Goal: Task Accomplishment & Management: Manage account settings

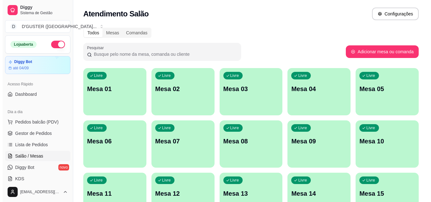
scroll to position [31, 0]
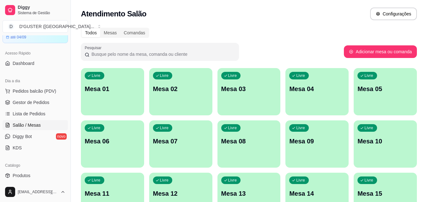
click at [93, 99] on div "Livre Mesa 01" at bounding box center [112, 88] width 63 height 40
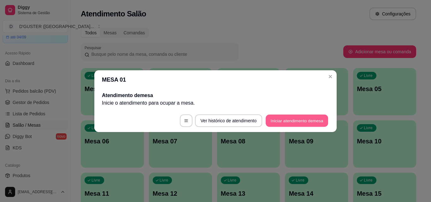
click at [325, 119] on button "Iniciar atendimento de mesa" at bounding box center [297, 121] width 63 height 12
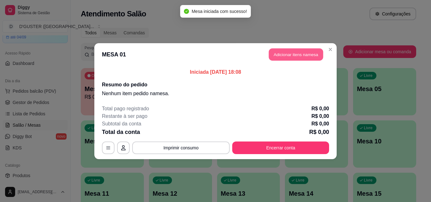
click at [292, 54] on button "Adicionar itens na mesa" at bounding box center [296, 54] width 54 height 12
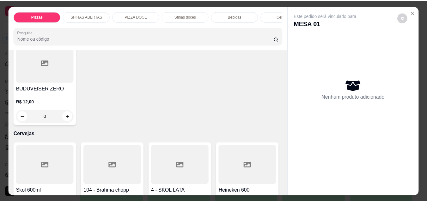
scroll to position [1453, 0]
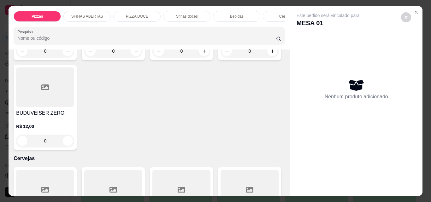
type input "1"
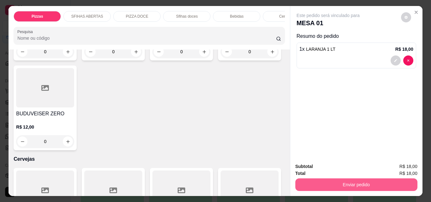
click at [335, 179] on button "Enviar pedido" at bounding box center [357, 185] width 122 height 13
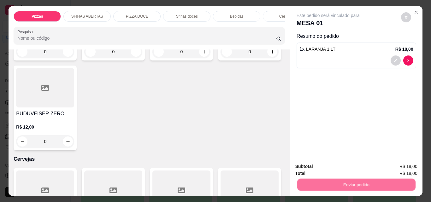
click at [323, 166] on button "Não registrar e enviar pedido" at bounding box center [336, 167] width 64 height 12
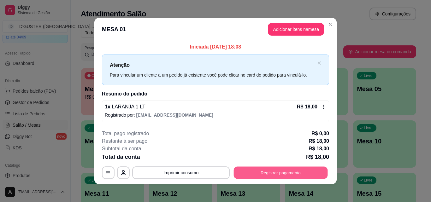
click at [286, 169] on button "Registrar pagamento" at bounding box center [281, 173] width 94 height 12
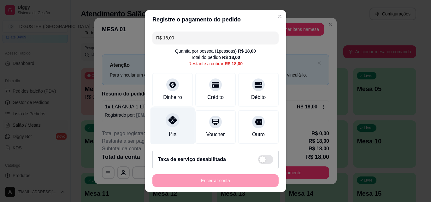
click at [172, 123] on icon at bounding box center [173, 120] width 8 height 8
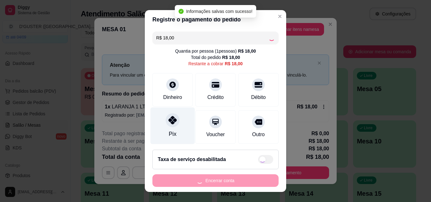
type input "R$ 0,00"
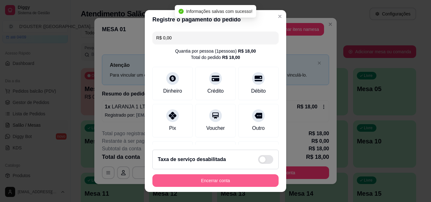
click at [232, 182] on button "Encerrar conta" at bounding box center [216, 181] width 126 height 13
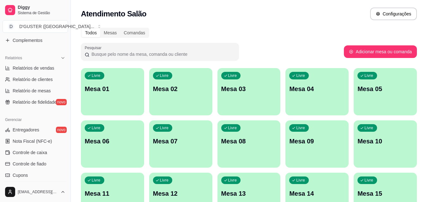
scroll to position [189, 0]
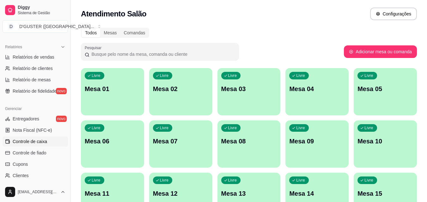
click at [39, 143] on span "Controle de caixa" at bounding box center [30, 142] width 34 height 6
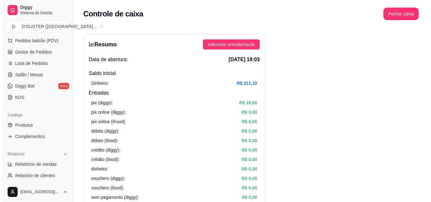
scroll to position [63, 0]
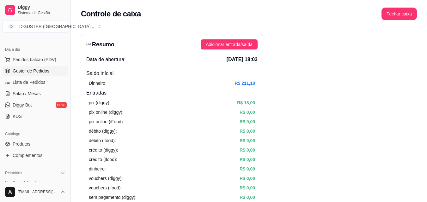
click at [36, 69] on span "Gestor de Pedidos" at bounding box center [31, 71] width 37 height 6
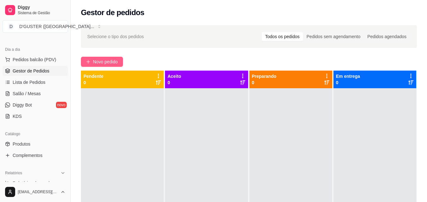
click at [106, 60] on span "Novo pedido" at bounding box center [105, 61] width 25 height 7
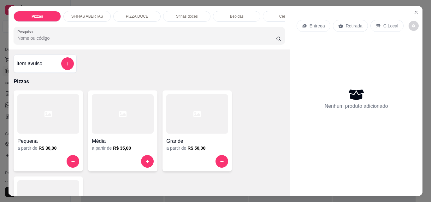
click at [306, 22] on div "Entrega" at bounding box center [314, 26] width 34 height 12
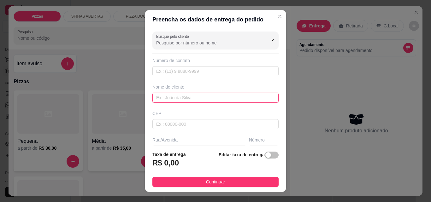
click at [209, 96] on input "text" at bounding box center [216, 98] width 126 height 10
type input "l"
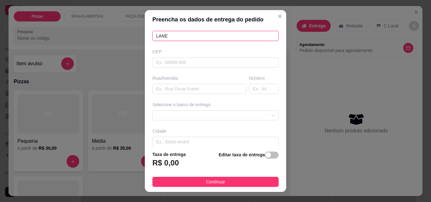
scroll to position [63, 0]
type input "LANE"
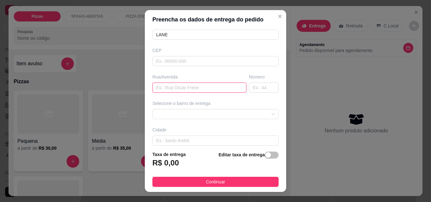
click at [185, 88] on input "text" at bounding box center [200, 88] width 94 height 10
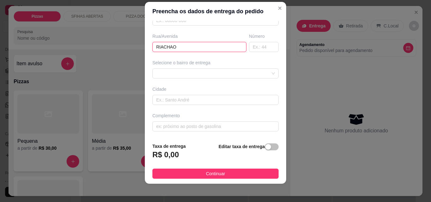
scroll to position [10, 0]
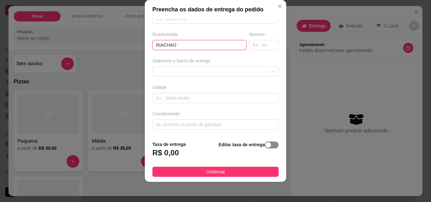
type input "RIACHAO"
click at [266, 146] on span "button" at bounding box center [272, 145] width 14 height 7
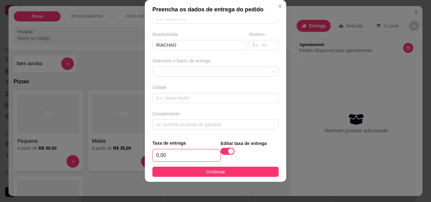
click at [186, 153] on input "0,00" at bounding box center [187, 156] width 68 height 12
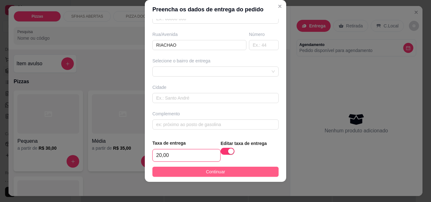
type input "20,00"
click at [200, 174] on button "Continuar" at bounding box center [216, 172] width 126 height 10
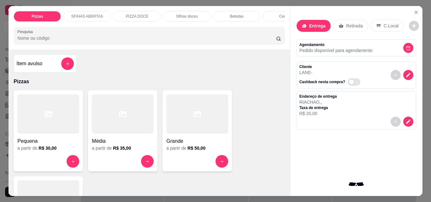
click at [42, 70] on div "Item avulso" at bounding box center [44, 63] width 57 height 13
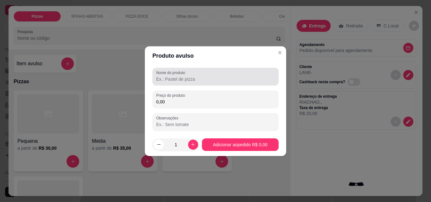
click at [162, 73] on label "Nome do produto" at bounding box center [171, 72] width 31 height 5
click at [162, 76] on input "Nome do produto" at bounding box center [215, 79] width 119 height 6
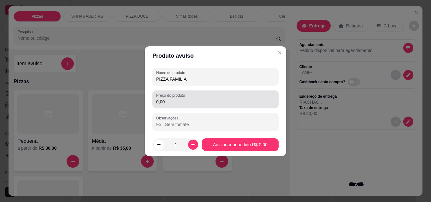
type input "PIZZA FAMILIA"
click at [171, 98] on label "Preço do produto" at bounding box center [171, 95] width 31 height 5
click at [171, 99] on input "0,00" at bounding box center [215, 102] width 119 height 6
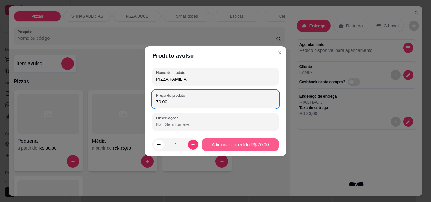
type input "70,00"
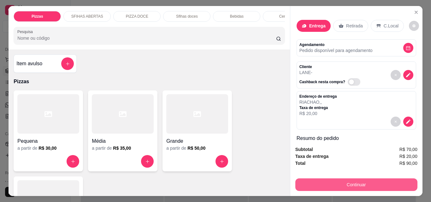
click at [373, 184] on button "Continuar" at bounding box center [357, 185] width 122 height 13
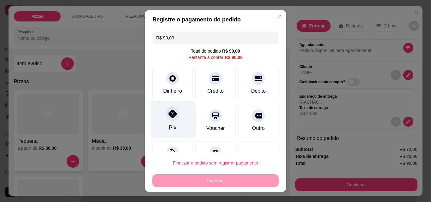
click at [169, 117] on icon at bounding box center [173, 114] width 8 height 8
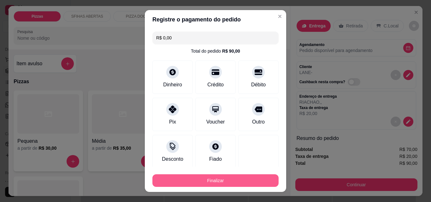
click at [199, 181] on button "Finalizar" at bounding box center [216, 181] width 126 height 13
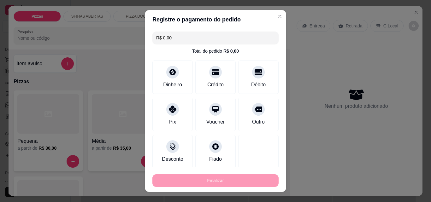
type input "-R$ 90,00"
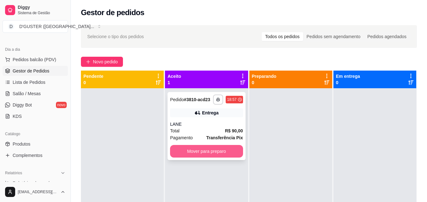
click at [220, 154] on button "Mover para preparo" at bounding box center [206, 151] width 73 height 13
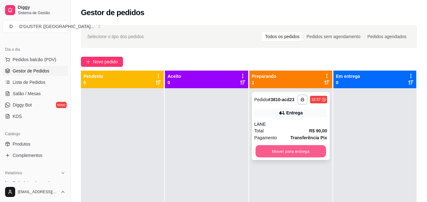
click at [283, 154] on button "Mover para entrega" at bounding box center [290, 152] width 70 height 12
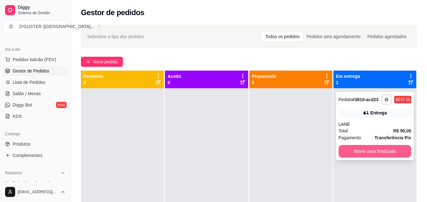
click at [361, 151] on button "Mover para finalizado" at bounding box center [374, 151] width 73 height 13
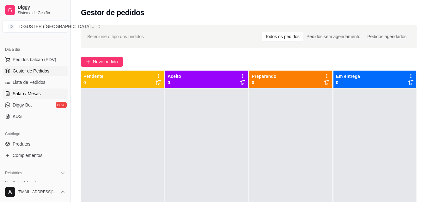
click at [22, 94] on span "Salão / Mesas" at bounding box center [27, 94] width 28 height 6
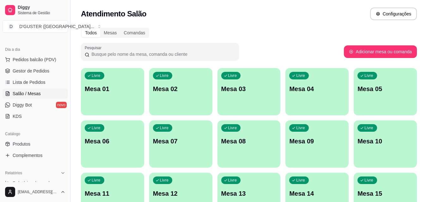
click at [122, 86] on p "Mesa 01" at bounding box center [113, 89] width 56 height 9
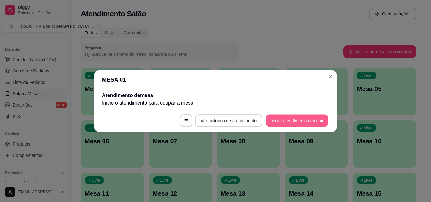
click at [281, 117] on button "Iniciar atendimento de mesa" at bounding box center [297, 121] width 63 height 12
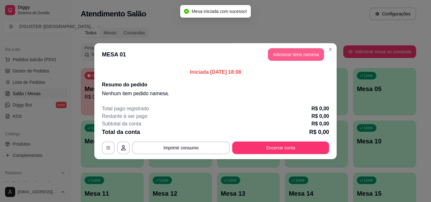
click at [314, 57] on button "Adicionar itens na mesa" at bounding box center [296, 54] width 56 height 13
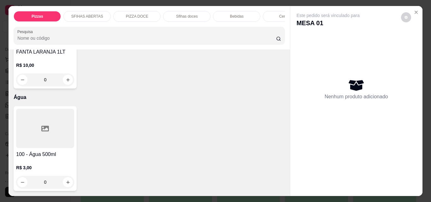
scroll to position [2274, 0]
type input "1"
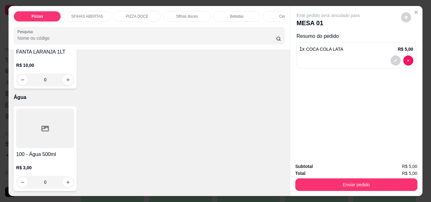
click at [355, 189] on div "Subtotal R$ 5,00 Total R$ 5,00 Enviar pedido" at bounding box center [357, 177] width 132 height 38
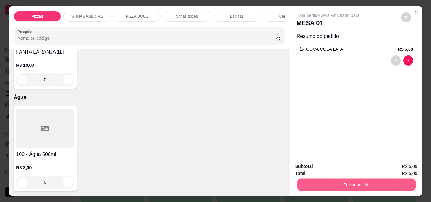
click at [354, 185] on button "Enviar pedido" at bounding box center [356, 185] width 118 height 12
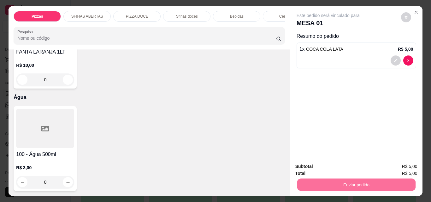
click at [337, 162] on button "Não registrar e enviar pedido" at bounding box center [336, 167] width 66 height 12
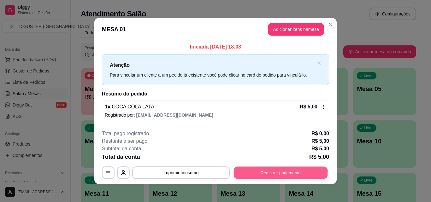
click at [287, 177] on button "Registrar pagamento" at bounding box center [281, 173] width 94 height 12
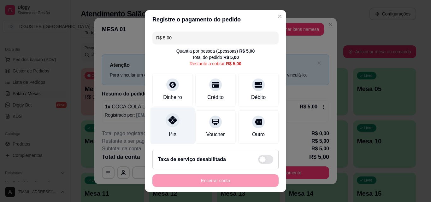
click at [172, 131] on div "Pix" at bounding box center [173, 134] width 8 height 8
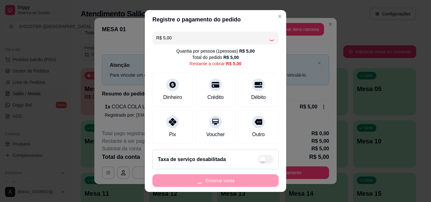
type input "R$ 0,00"
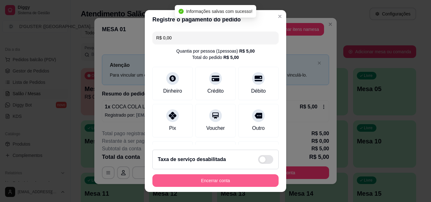
click at [247, 180] on button "Encerrar conta" at bounding box center [216, 181] width 126 height 13
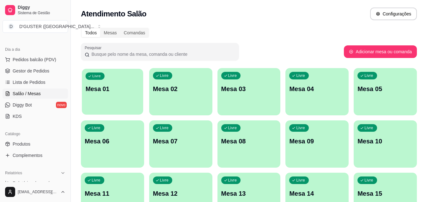
click at [100, 85] on p "Mesa 01" at bounding box center [113, 89] width 54 height 9
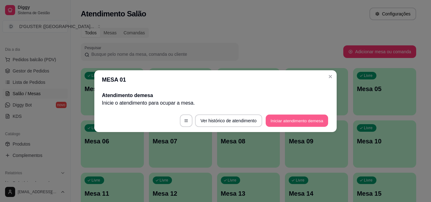
click at [299, 120] on button "Iniciar atendimento de mesa" at bounding box center [297, 121] width 63 height 12
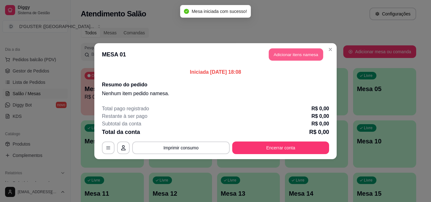
click at [316, 54] on button "Adicionar itens na mesa" at bounding box center [296, 54] width 54 height 12
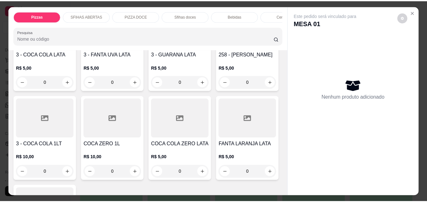
scroll to position [1864, 0]
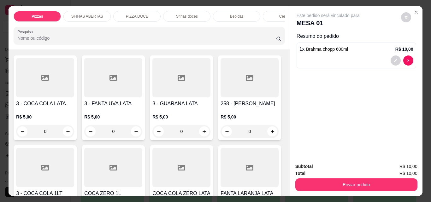
type input "2"
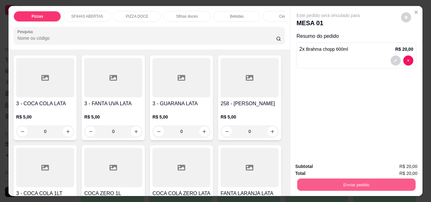
click at [345, 180] on button "Enviar pedido" at bounding box center [356, 185] width 118 height 12
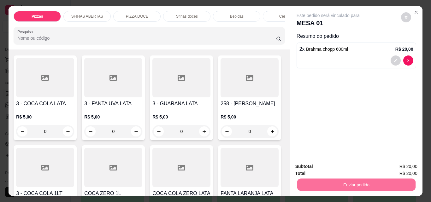
click at [331, 168] on button "Não registrar e enviar pedido" at bounding box center [336, 167] width 66 height 12
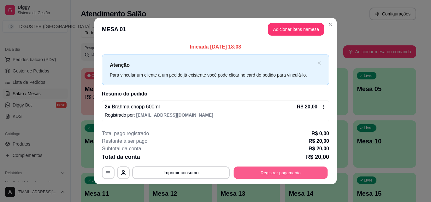
click at [293, 173] on button "Registrar pagamento" at bounding box center [281, 173] width 94 height 12
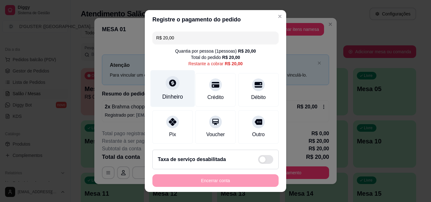
click at [169, 82] on icon at bounding box center [173, 83] width 8 height 8
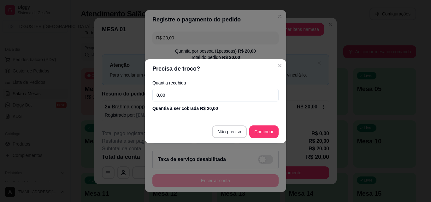
click at [234, 97] on input "0,00" at bounding box center [216, 95] width 126 height 13
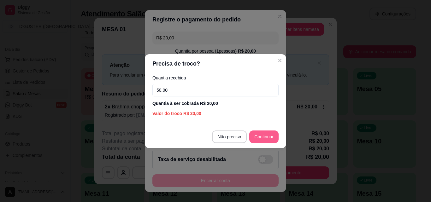
type input "50,00"
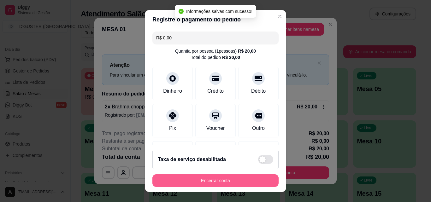
type input "R$ 0,00"
click at [254, 180] on button "Encerrar conta" at bounding box center [215, 181] width 123 height 12
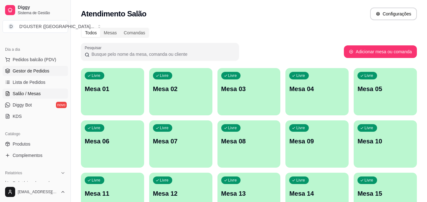
click at [44, 71] on span "Gestor de Pedidos" at bounding box center [31, 71] width 37 height 6
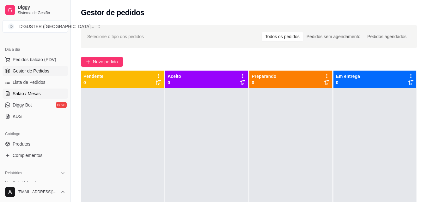
click at [30, 89] on link "Salão / Mesas" at bounding box center [35, 94] width 65 height 10
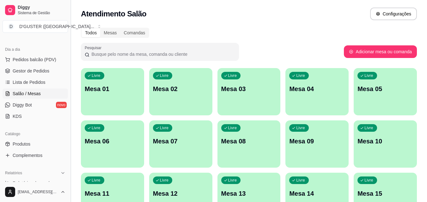
click at [73, 91] on button "Toggle Sidebar" at bounding box center [70, 101] width 5 height 202
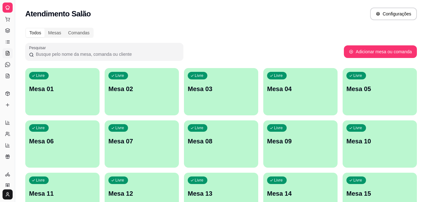
click at [12, 84] on div "Catálogo" at bounding box center [8, 84] width 10 height 10
click at [9, 9] on icon at bounding box center [7, 7] width 5 height 5
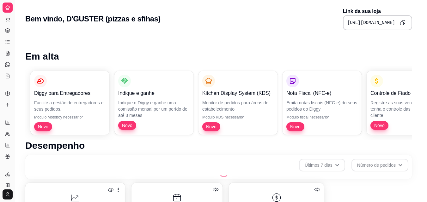
scroll to position [248, 0]
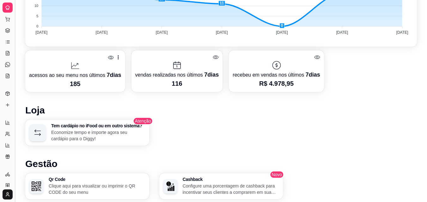
click at [14, 11] on button "Toggle Sidebar" at bounding box center [14, 101] width 5 height 202
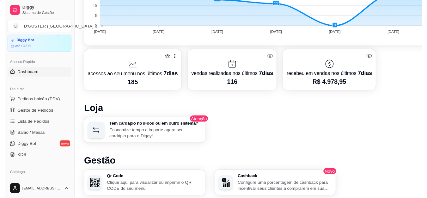
scroll to position [63, 0]
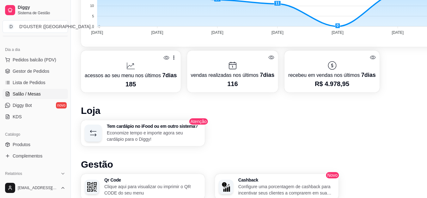
click at [37, 89] on link "Salão / Mesas" at bounding box center [35, 94] width 65 height 10
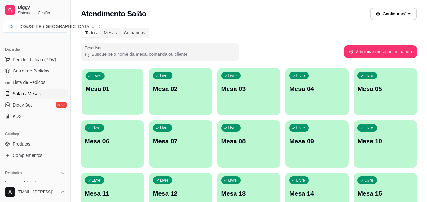
click at [118, 89] on p "Mesa 01" at bounding box center [113, 89] width 54 height 9
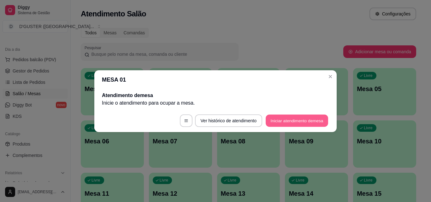
click at [301, 121] on button "Iniciar atendimento de mesa" at bounding box center [297, 121] width 63 height 12
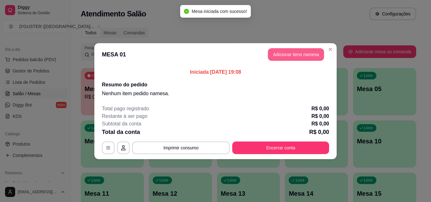
click at [320, 57] on button "Adicionar itens na mesa" at bounding box center [296, 54] width 56 height 13
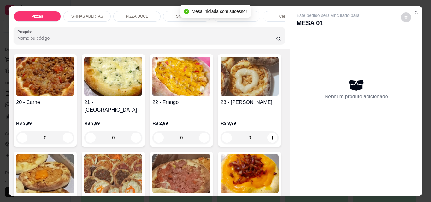
scroll to position [253, 0]
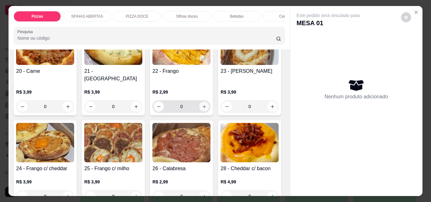
click at [202, 105] on icon "increase-product-quantity" at bounding box center [204, 107] width 5 height 5
type input "1"
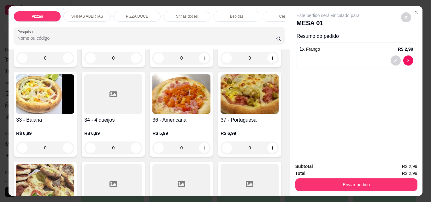
scroll to position [505, 0]
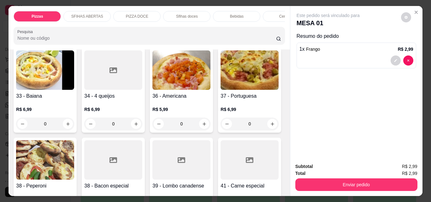
click at [268, 39] on button "increase-product-quantity" at bounding box center [273, 34] width 10 height 10
type input "1"
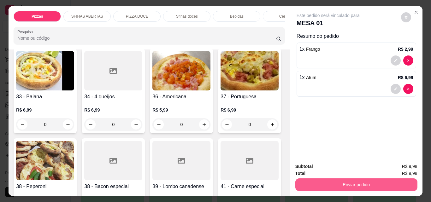
click at [372, 179] on button "Enviar pedido" at bounding box center [357, 185] width 122 height 13
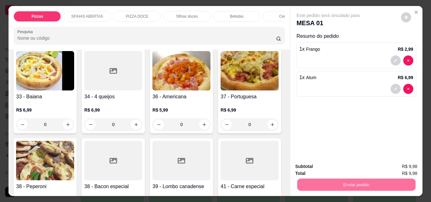
click at [326, 165] on button "Não registrar e enviar pedido" at bounding box center [336, 167] width 66 height 12
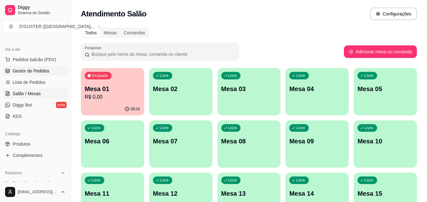
click at [18, 72] on span "Gestor de Pedidos" at bounding box center [31, 71] width 37 height 6
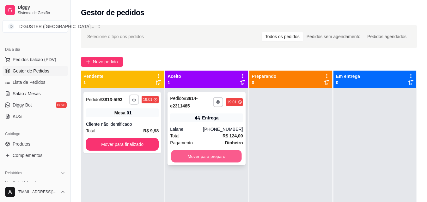
click at [212, 154] on button "Mover para preparo" at bounding box center [206, 157] width 70 height 12
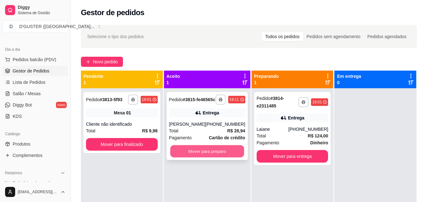
click at [196, 154] on button "Mover para preparo" at bounding box center [207, 152] width 74 height 12
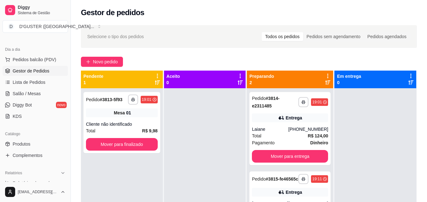
click at [110, 55] on div "**********" at bounding box center [249, 150] width 356 height 259
click at [110, 62] on span "Novo pedido" at bounding box center [105, 61] width 25 height 7
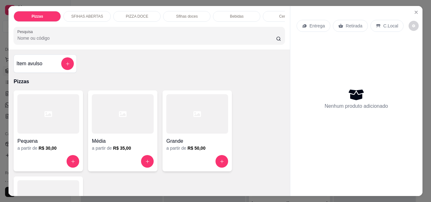
click at [347, 23] on p "Retirada" at bounding box center [354, 26] width 17 height 6
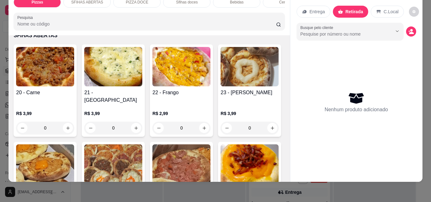
scroll to position [221, 0]
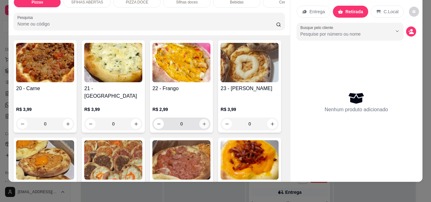
click at [204, 122] on icon "increase-product-quantity" at bounding box center [204, 124] width 5 height 5
type input "1"
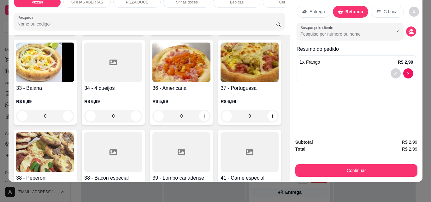
scroll to position [537, 0]
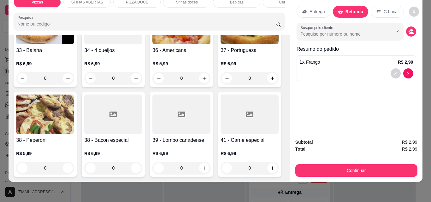
type input "1"
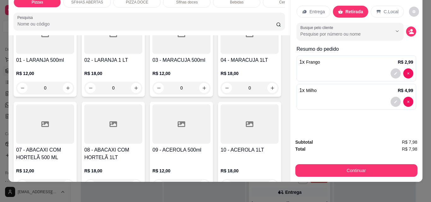
scroll to position [1200, 0]
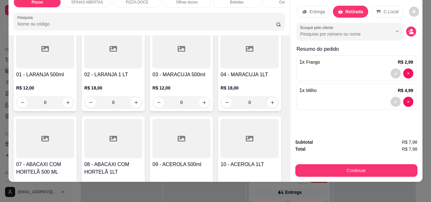
type input "1"
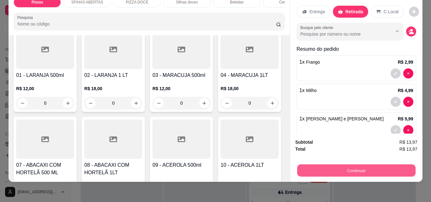
click at [360, 166] on button "Continuar" at bounding box center [356, 171] width 118 height 12
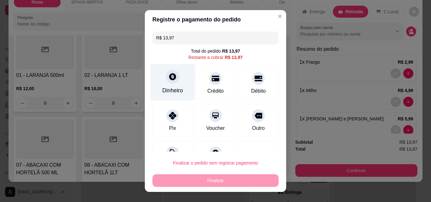
click at [170, 86] on div "Dinheiro" at bounding box center [173, 82] width 45 height 37
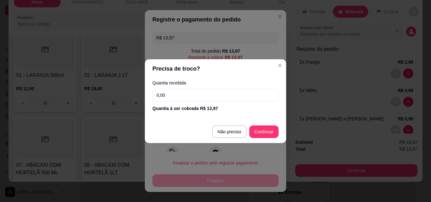
click at [212, 96] on input "0,00" at bounding box center [216, 95] width 126 height 13
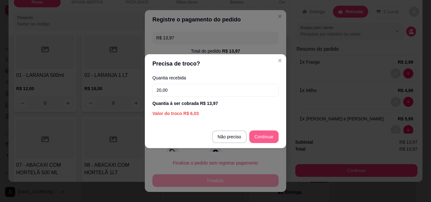
type input "20,00"
type input "R$ 0,00"
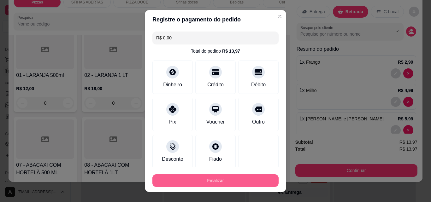
click at [226, 182] on button "Finalizar" at bounding box center [216, 181] width 126 height 13
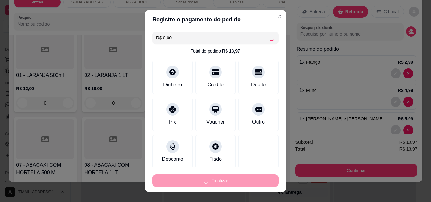
type input "0"
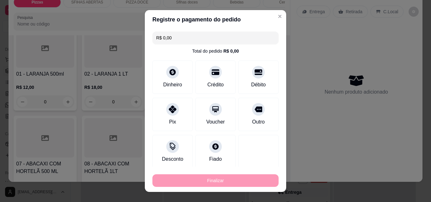
type input "-R$ 13,97"
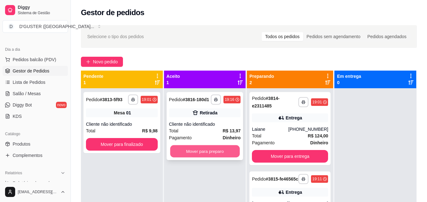
click at [213, 154] on button "Mover para preparo" at bounding box center [204, 152] width 69 height 12
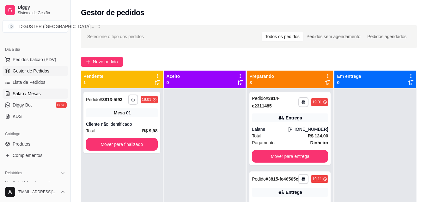
click at [18, 94] on span "Salão / Mesas" at bounding box center [27, 94] width 28 height 6
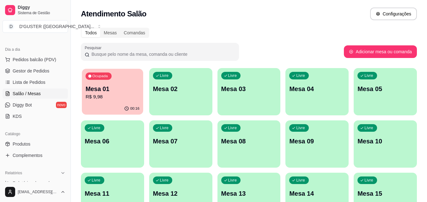
click at [121, 90] on p "Mesa 01" at bounding box center [113, 89] width 54 height 9
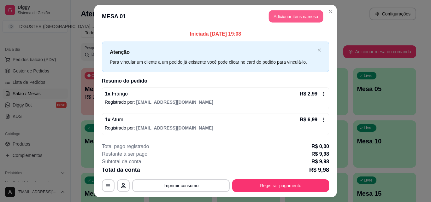
click at [278, 11] on button "Adicionar itens na mesa" at bounding box center [296, 16] width 54 height 12
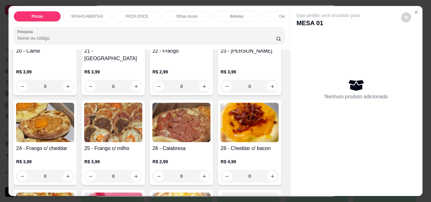
scroll to position [221, 0]
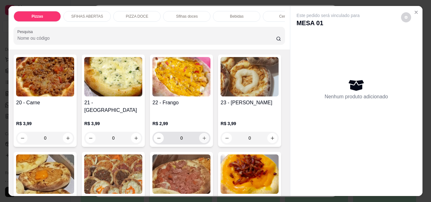
click at [202, 136] on icon "increase-product-quantity" at bounding box center [204, 138] width 5 height 5
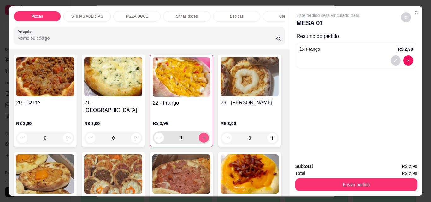
type input "1"
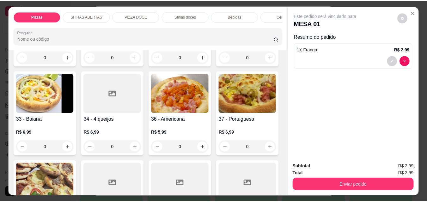
scroll to position [505, 0]
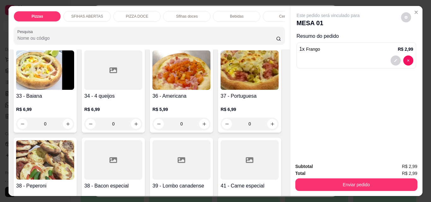
click at [270, 37] on icon "increase-product-quantity" at bounding box center [272, 34] width 5 height 5
type input "1"
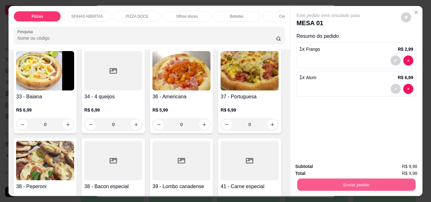
click at [357, 184] on button "Enviar pedido" at bounding box center [356, 185] width 118 height 12
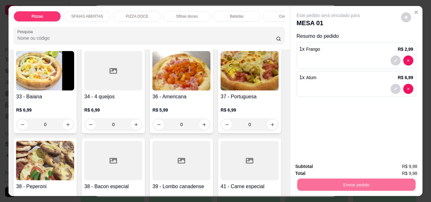
click at [356, 164] on button "Não registrar e enviar pedido" at bounding box center [336, 167] width 66 height 12
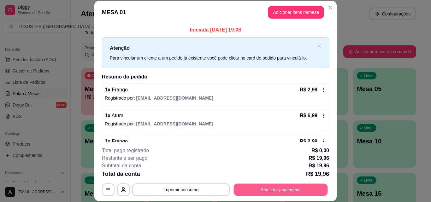
click at [284, 191] on button "Registrar pagamento" at bounding box center [281, 190] width 94 height 12
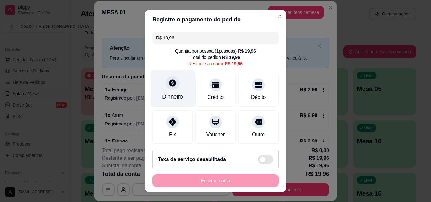
click at [160, 90] on div "Dinheiro" at bounding box center [173, 88] width 45 height 37
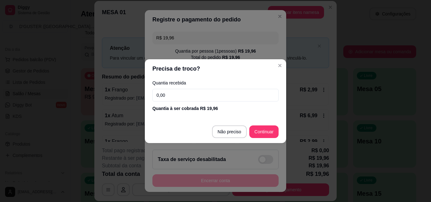
click at [194, 99] on input "0,00" at bounding box center [216, 95] width 126 height 13
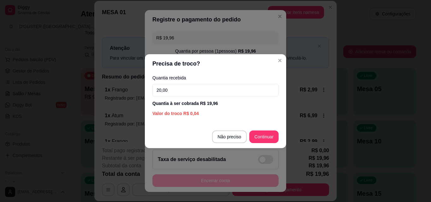
type input "20,00"
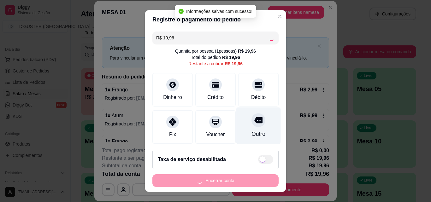
type input "R$ 0,00"
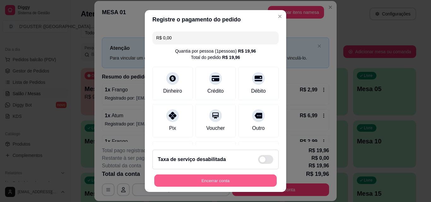
click at [227, 180] on button "Encerrar conta" at bounding box center [215, 181] width 123 height 12
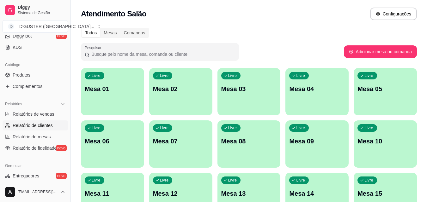
scroll to position [94, 0]
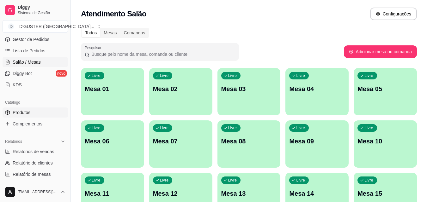
click at [39, 113] on link "Produtos" at bounding box center [35, 113] width 65 height 10
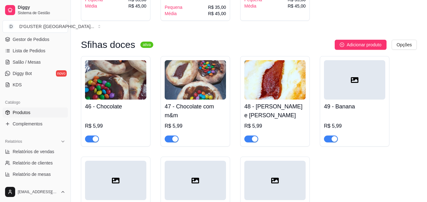
scroll to position [1769, 0]
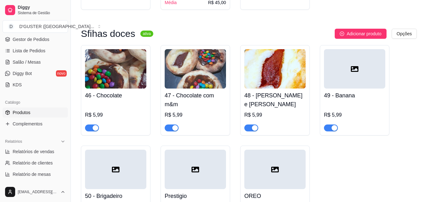
click at [327, 125] on span "button" at bounding box center [331, 128] width 14 height 7
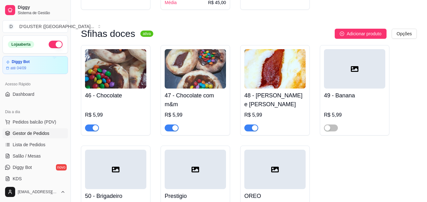
click at [35, 135] on span "Gestor de Pedidos" at bounding box center [31, 133] width 37 height 6
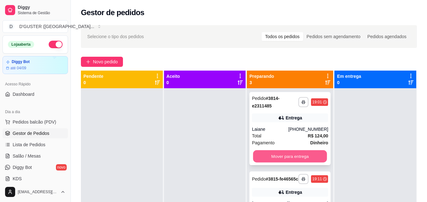
click at [303, 153] on button "Mover para entrega" at bounding box center [290, 157] width 74 height 12
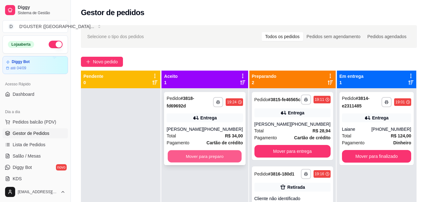
click at [188, 155] on button "Mover para preparo" at bounding box center [205, 157] width 74 height 12
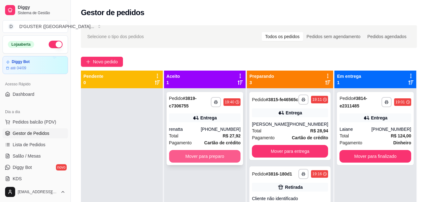
click at [195, 161] on button "Mover para preparo" at bounding box center [205, 156] width 72 height 13
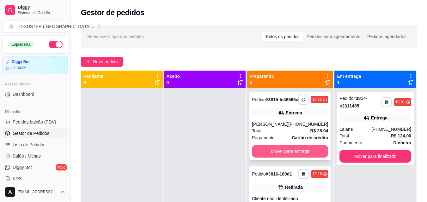
click at [292, 157] on button "Mover para entrega" at bounding box center [290, 151] width 76 height 13
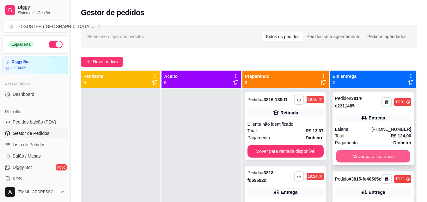
click at [366, 161] on button "Mover para finalizado" at bounding box center [373, 157] width 74 height 12
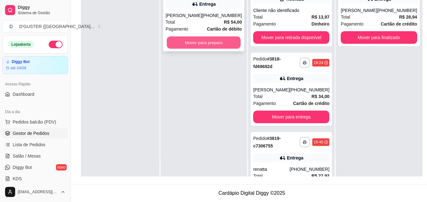
click at [210, 41] on button "Mover para preparo" at bounding box center [204, 43] width 74 height 12
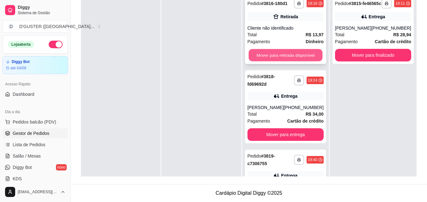
click at [293, 53] on button "Mover para retirada disponível" at bounding box center [285, 55] width 74 height 12
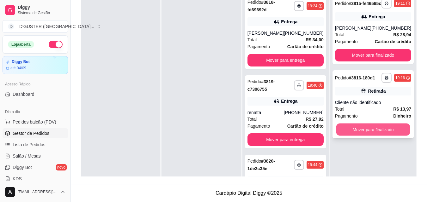
click at [385, 136] on button "Mover para finalizado" at bounding box center [373, 130] width 74 height 12
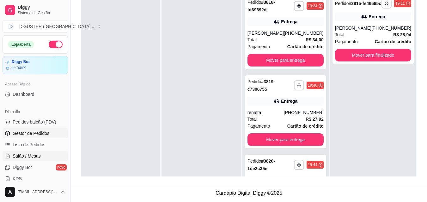
click at [30, 158] on span "Salão / Mesas" at bounding box center [27, 156] width 28 height 6
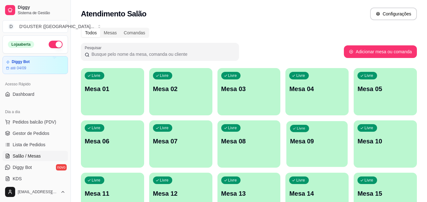
click at [297, 152] on div "Livre Mesa 09" at bounding box center [316, 140] width 61 height 39
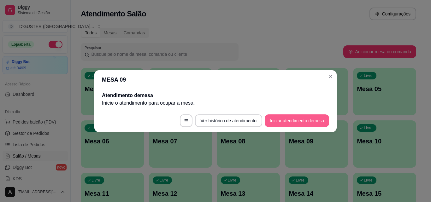
click at [308, 118] on button "Iniciar atendimento de mesa" at bounding box center [297, 121] width 64 height 13
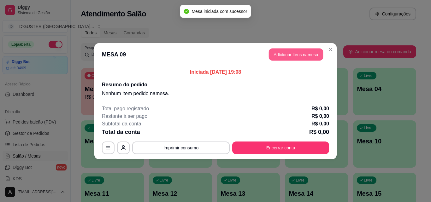
click at [297, 52] on button "Adicionar itens na mesa" at bounding box center [296, 54] width 54 height 12
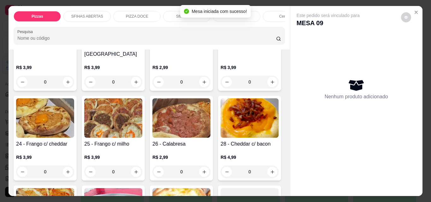
scroll to position [284, 0]
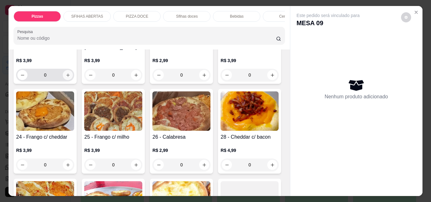
click at [68, 70] on button "increase-product-quantity" at bounding box center [68, 75] width 10 height 10
type input "1"
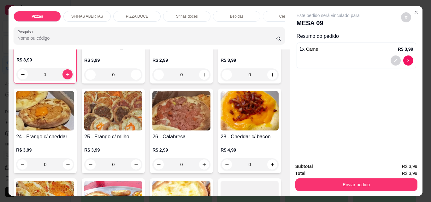
scroll to position [411, 0]
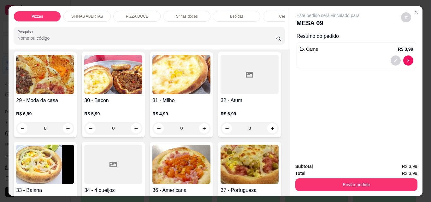
click at [202, 41] on icon "increase-product-quantity" at bounding box center [204, 38] width 5 height 5
type input "1"
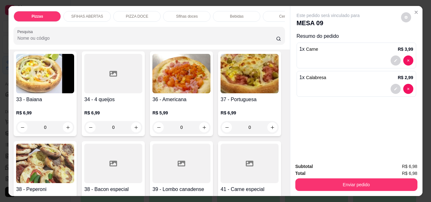
scroll to position [506, 0]
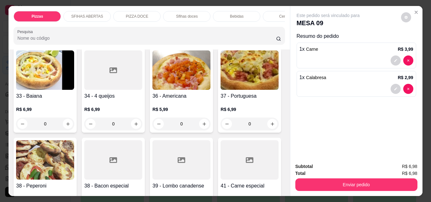
click at [270, 37] on icon "increase-product-quantity" at bounding box center [272, 34] width 5 height 5
type input "1"
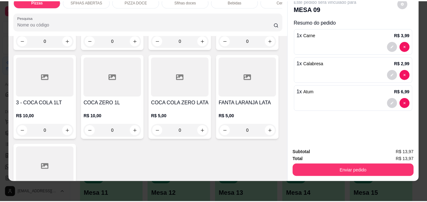
scroll to position [1927, 0]
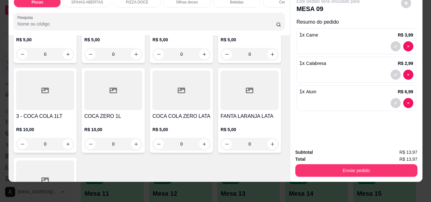
type input "1"
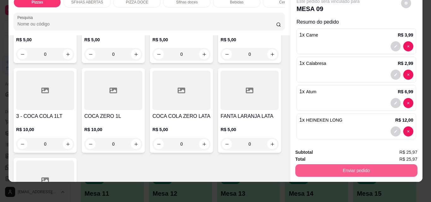
click at [347, 167] on button "Enviar pedido" at bounding box center [357, 171] width 122 height 13
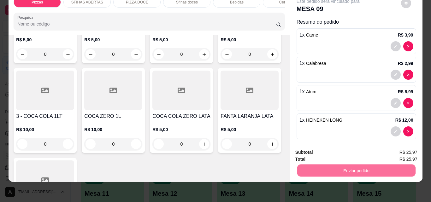
click at [335, 150] on button "Não registrar e enviar pedido" at bounding box center [336, 151] width 66 height 12
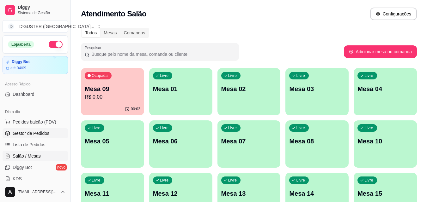
click at [39, 135] on span "Gestor de Pedidos" at bounding box center [31, 133] width 37 height 6
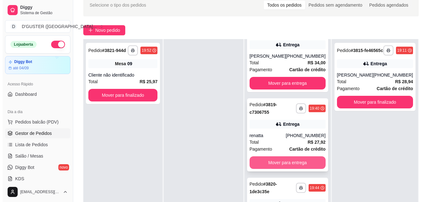
scroll to position [43, 0]
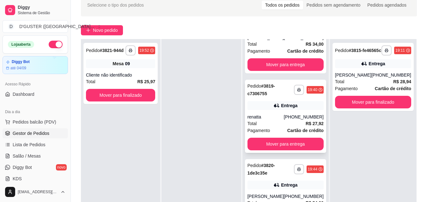
click at [298, 118] on div "[PHONE_NUMBER]" at bounding box center [304, 117] width 40 height 6
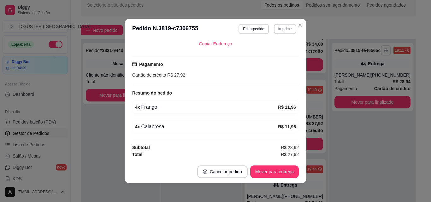
scroll to position [1, 0]
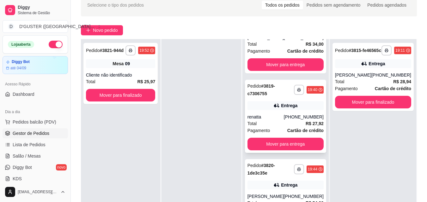
click at [302, 109] on div "Entrega" at bounding box center [285, 105] width 76 height 9
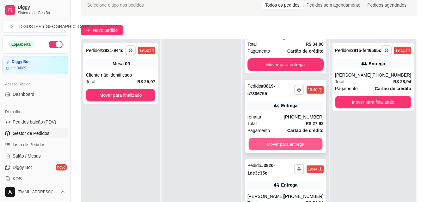
click at [286, 142] on button "Mover para entrega" at bounding box center [285, 144] width 74 height 12
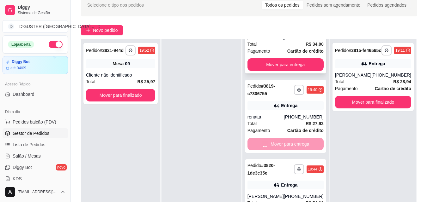
scroll to position [0, 0]
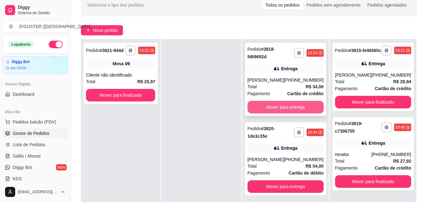
click at [290, 113] on button "Mover para entrega" at bounding box center [285, 107] width 76 height 13
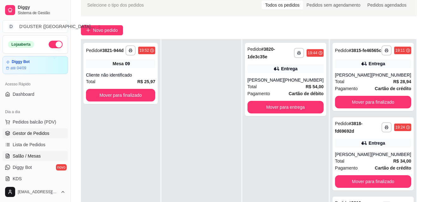
click at [32, 156] on span "Salão / Mesas" at bounding box center [27, 156] width 28 height 6
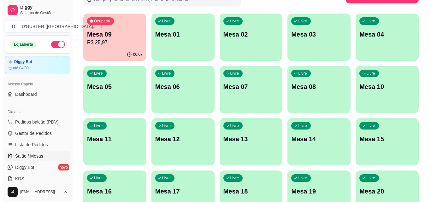
scroll to position [63, 0]
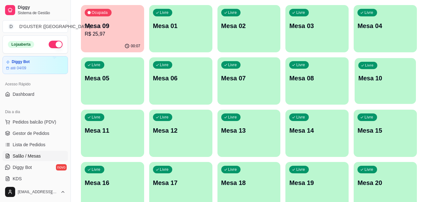
click at [394, 84] on div "Livre Mesa 10" at bounding box center [384, 77] width 61 height 39
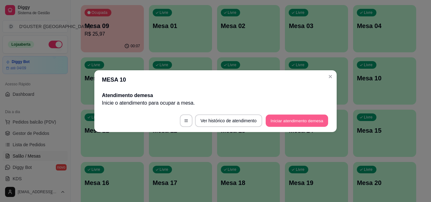
click at [311, 119] on button "Iniciar atendimento de mesa" at bounding box center [297, 121] width 63 height 12
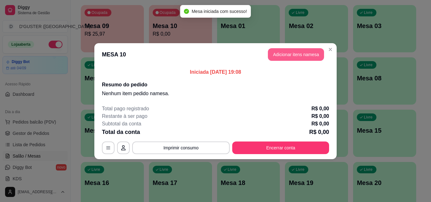
click at [305, 54] on button "Adicionar itens na mesa" at bounding box center [296, 54] width 56 height 13
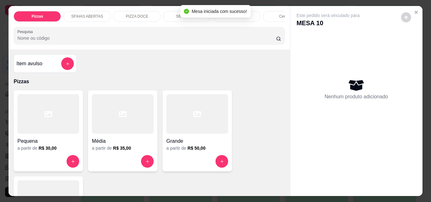
click at [101, 106] on div at bounding box center [123, 113] width 62 height 39
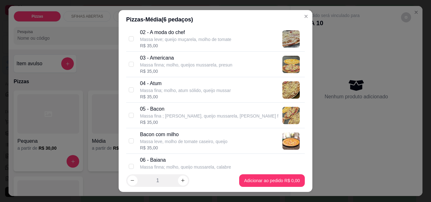
scroll to position [95, 0]
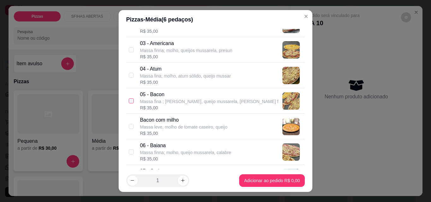
click at [130, 102] on input "checkbox" at bounding box center [131, 101] width 5 height 5
checkbox input "true"
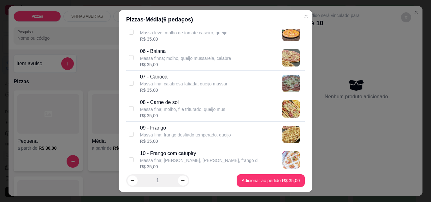
scroll to position [190, 0]
click at [130, 109] on input "checkbox" at bounding box center [131, 108] width 5 height 5
checkbox input "true"
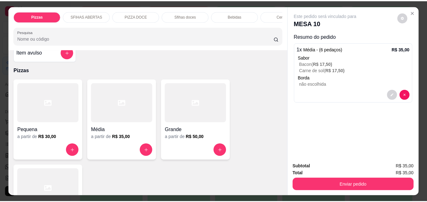
scroll to position [0, 0]
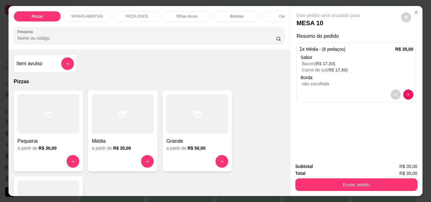
click at [42, 65] on div "Item avulso" at bounding box center [44, 63] width 57 height 13
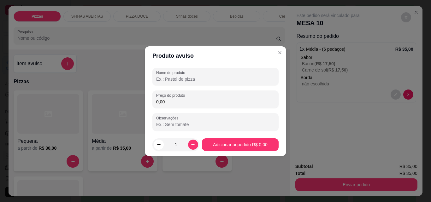
click at [164, 81] on input "Nome do produto" at bounding box center [215, 79] width 119 height 6
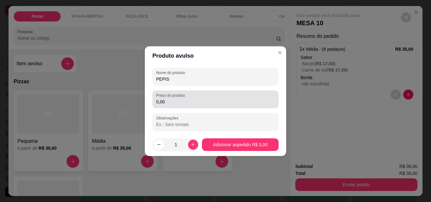
type input "PEPIS"
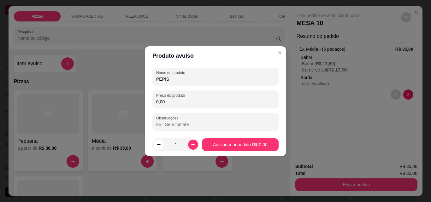
click at [170, 99] on input "0,00" at bounding box center [215, 102] width 119 height 6
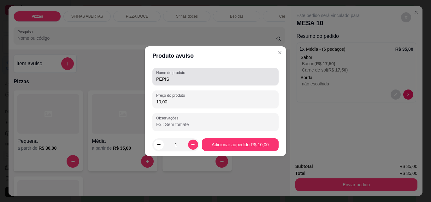
type input "10,00"
click at [180, 80] on input "PEPIS" at bounding box center [215, 79] width 119 height 6
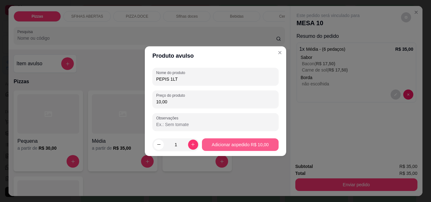
type input "PEPIS 1LT"
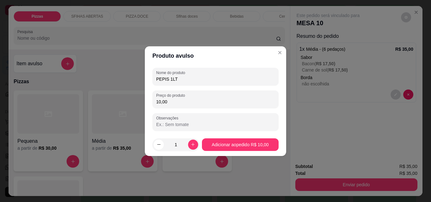
click at [214, 138] on footer "1 Adicionar ao pedido R$ 10,00" at bounding box center [216, 145] width 142 height 23
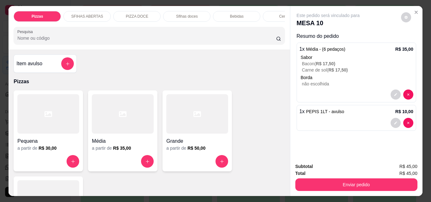
click at [226, 145] on h4 "Grande" at bounding box center [197, 142] width 62 height 8
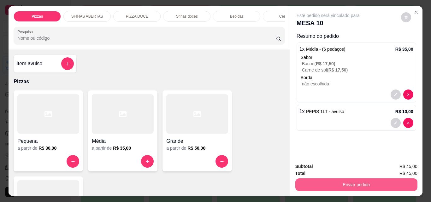
click at [348, 182] on button "Enviar pedido" at bounding box center [357, 185] width 122 height 13
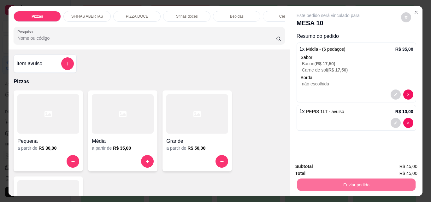
click at [337, 172] on button "Não registrar e enviar pedido" at bounding box center [336, 167] width 66 height 12
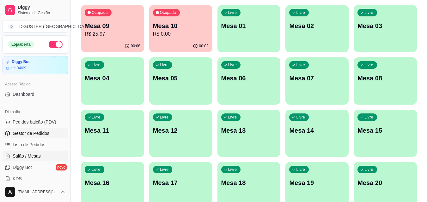
click at [36, 134] on span "Gestor de Pedidos" at bounding box center [31, 133] width 37 height 6
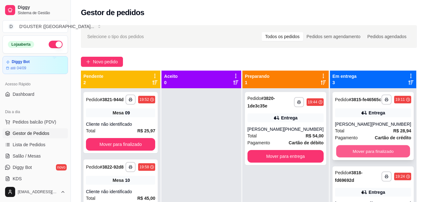
click at [378, 153] on button "Mover para finalizado" at bounding box center [373, 152] width 74 height 12
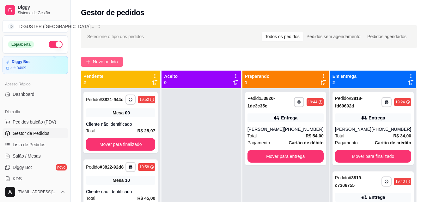
click at [112, 60] on span "Novo pedido" at bounding box center [105, 61] width 25 height 7
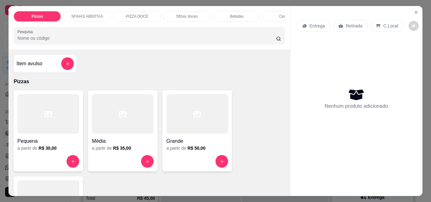
click at [340, 25] on icon at bounding box center [341, 25] width 5 height 5
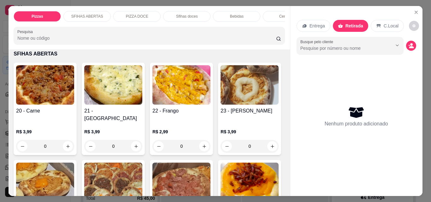
scroll to position [253, 0]
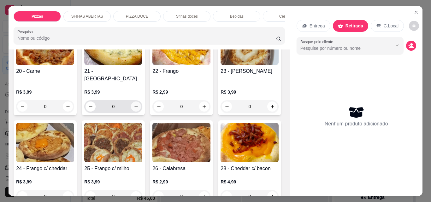
click at [135, 105] on icon "increase-product-quantity" at bounding box center [136, 107] width 5 height 5
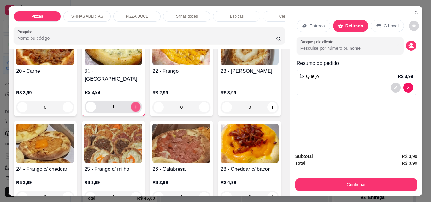
click at [135, 105] on icon "increase-product-quantity" at bounding box center [136, 107] width 5 height 5
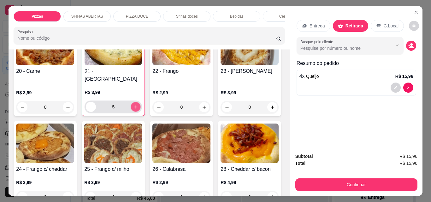
click at [135, 105] on icon "increase-product-quantity" at bounding box center [136, 107] width 5 height 5
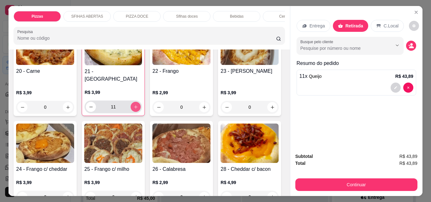
click at [135, 105] on icon "increase-product-quantity" at bounding box center [136, 107] width 5 height 5
type input "12"
click at [202, 105] on icon "increase-product-quantity" at bounding box center [204, 107] width 5 height 5
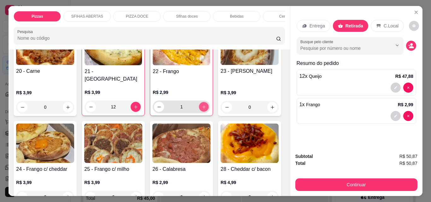
click at [202, 105] on icon "increase-product-quantity" at bounding box center [204, 107] width 5 height 5
type input "4"
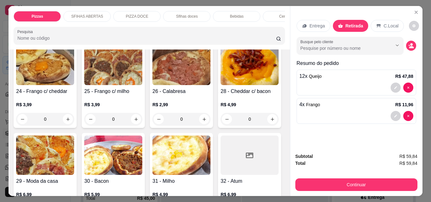
scroll to position [379, 0]
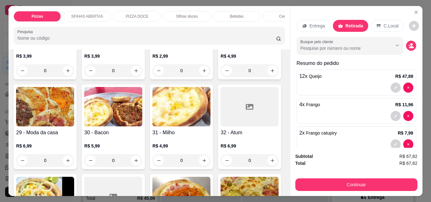
type input "4"
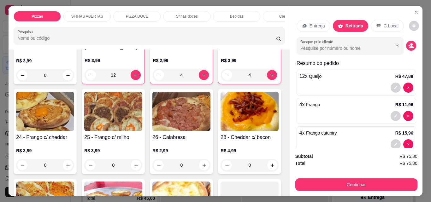
scroll to position [253, 0]
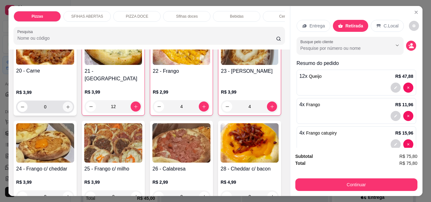
click at [66, 105] on icon "increase-product-quantity" at bounding box center [68, 107] width 5 height 5
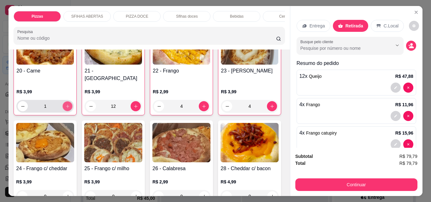
click at [66, 105] on icon "increase-product-quantity" at bounding box center [67, 106] width 3 height 3
type input "4"
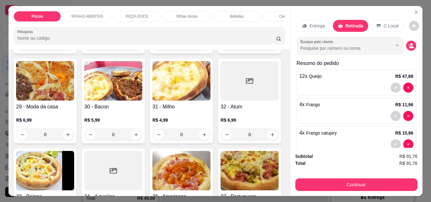
scroll to position [411, 0]
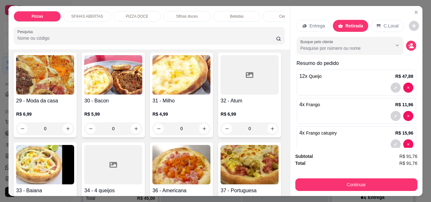
click at [202, 41] on icon "increase-product-quantity" at bounding box center [204, 39] width 5 height 5
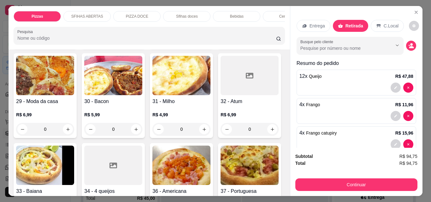
click at [202, 42] on icon "increase-product-quantity" at bounding box center [204, 39] width 5 height 5
click at [202, 41] on icon "increase-product-quantity" at bounding box center [204, 39] width 5 height 5
type input "4"
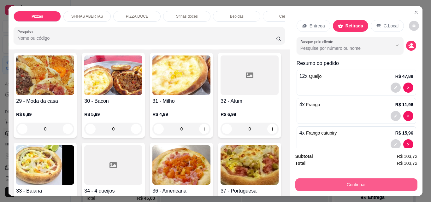
click at [351, 182] on button "Continuar" at bounding box center [357, 185] width 122 height 13
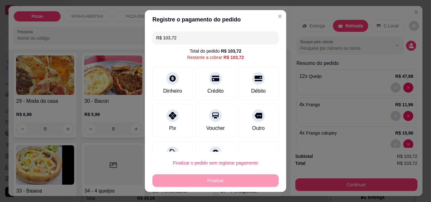
click at [216, 40] on input "R$ 103,72" at bounding box center [215, 38] width 119 height 13
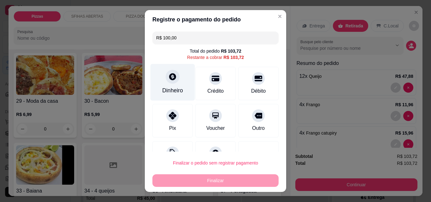
click at [167, 85] on div "Dinheiro" at bounding box center [173, 82] width 45 height 37
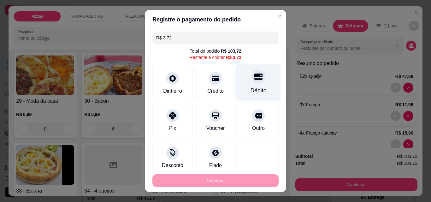
click at [256, 87] on div "Débito" at bounding box center [259, 91] width 16 height 8
type input "R$ 0,00"
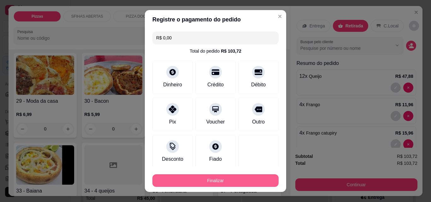
click at [240, 179] on button "Finalizar" at bounding box center [216, 181] width 126 height 13
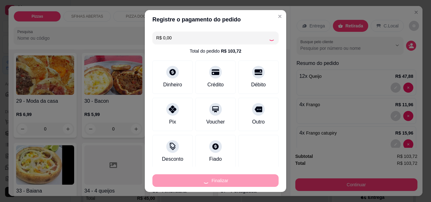
type input "0"
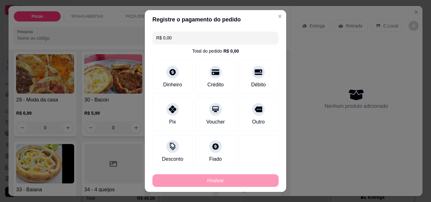
type input "-R$ 103,72"
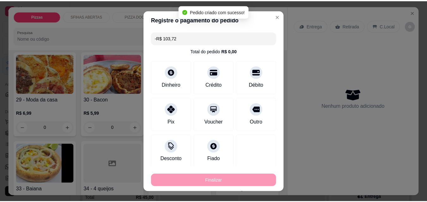
scroll to position [410, 0]
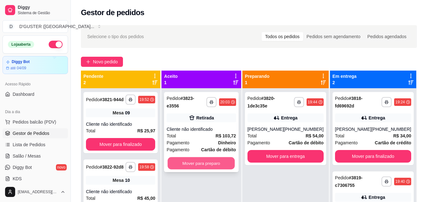
click at [228, 158] on button "Mover para preparo" at bounding box center [201, 164] width 67 height 12
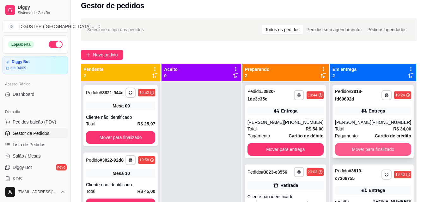
scroll to position [2, 0]
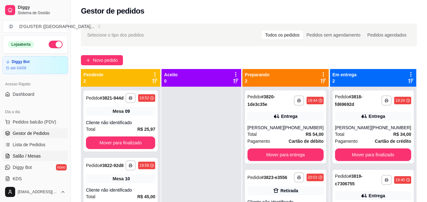
click at [30, 158] on span "Salão / Mesas" at bounding box center [27, 156] width 28 height 6
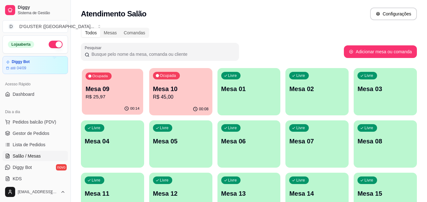
click at [115, 100] on p "R$ 25,97" at bounding box center [113, 96] width 54 height 7
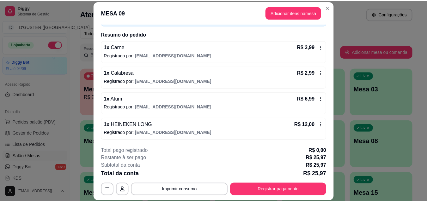
scroll to position [44, 0]
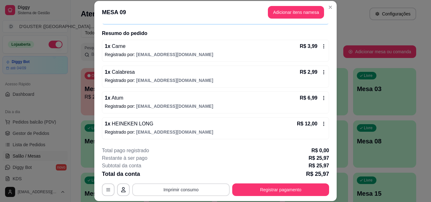
click at [189, 188] on button "Imprimir consumo" at bounding box center [181, 190] width 98 height 13
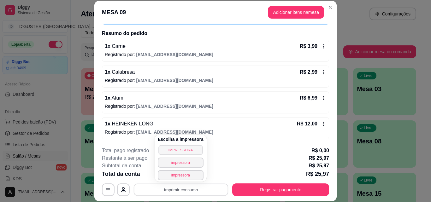
click at [187, 148] on button "IMPRESSORA" at bounding box center [181, 150] width 44 height 10
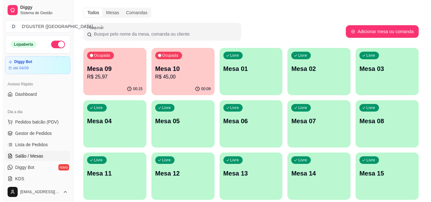
scroll to position [0, 0]
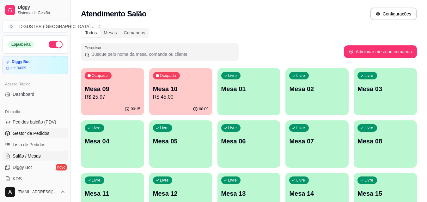
click at [41, 136] on span "Gestor de Pedidos" at bounding box center [31, 133] width 37 height 6
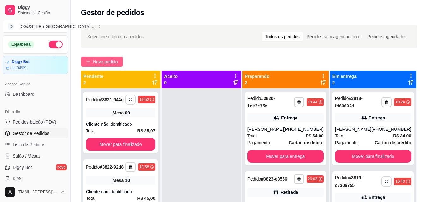
click at [110, 61] on span "Novo pedido" at bounding box center [105, 61] width 25 height 7
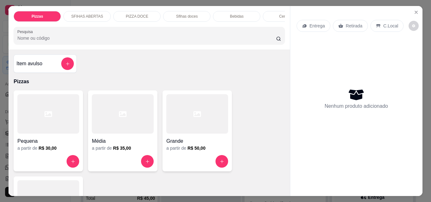
click at [351, 23] on p "Retirada" at bounding box center [354, 26] width 17 height 6
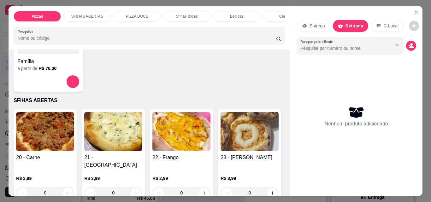
scroll to position [190, 0]
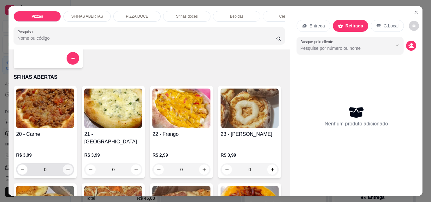
click at [66, 168] on icon "increase-product-quantity" at bounding box center [68, 170] width 5 height 5
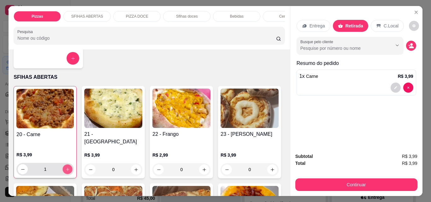
click at [66, 168] on icon "increase-product-quantity" at bounding box center [67, 169] width 3 height 3
type input "2"
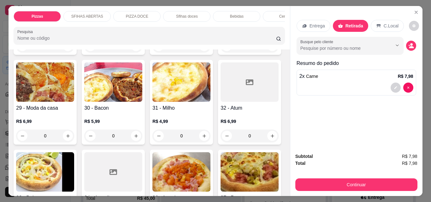
scroll to position [411, 0]
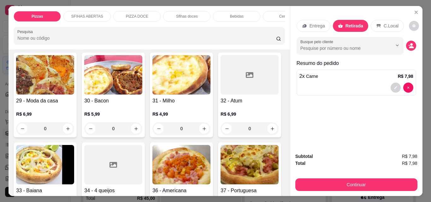
click at [202, 41] on icon "increase-product-quantity" at bounding box center [204, 39] width 5 height 5
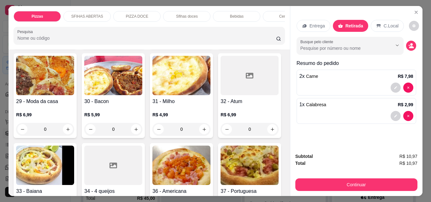
scroll to position [411, 0]
click at [202, 41] on icon "increase-product-quantity" at bounding box center [204, 39] width 5 height 5
type input "2"
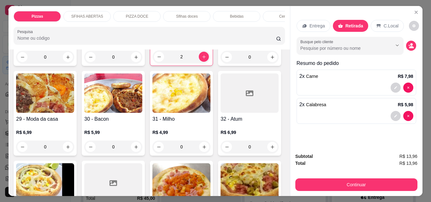
scroll to position [285, 0]
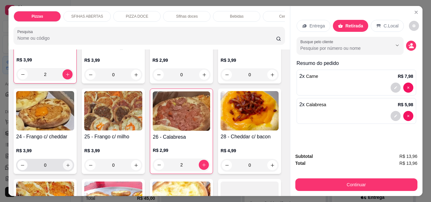
click at [70, 163] on icon "increase-product-quantity" at bounding box center [68, 165] width 5 height 5
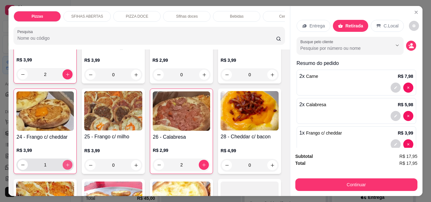
click at [70, 163] on icon "increase-product-quantity" at bounding box center [67, 165] width 5 height 5
type input "2"
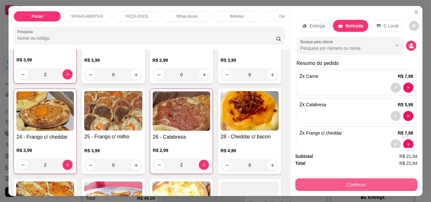
click at [351, 182] on button "Continuar" at bounding box center [357, 185] width 122 height 13
click at [347, 180] on button "Continuar" at bounding box center [357, 185] width 122 height 13
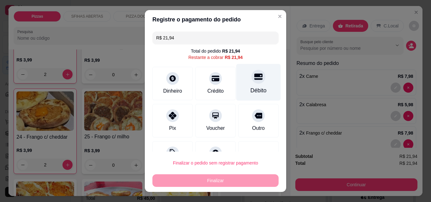
click at [252, 83] on div at bounding box center [259, 77] width 14 height 14
type input "R$ 0,00"
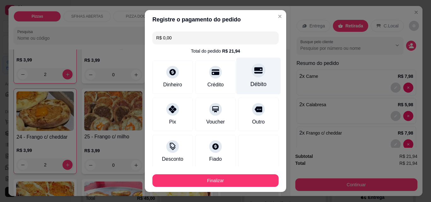
click at [252, 75] on div at bounding box center [259, 70] width 14 height 14
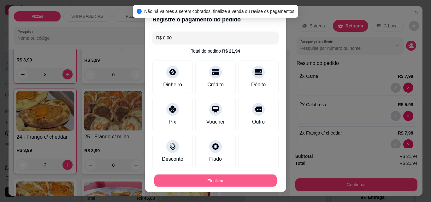
click at [236, 178] on button "Finalizar" at bounding box center [215, 181] width 123 height 12
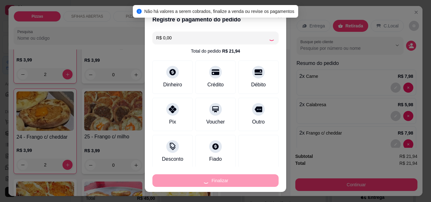
type input "0"
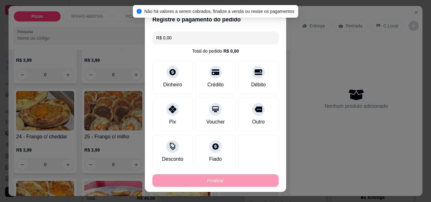
type input "-R$ 21,94"
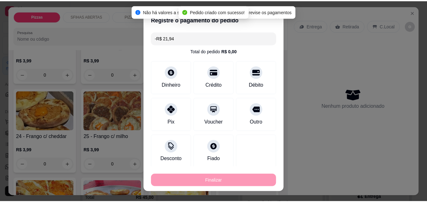
scroll to position [284, 0]
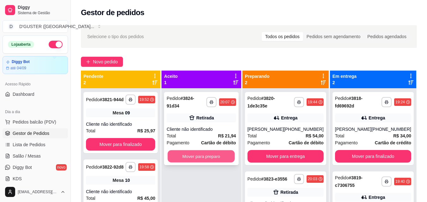
click at [215, 154] on button "Mover para preparo" at bounding box center [201, 157] width 67 height 12
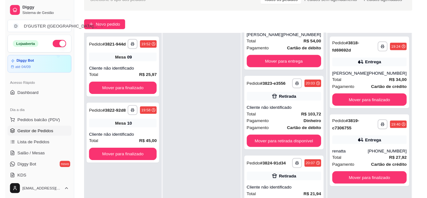
scroll to position [96, 0]
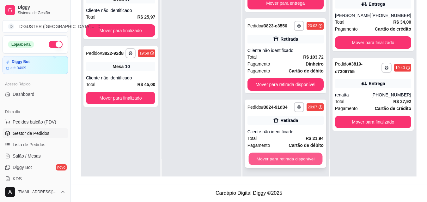
click at [304, 155] on button "Mover para retirada disponível" at bounding box center [285, 159] width 74 height 12
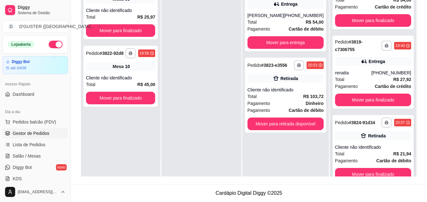
scroll to position [43, 0]
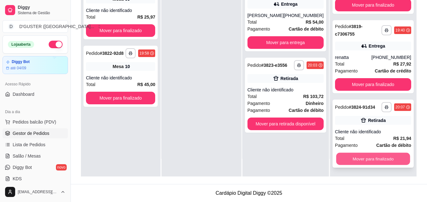
click at [370, 155] on button "Mover para finalizado" at bounding box center [373, 159] width 74 height 12
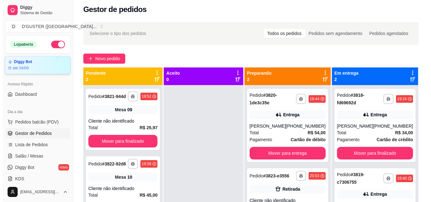
scroll to position [0, 0]
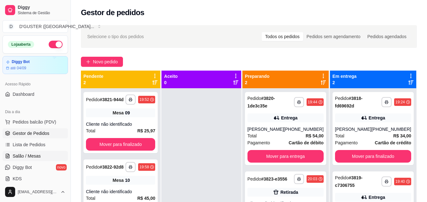
click at [37, 154] on span "Salão / Mesas" at bounding box center [27, 156] width 28 height 6
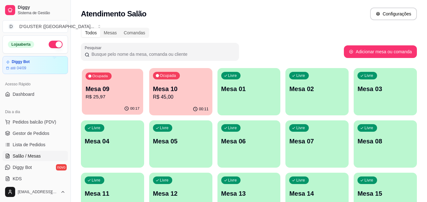
click at [98, 103] on div "00:17" at bounding box center [112, 109] width 61 height 12
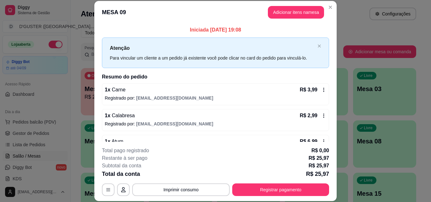
click at [270, 199] on footer "**********" at bounding box center [215, 171] width 243 height 59
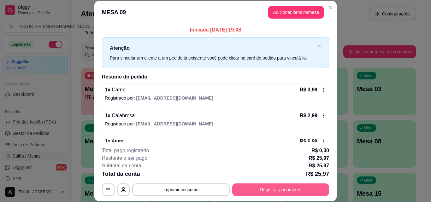
click at [270, 191] on button "Registrar pagamento" at bounding box center [280, 190] width 97 height 13
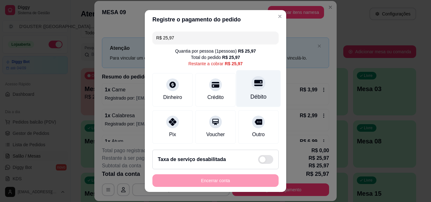
click at [251, 93] on div "Débito" at bounding box center [259, 97] width 16 height 8
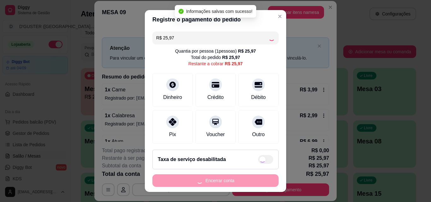
type input "R$ 0,00"
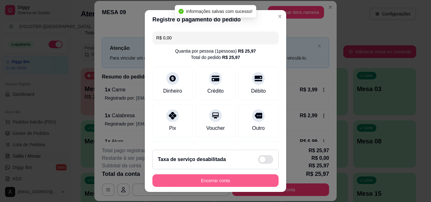
click at [244, 183] on button "Encerrar conta" at bounding box center [216, 181] width 126 height 13
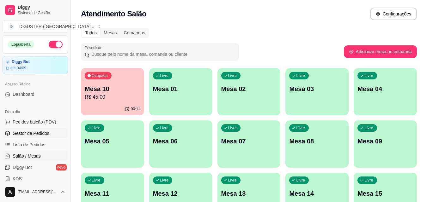
click at [35, 132] on span "Gestor de Pedidos" at bounding box center [31, 133] width 37 height 6
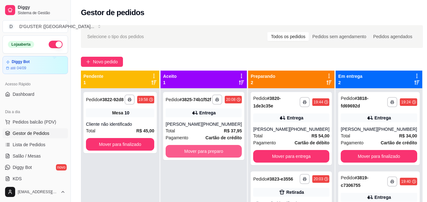
click at [218, 155] on button "Mover para preparo" at bounding box center [204, 151] width 76 height 13
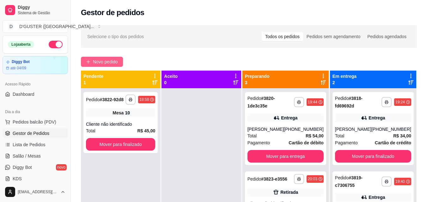
click at [104, 60] on span "Novo pedido" at bounding box center [105, 61] width 25 height 7
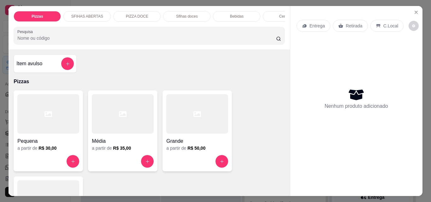
click at [346, 24] on p "Retirada" at bounding box center [354, 26] width 17 height 6
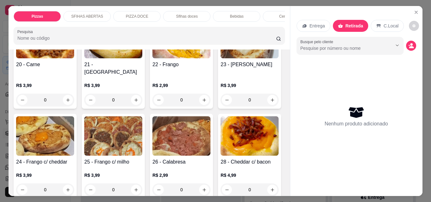
scroll to position [347, 0]
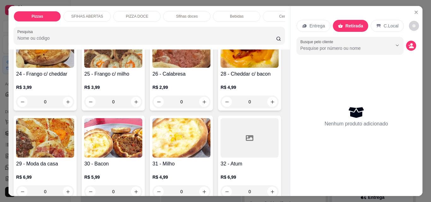
click at [270, 15] on icon "increase-product-quantity" at bounding box center [272, 12] width 5 height 5
type input "1"
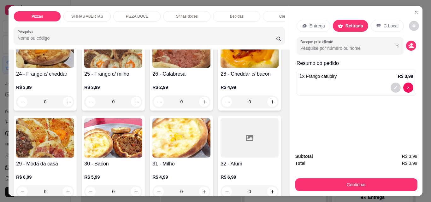
scroll to position [348, 0]
click at [202, 104] on icon "increase-product-quantity" at bounding box center [204, 101] width 5 height 5
type input "1"
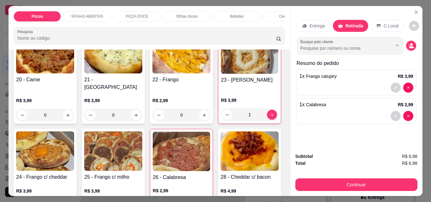
scroll to position [221, 0]
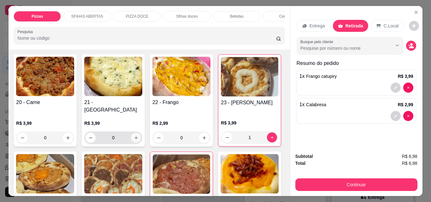
click at [136, 136] on icon "increase-product-quantity" at bounding box center [136, 138] width 5 height 5
type input "1"
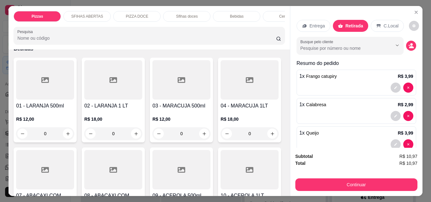
scroll to position [1169, 0]
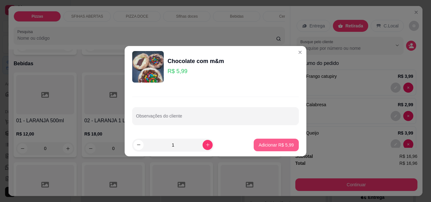
click at [277, 141] on button "Adicionar R$ 5,99" at bounding box center [276, 145] width 45 height 13
type input "2"
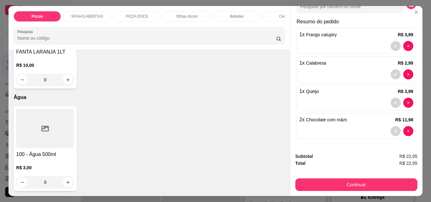
scroll to position [2243, 0]
type input "1"
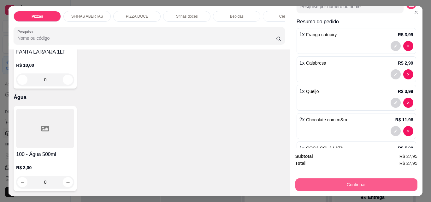
click at [308, 187] on button "Continuar" at bounding box center [357, 185] width 122 height 13
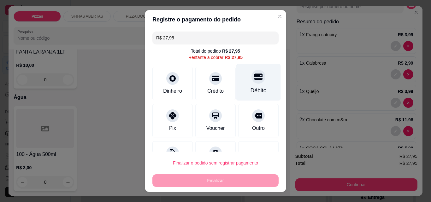
click at [260, 84] on div "Débito" at bounding box center [259, 82] width 45 height 37
type input "R$ 0,00"
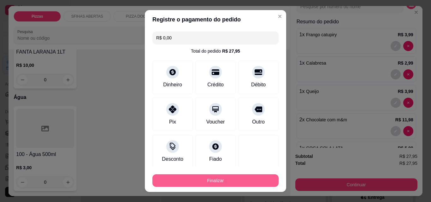
click at [242, 183] on button "Finalizar" at bounding box center [216, 181] width 126 height 13
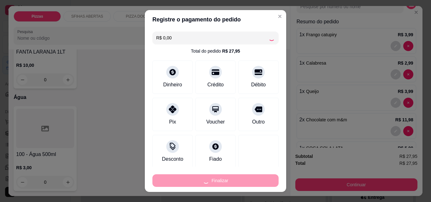
type input "0"
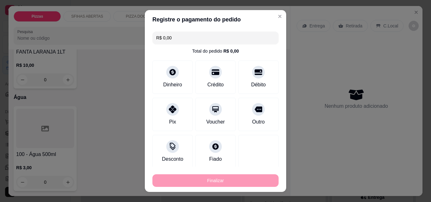
type input "-R$ 27,95"
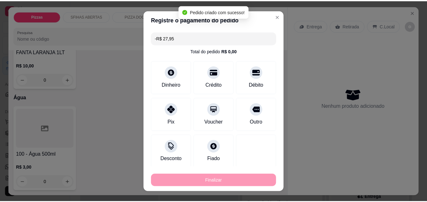
scroll to position [2233, 0]
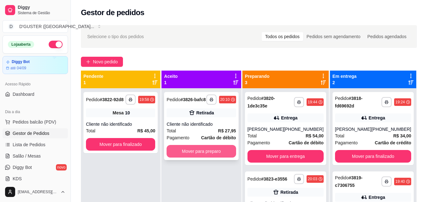
click at [217, 150] on button "Mover para preparo" at bounding box center [200, 151] width 69 height 13
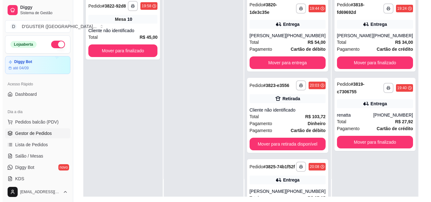
scroll to position [95, 0]
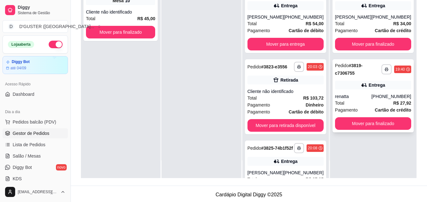
click at [381, 91] on div "**********" at bounding box center [372, 95] width 81 height 73
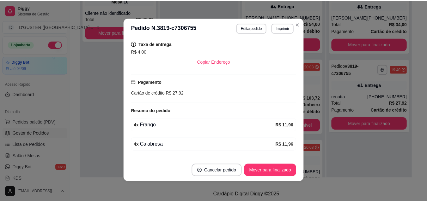
scroll to position [148, 0]
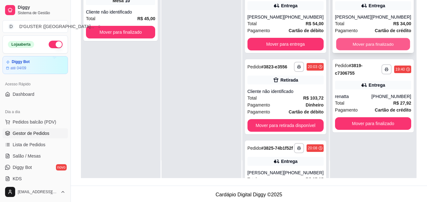
click at [373, 40] on button "Mover para finalizado" at bounding box center [373, 44] width 74 height 12
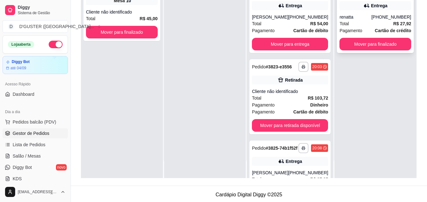
click at [355, 17] on div "renatta" at bounding box center [355, 17] width 32 height 6
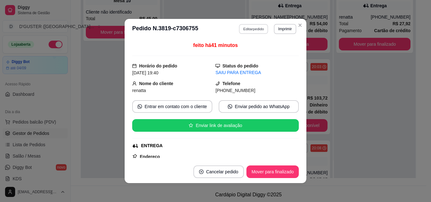
click at [255, 28] on button "Editar pedido" at bounding box center [253, 29] width 29 height 10
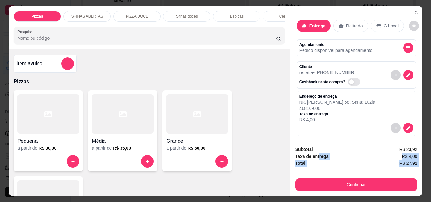
drag, startPoint x: 316, startPoint y: 151, endPoint x: 314, endPoint y: 166, distance: 15.2
click at [314, 166] on div "Subtotal R$ 23,92 Taxa de entrega R$ 4,00 Total R$ 27,92 Continuar" at bounding box center [357, 168] width 122 height 45
click at [329, 148] on div "Subtotal R$ 23,92" at bounding box center [357, 149] width 122 height 7
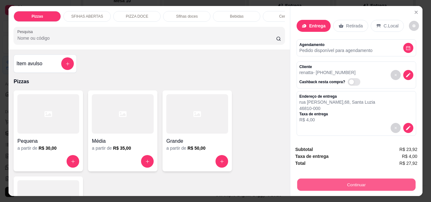
click at [311, 187] on button "Continuar" at bounding box center [356, 185] width 118 height 12
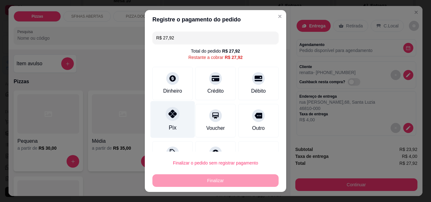
click at [169, 112] on icon at bounding box center [173, 114] width 8 height 8
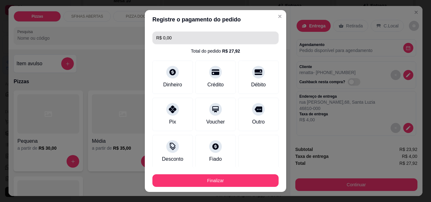
click at [243, 41] on input "R$ 0,00" at bounding box center [215, 38] width 119 height 13
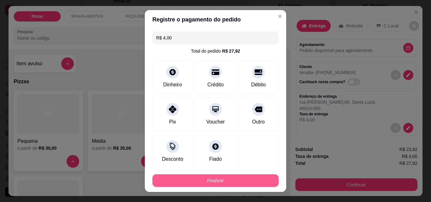
type input "R$ 4,00"
click at [217, 182] on button "Finalizar" at bounding box center [216, 181] width 126 height 13
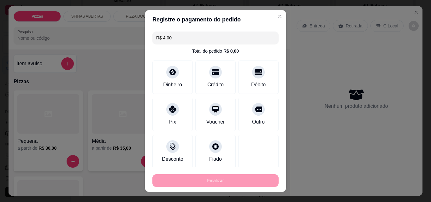
type input "0"
type input "-R$ 27,92"
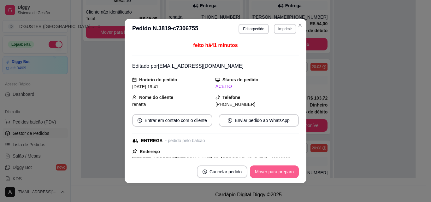
click at [266, 171] on button "Mover para preparo" at bounding box center [274, 172] width 49 height 13
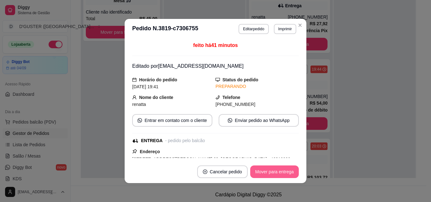
click at [271, 173] on button "Mover para entrega" at bounding box center [274, 172] width 49 height 13
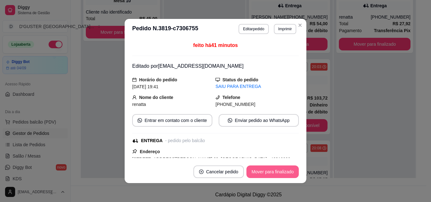
click at [271, 173] on button "Mover para finalizado" at bounding box center [273, 172] width 52 height 13
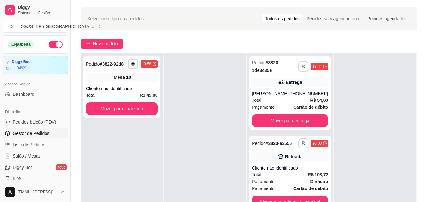
scroll to position [33, 0]
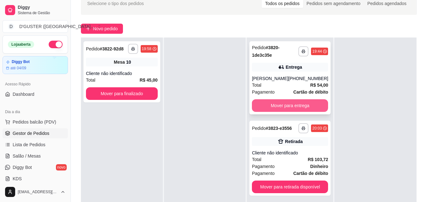
click at [272, 107] on button "Mover para entrega" at bounding box center [290, 105] width 76 height 13
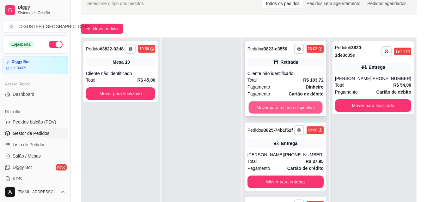
click at [286, 114] on button "Mover para retirada disponível" at bounding box center [285, 108] width 74 height 12
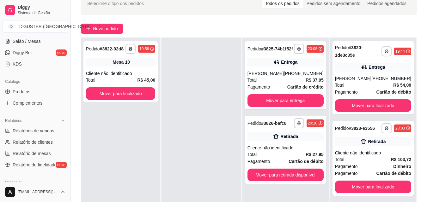
scroll to position [126, 0]
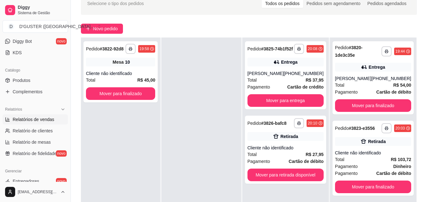
click at [45, 122] on span "Relatórios de vendas" at bounding box center [34, 120] width 42 height 6
select select "ALL"
select select "0"
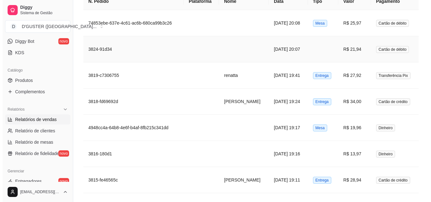
scroll to position [474, 0]
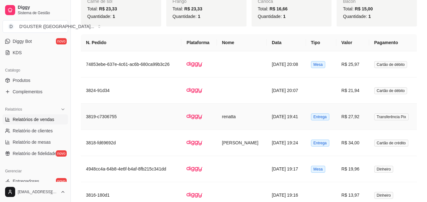
click at [293, 111] on td "[DATE] 19:41" at bounding box center [286, 117] width 39 height 26
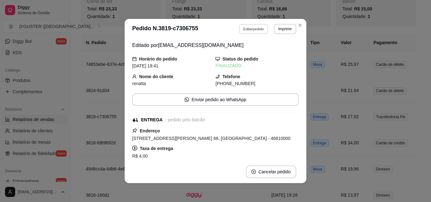
click at [254, 27] on button "Editar pedido" at bounding box center [253, 29] width 29 height 10
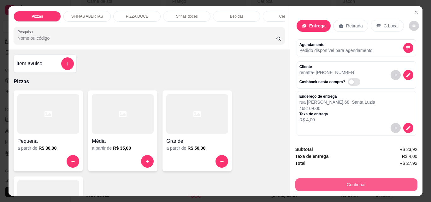
click at [354, 183] on button "Continuar" at bounding box center [357, 185] width 122 height 13
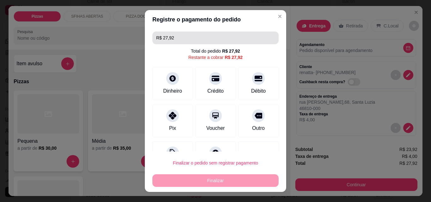
click at [211, 33] on input "R$ 27,92" at bounding box center [215, 38] width 119 height 13
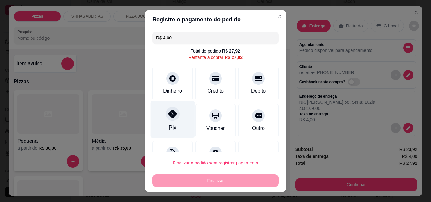
click at [173, 119] on div at bounding box center [173, 114] width 14 height 14
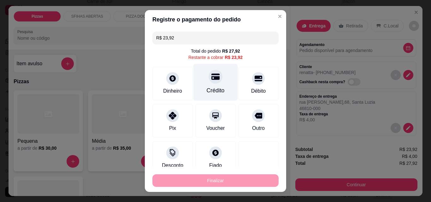
click at [207, 91] on div "Crédito" at bounding box center [216, 91] width 18 height 8
type input "R$ 0,00"
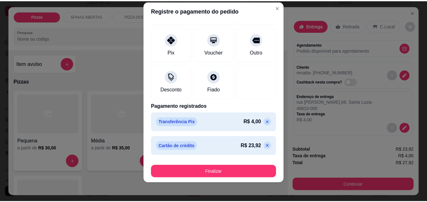
scroll to position [10, 0]
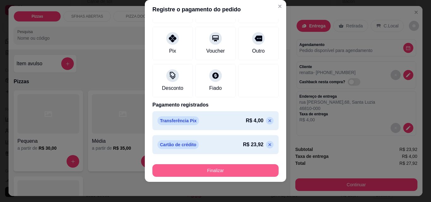
click at [212, 172] on button "Finalizar" at bounding box center [216, 171] width 126 height 13
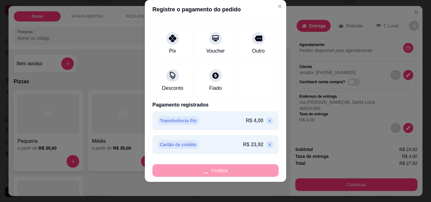
type input "0"
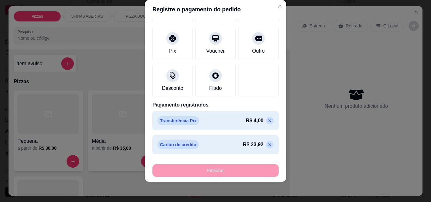
type input "-R$ 27,92"
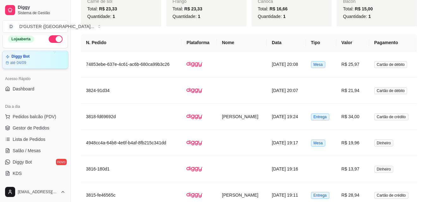
scroll to position [0, 0]
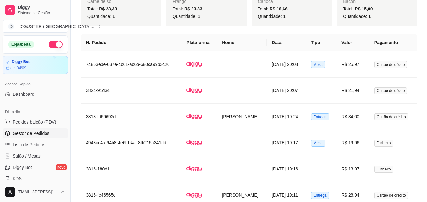
click at [39, 133] on span "Gestor de Pedidos" at bounding box center [31, 133] width 37 height 6
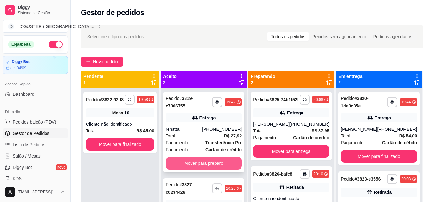
click at [210, 164] on button "Mover para preparo" at bounding box center [204, 163] width 76 height 13
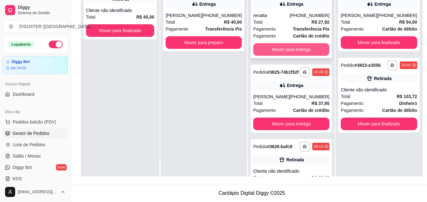
click at [294, 49] on button "Mover para entrega" at bounding box center [291, 49] width 76 height 13
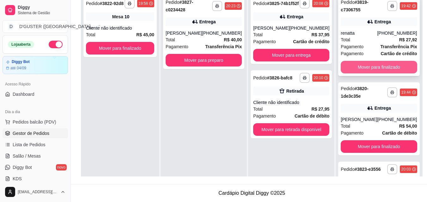
click at [377, 68] on button "Mover para finalizado" at bounding box center [379, 67] width 76 height 13
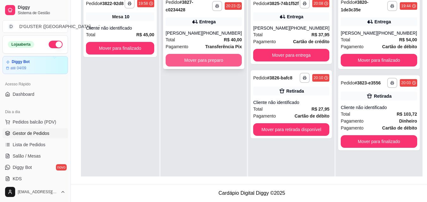
click at [202, 56] on button "Mover para preparo" at bounding box center [204, 60] width 76 height 13
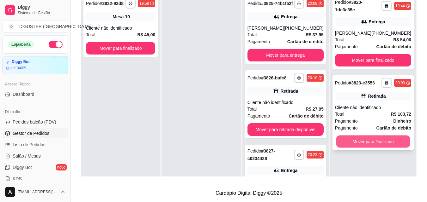
click at [379, 139] on button "Mover para finalizado" at bounding box center [373, 142] width 74 height 12
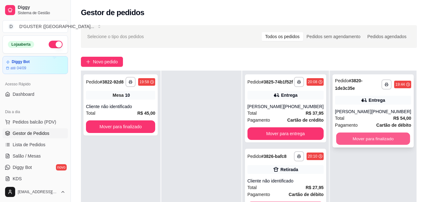
click at [375, 139] on button "Mover para finalizado" at bounding box center [373, 139] width 74 height 12
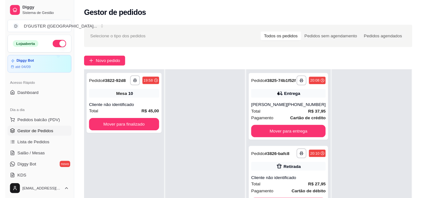
scroll to position [38, 0]
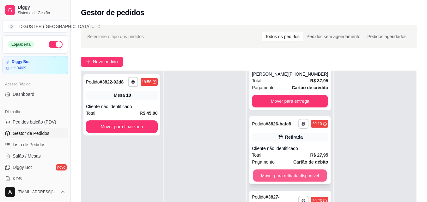
click at [278, 179] on button "Mover para retirada disponível" at bounding box center [290, 176] width 74 height 12
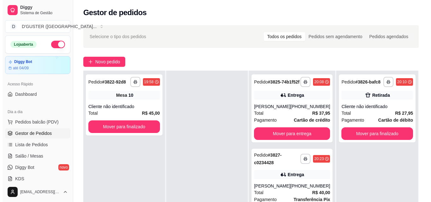
scroll to position [0, 0]
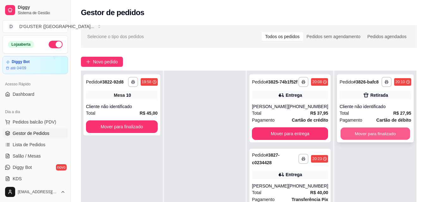
click at [371, 132] on button "Mover para finalizado" at bounding box center [375, 134] width 69 height 12
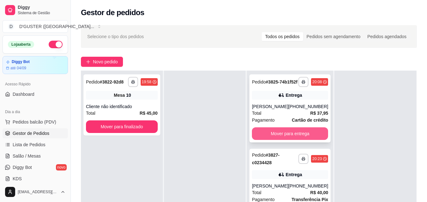
click at [295, 134] on button "Mover para entrega" at bounding box center [290, 134] width 76 height 13
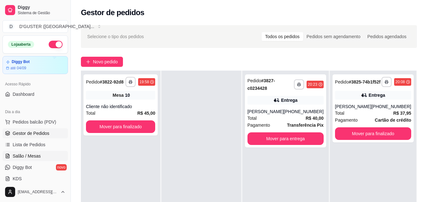
click at [16, 159] on span "Salão / Mesas" at bounding box center [27, 156] width 28 height 6
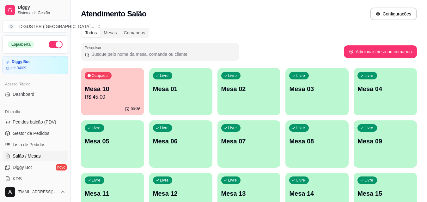
click at [98, 148] on div "Livre Mesa 05" at bounding box center [112, 141] width 63 height 40
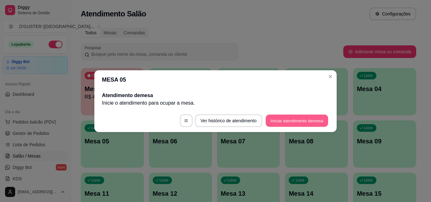
click at [292, 124] on button "Iniciar atendimento de mesa" at bounding box center [297, 121] width 63 height 12
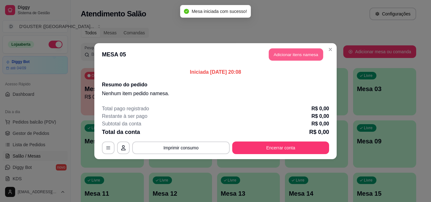
click at [286, 55] on button "Adicionar itens na mesa" at bounding box center [296, 54] width 54 height 12
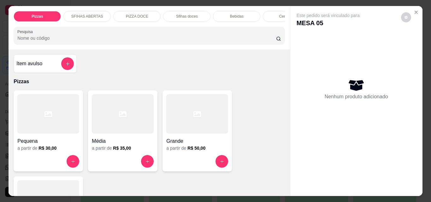
click at [233, 15] on p "Bebidas" at bounding box center [237, 16] width 14 height 5
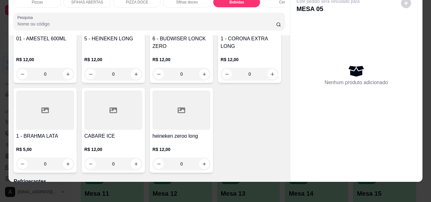
scroll to position [1746, 0]
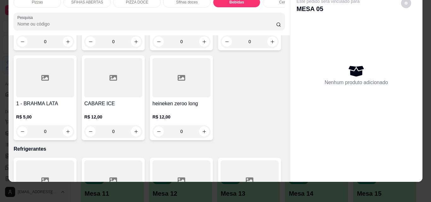
type input "1"
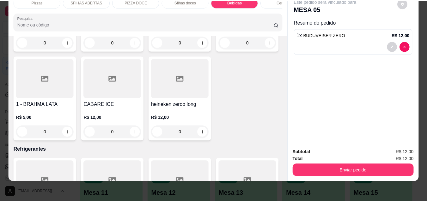
scroll to position [1746, 0]
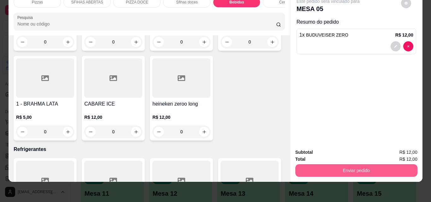
click at [334, 166] on button "Enviar pedido" at bounding box center [357, 171] width 122 height 13
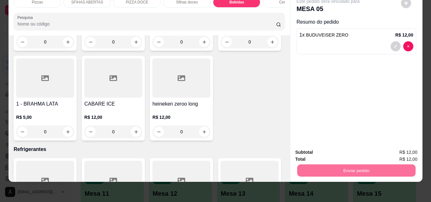
click at [328, 146] on button "Não registrar e enviar pedido" at bounding box center [336, 151] width 64 height 12
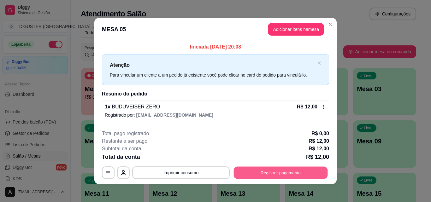
click at [257, 170] on button "Registrar pagamento" at bounding box center [281, 173] width 94 height 12
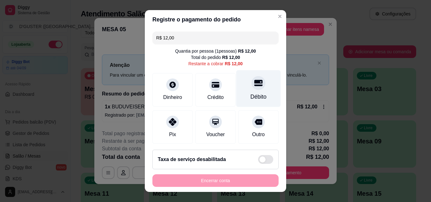
click at [255, 86] on icon at bounding box center [259, 83] width 8 height 6
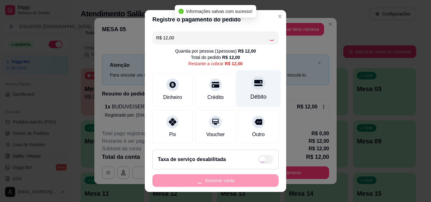
type input "R$ 0,00"
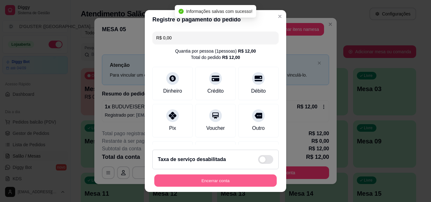
click at [224, 181] on button "Encerrar conta" at bounding box center [215, 181] width 123 height 12
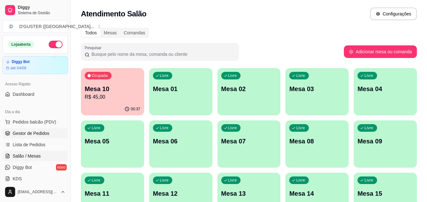
click at [41, 131] on span "Gestor de Pedidos" at bounding box center [31, 133] width 37 height 6
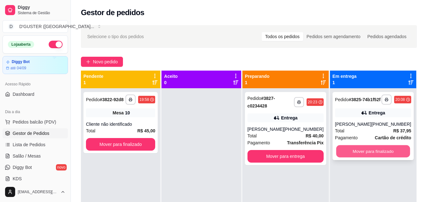
click at [385, 158] on button "Mover para finalizado" at bounding box center [373, 152] width 74 height 12
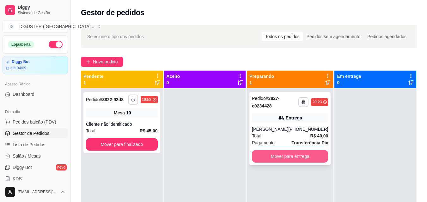
click at [295, 152] on button "Mover para entrega" at bounding box center [290, 156] width 76 height 13
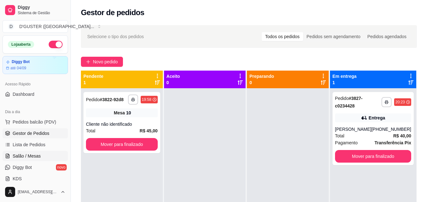
click at [31, 160] on link "Salão / Mesas" at bounding box center [35, 156] width 65 height 10
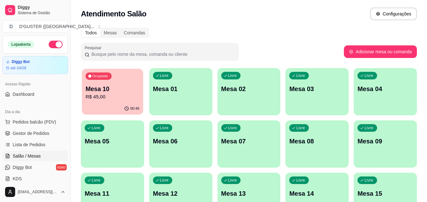
click at [105, 112] on div "00:45" at bounding box center [112, 109] width 61 height 12
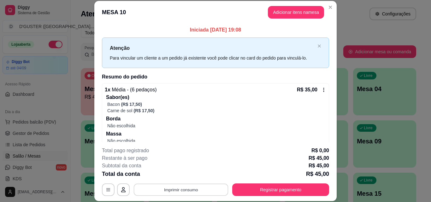
click at [195, 189] on button "Imprimir consumo" at bounding box center [181, 190] width 95 height 12
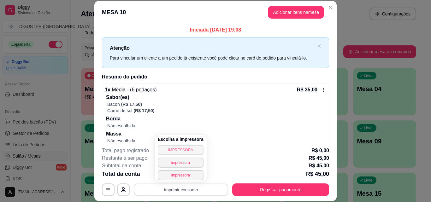
click at [176, 152] on button "IMPRESSORA" at bounding box center [181, 150] width 46 height 10
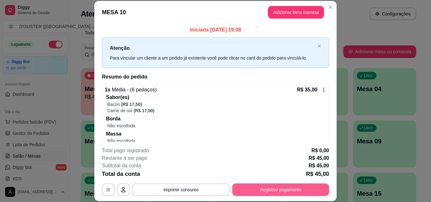
click at [248, 188] on button "Registrar pagamento" at bounding box center [280, 190] width 97 height 13
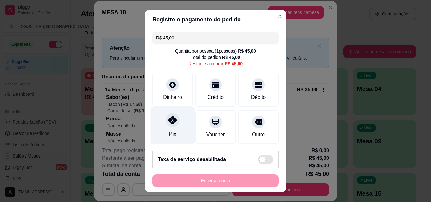
click at [173, 124] on icon at bounding box center [173, 120] width 8 height 8
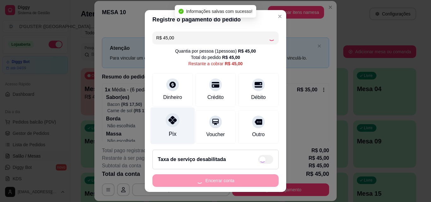
type input "R$ 0,00"
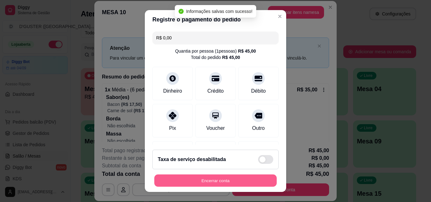
click at [246, 182] on button "Encerrar conta" at bounding box center [215, 181] width 123 height 12
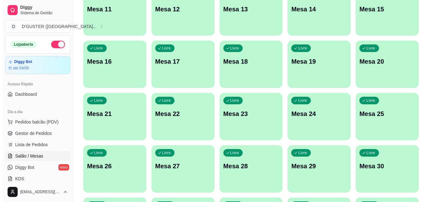
scroll to position [190, 0]
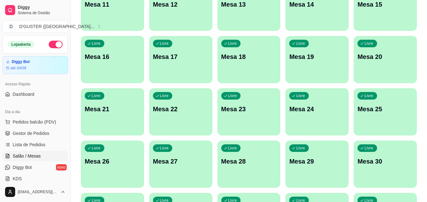
click at [252, 119] on div "Livre Mesa 23" at bounding box center [248, 108] width 63 height 40
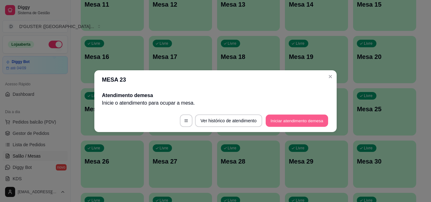
click at [282, 119] on button "Iniciar atendimento de mesa" at bounding box center [297, 121] width 63 height 12
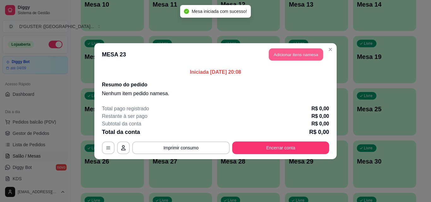
click at [292, 58] on button "Adicionar itens na mesa" at bounding box center [296, 54] width 54 height 12
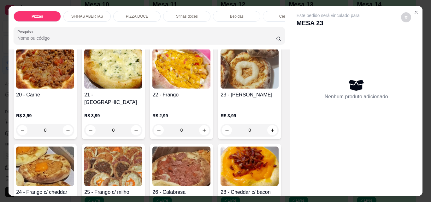
scroll to position [253, 0]
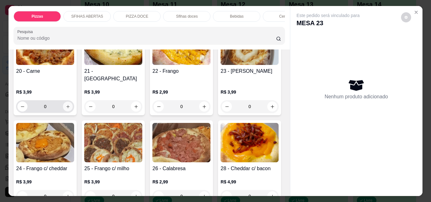
click at [66, 105] on icon "increase-product-quantity" at bounding box center [68, 107] width 5 height 5
type input "1"
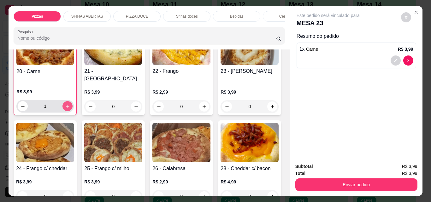
scroll to position [253, 0]
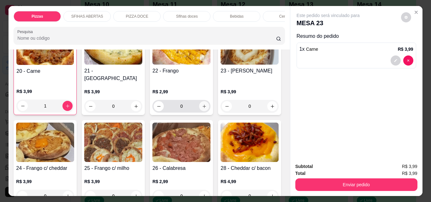
click at [203, 104] on icon "increase-product-quantity" at bounding box center [204, 106] width 5 height 5
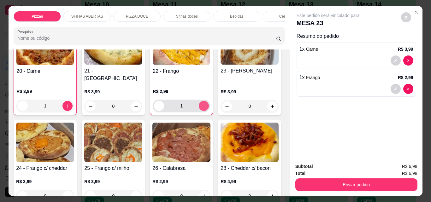
click at [203, 104] on icon "increase-product-quantity" at bounding box center [204, 106] width 5 height 5
type input "2"
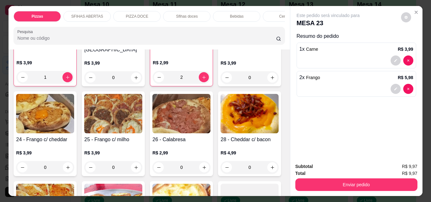
scroll to position [316, 0]
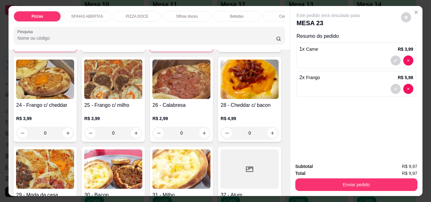
click at [270, 46] on icon "increase-product-quantity" at bounding box center [272, 43] width 5 height 5
click at [270, 45] on icon "increase-product-quantity" at bounding box center [272, 43] width 5 height 5
type input "2"
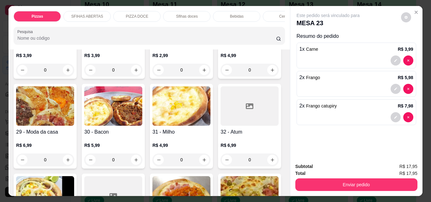
scroll to position [411, 0]
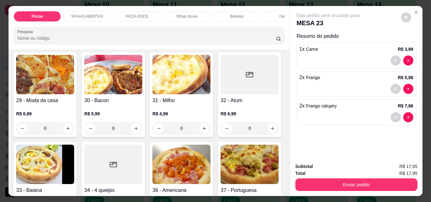
click at [202, 41] on icon "increase-product-quantity" at bounding box center [204, 38] width 5 height 5
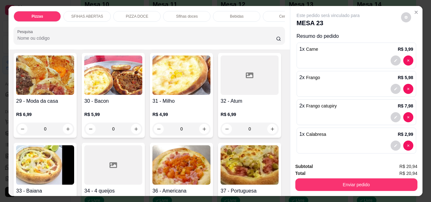
scroll to position [411, 0]
click at [202, 41] on icon "increase-product-quantity" at bounding box center [204, 38] width 5 height 5
type input "3"
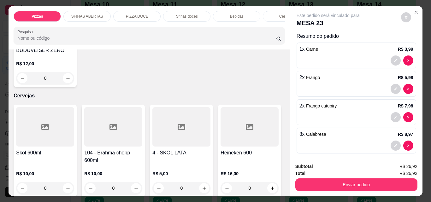
scroll to position [1517, 0]
type input "1"
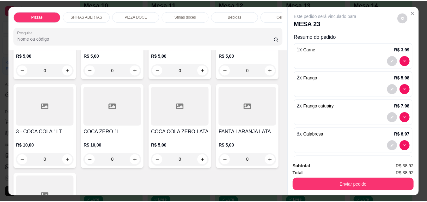
scroll to position [1927, 0]
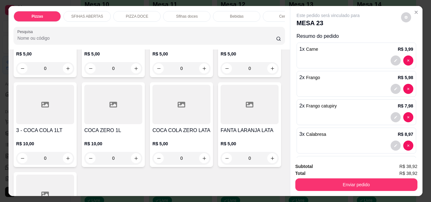
type input "1"
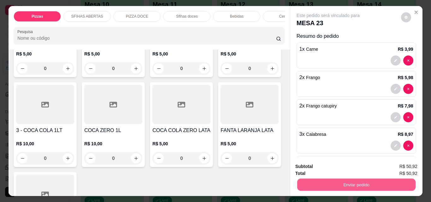
click at [332, 182] on button "Enviar pedido" at bounding box center [356, 185] width 118 height 12
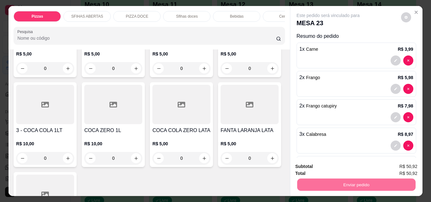
click at [325, 163] on button "Não registrar e enviar pedido" at bounding box center [336, 167] width 66 height 12
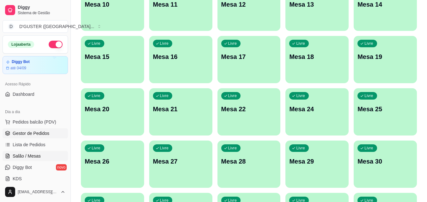
click at [38, 132] on span "Gestor de Pedidos" at bounding box center [31, 133] width 37 height 6
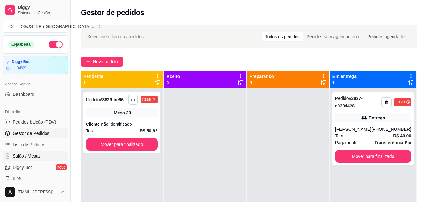
click at [30, 153] on link "Salão / Mesas" at bounding box center [35, 156] width 65 height 10
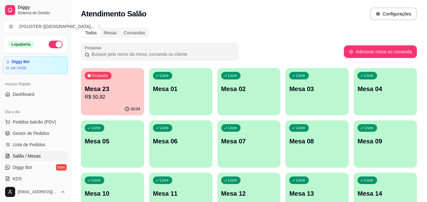
click at [208, 89] on p "Mesa 01" at bounding box center [181, 89] width 56 height 9
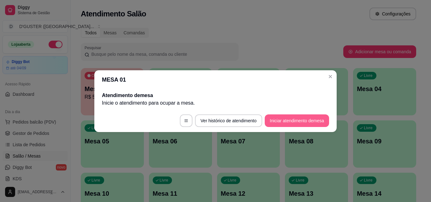
click at [317, 119] on button "Iniciar atendimento de mesa" at bounding box center [297, 121] width 64 height 13
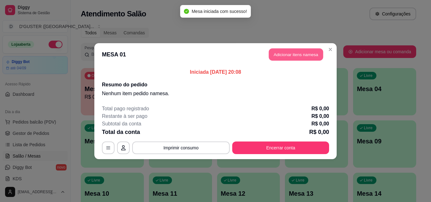
click at [293, 57] on button "Adicionar itens na mesa" at bounding box center [296, 54] width 54 height 12
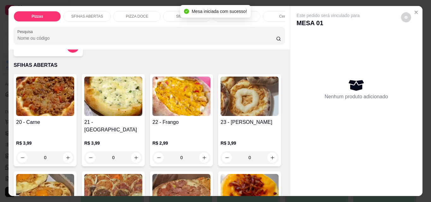
scroll to position [253, 0]
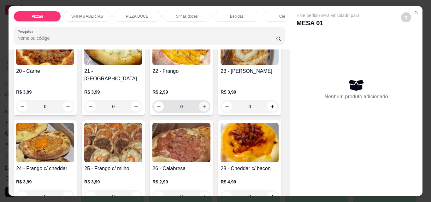
click at [202, 105] on icon "increase-product-quantity" at bounding box center [204, 107] width 5 height 5
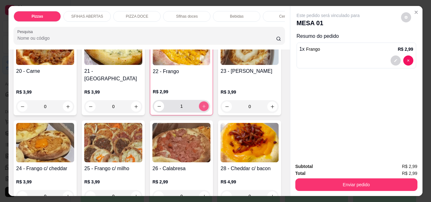
click at [202, 104] on icon "increase-product-quantity" at bounding box center [204, 106] width 5 height 5
type input "3"
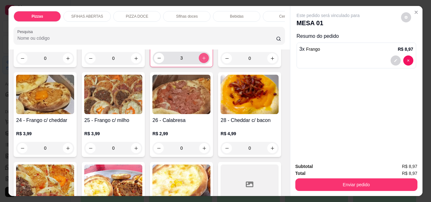
scroll to position [379, 0]
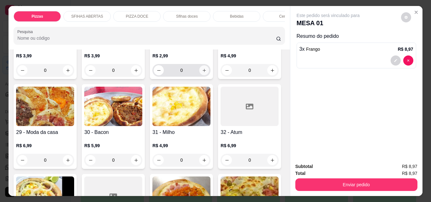
click at [202, 73] on icon "increase-product-quantity" at bounding box center [204, 70] width 5 height 5
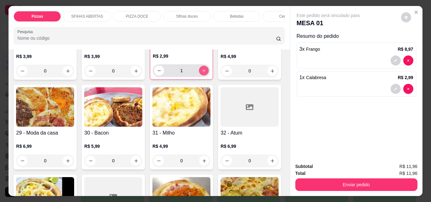
click at [202, 73] on icon "increase-product-quantity" at bounding box center [204, 71] width 5 height 5
type input "3"
type input "0"
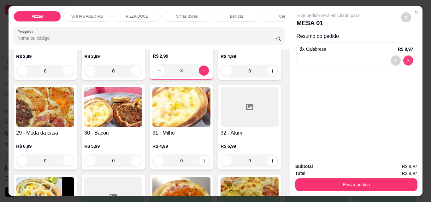
scroll to position [378, 0]
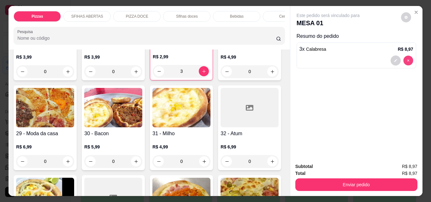
type input "0"
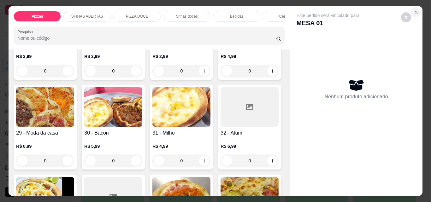
click at [414, 10] on icon "Close" at bounding box center [416, 12] width 5 height 5
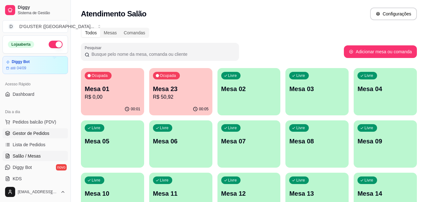
click at [26, 135] on span "Gestor de Pedidos" at bounding box center [31, 133] width 37 height 6
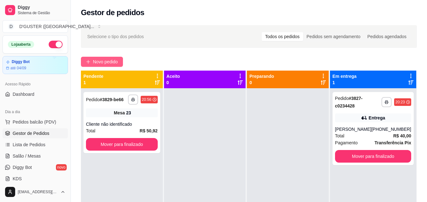
click at [96, 59] on span "Novo pedido" at bounding box center [105, 61] width 25 height 7
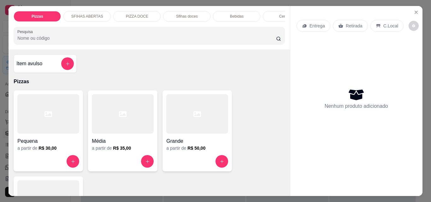
click at [349, 24] on p "Retirada" at bounding box center [354, 26] width 17 height 6
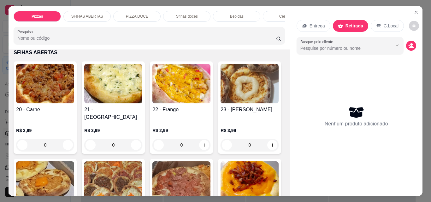
scroll to position [221, 0]
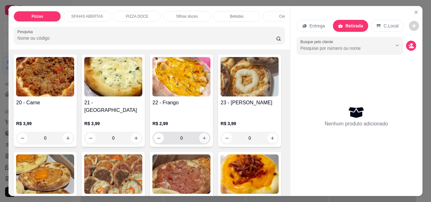
click at [205, 134] on button "increase-product-quantity" at bounding box center [204, 138] width 10 height 10
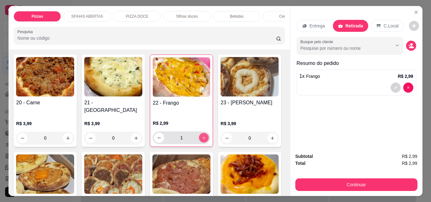
click at [199, 133] on button "increase-product-quantity" at bounding box center [204, 138] width 10 height 10
type input "3"
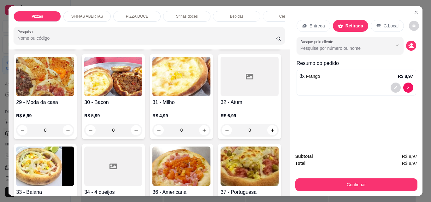
scroll to position [411, 0]
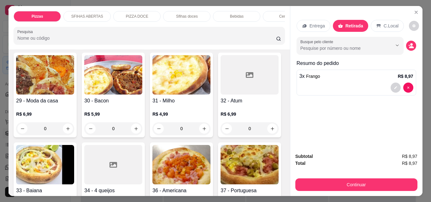
click at [202, 41] on icon "increase-product-quantity" at bounding box center [204, 39] width 5 height 5
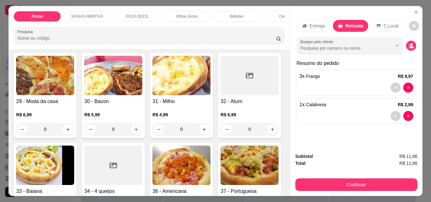
click at [202, 42] on icon "increase-product-quantity" at bounding box center [204, 39] width 5 height 5
click at [202, 41] on icon "increase-product-quantity" at bounding box center [204, 39] width 5 height 5
type input "3"
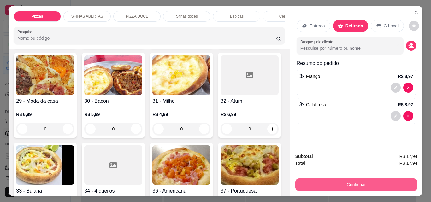
click at [330, 183] on button "Continuar" at bounding box center [357, 185] width 122 height 13
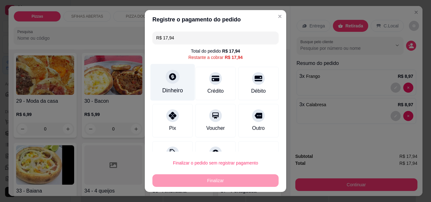
click at [159, 83] on div "Dinheiro" at bounding box center [173, 82] width 45 height 37
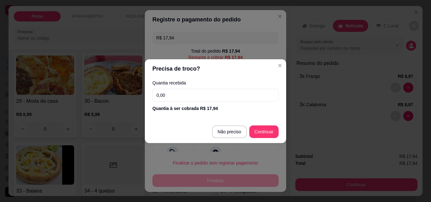
click at [186, 98] on input "0,00" at bounding box center [216, 95] width 126 height 13
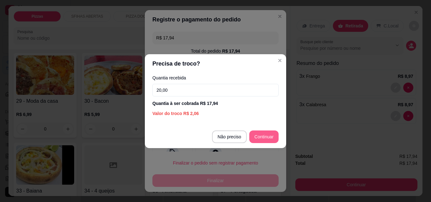
type input "20,00"
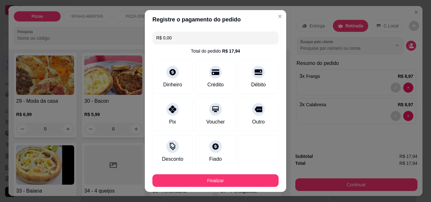
type input "R$ 0,00"
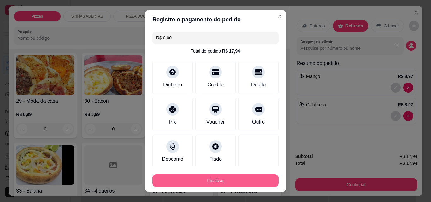
click at [250, 185] on button "Finalizar" at bounding box center [216, 181] width 126 height 13
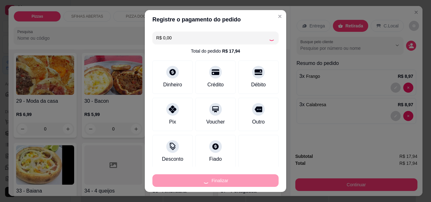
type input "0"
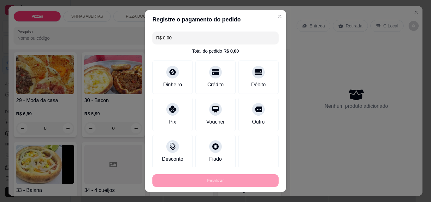
type input "-R$ 17,94"
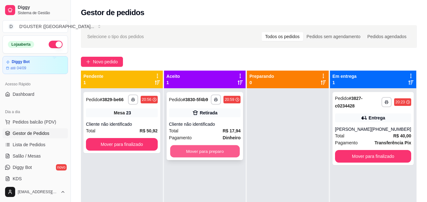
click at [227, 155] on button "Mover para preparo" at bounding box center [204, 152] width 69 height 12
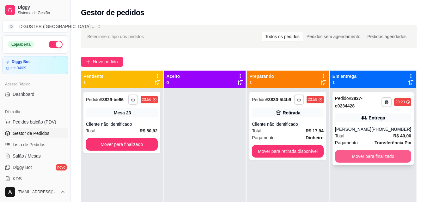
click at [369, 153] on button "Mover para finalizado" at bounding box center [373, 156] width 76 height 13
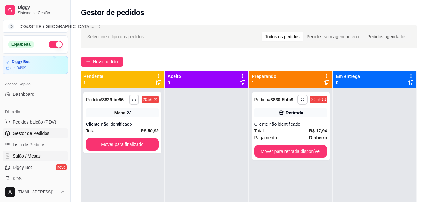
click at [33, 154] on span "Salão / Mesas" at bounding box center [27, 156] width 28 height 6
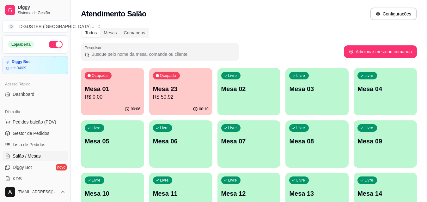
click at [255, 102] on div "Livre Mesa 02" at bounding box center [248, 88] width 63 height 40
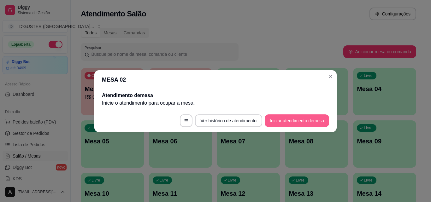
click at [308, 123] on button "Iniciar atendimento de mesa" at bounding box center [297, 121] width 64 height 13
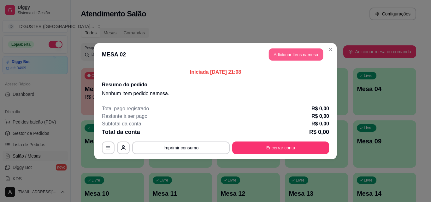
click at [300, 50] on button "Adicionar itens na mesa" at bounding box center [296, 54] width 54 height 12
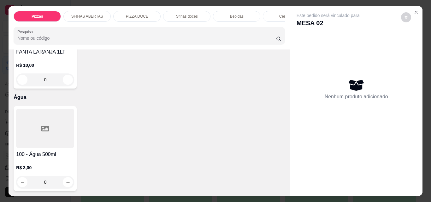
scroll to position [2337, 0]
type input "1"
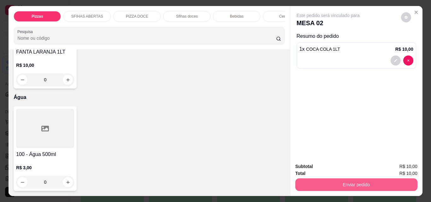
click at [332, 182] on button "Enviar pedido" at bounding box center [357, 185] width 122 height 13
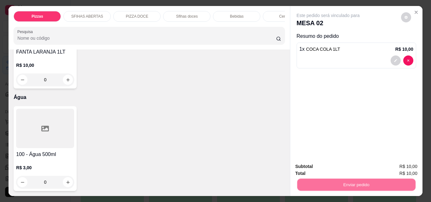
click at [323, 164] on button "Não registrar e enviar pedido" at bounding box center [336, 167] width 66 height 12
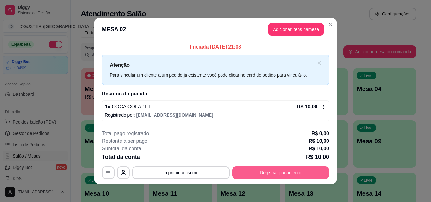
click at [296, 173] on button "Registrar pagamento" at bounding box center [280, 173] width 97 height 13
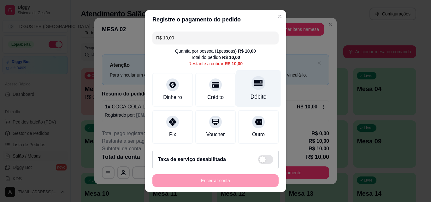
click at [255, 85] on icon at bounding box center [259, 83] width 8 height 6
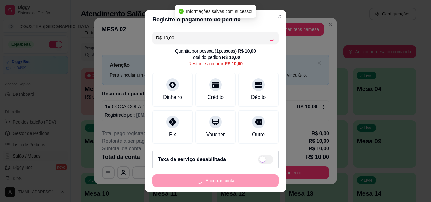
type input "R$ 0,00"
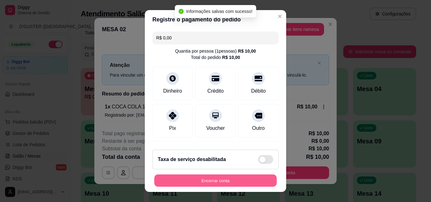
click at [237, 177] on button "Encerrar conta" at bounding box center [215, 181] width 123 height 12
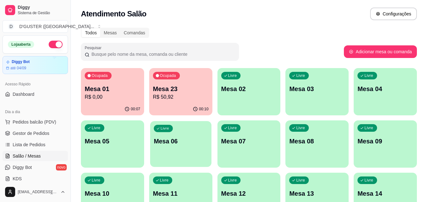
click at [173, 139] on p "Mesa 06" at bounding box center [181, 141] width 54 height 9
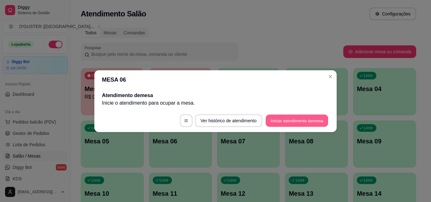
click at [312, 122] on button "Iniciar atendimento de mesa" at bounding box center [297, 121] width 63 height 12
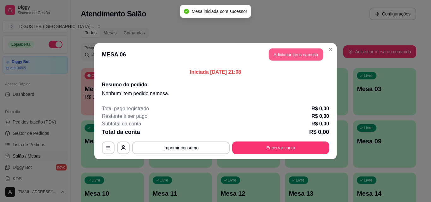
click at [305, 56] on button "Adicionar itens na mesa" at bounding box center [296, 54] width 54 height 12
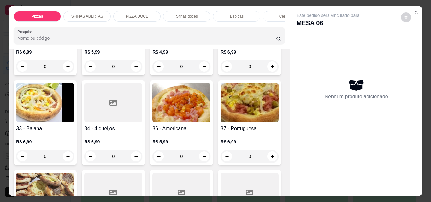
scroll to position [505, 0]
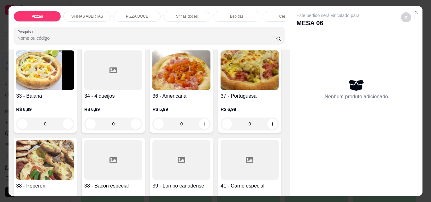
click at [270, 37] on icon "increase-product-quantity" at bounding box center [272, 34] width 5 height 5
type input "1"
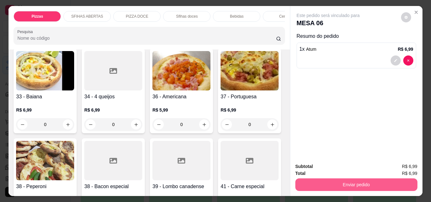
click at [370, 183] on button "Enviar pedido" at bounding box center [357, 185] width 122 height 13
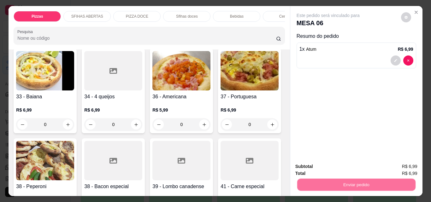
click at [345, 164] on button "Não registrar e enviar pedido" at bounding box center [336, 167] width 66 height 12
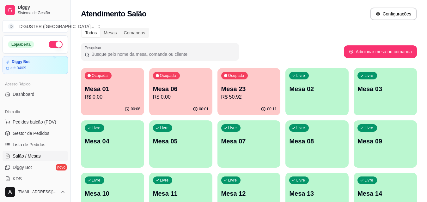
click at [170, 103] on div "Ocupada Mesa 06 R$ 0,00" at bounding box center [180, 85] width 63 height 35
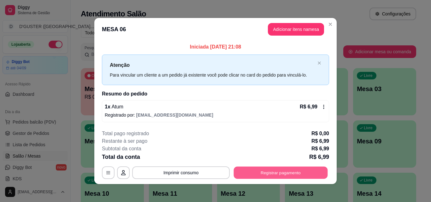
click at [282, 176] on button "Registrar pagamento" at bounding box center [281, 173] width 94 height 12
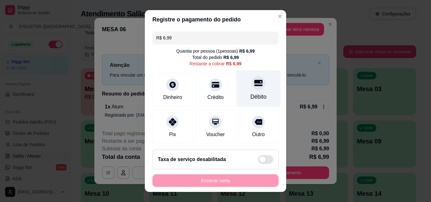
click at [253, 93] on div "Débito" at bounding box center [259, 97] width 16 height 8
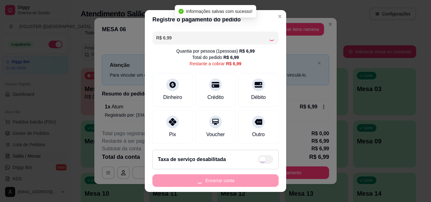
type input "R$ 0,00"
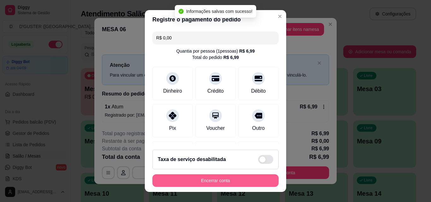
click at [247, 185] on button "Encerrar conta" at bounding box center [216, 181] width 126 height 13
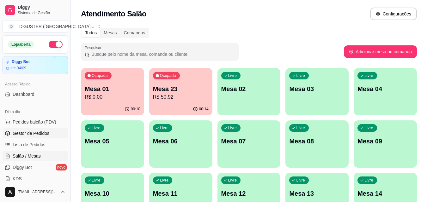
click at [34, 132] on span "Gestor de Pedidos" at bounding box center [31, 133] width 37 height 6
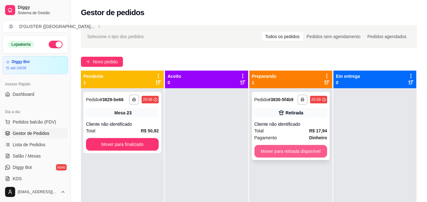
click at [259, 147] on button "Mover para retirada disponível" at bounding box center [290, 151] width 73 height 13
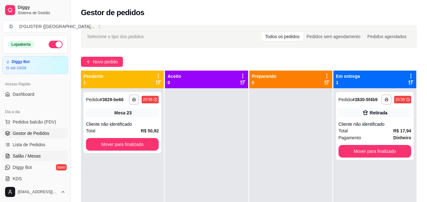
click at [34, 159] on span "Salão / Mesas" at bounding box center [27, 156] width 28 height 6
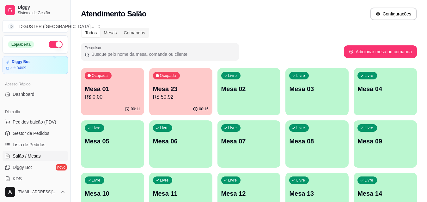
click at [311, 145] on p "Mesa 08" at bounding box center [317, 141] width 56 height 9
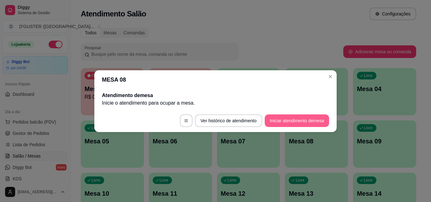
click at [301, 127] on button "Iniciar atendimento de mesa" at bounding box center [297, 121] width 64 height 13
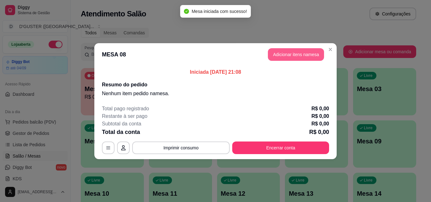
click at [292, 55] on button "Adicionar itens na mesa" at bounding box center [296, 54] width 56 height 13
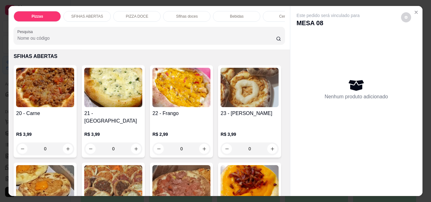
scroll to position [221, 0]
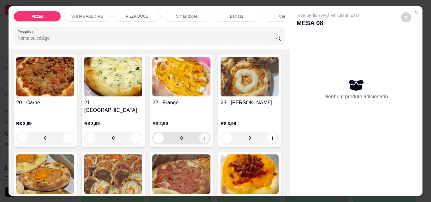
click at [204, 136] on icon "increase-product-quantity" at bounding box center [204, 138] width 5 height 5
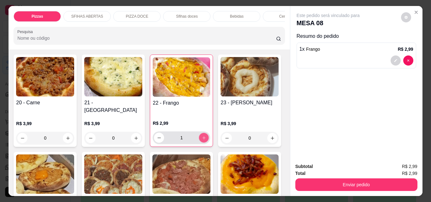
click at [204, 136] on icon "increase-product-quantity" at bounding box center [204, 138] width 5 height 5
type input "2"
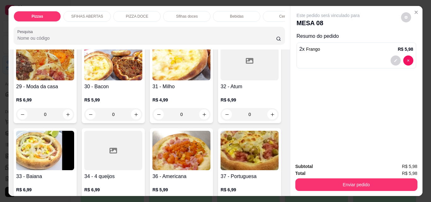
scroll to position [442, 0]
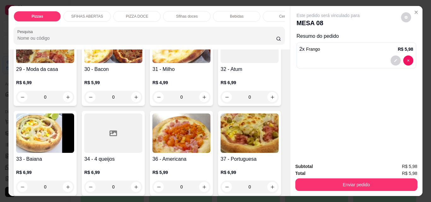
click at [202, 10] on icon "increase-product-quantity" at bounding box center [204, 7] width 5 height 5
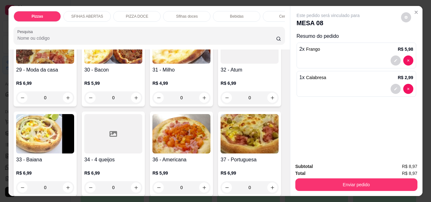
click at [202, 10] on icon "increase-product-quantity" at bounding box center [204, 7] width 5 height 5
type input "3"
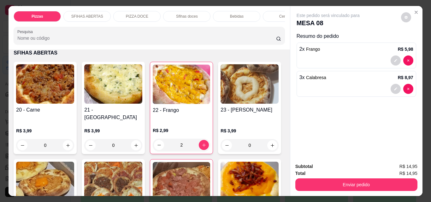
scroll to position [190, 0]
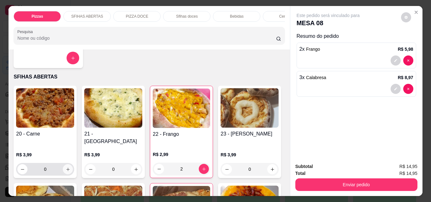
click at [66, 167] on icon "increase-product-quantity" at bounding box center [68, 169] width 5 height 5
type input "1"
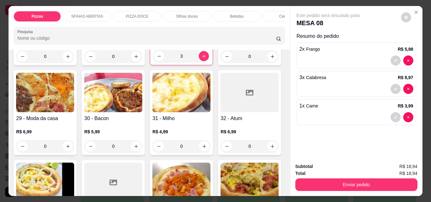
scroll to position [316, 0]
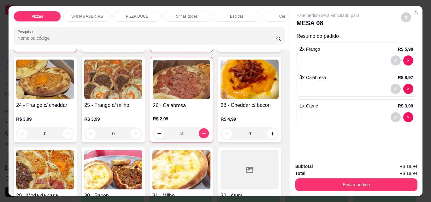
click at [268, 48] on button "increase-product-quantity" at bounding box center [273, 44] width 10 height 10
click at [268, 48] on button "increase-product-quantity" at bounding box center [273, 43] width 10 height 10
type input "2"
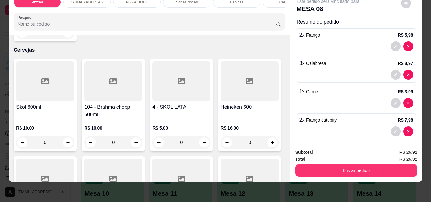
scroll to position [1580, 0]
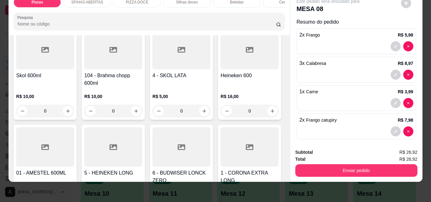
type input "1"
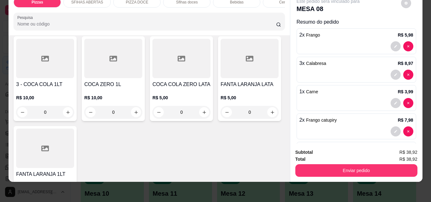
scroll to position [1959, 0]
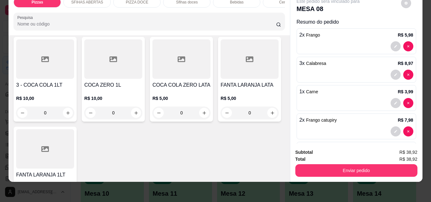
type input "1"
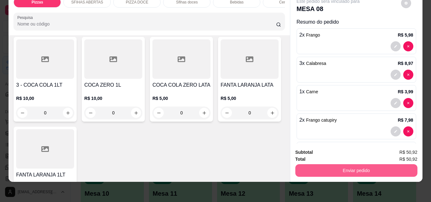
click at [361, 165] on button "Enviar pedido" at bounding box center [357, 171] width 122 height 13
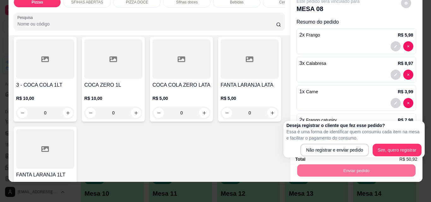
click at [370, 148] on div "Não registrar e enviar pedido Sim, quero registrar" at bounding box center [354, 150] width 135 height 13
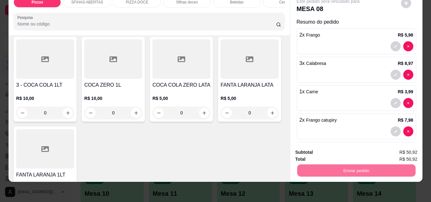
click at [356, 151] on button "Não registrar e enviar pedido" at bounding box center [336, 151] width 64 height 12
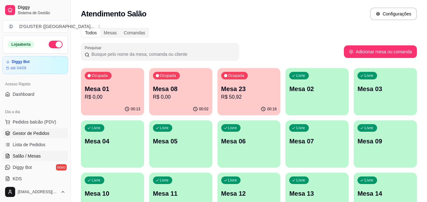
click at [26, 131] on link "Gestor de Pedidos" at bounding box center [35, 134] width 65 height 10
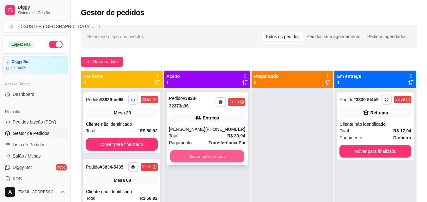
click at [204, 156] on button "Mover para preparo" at bounding box center [207, 157] width 74 height 12
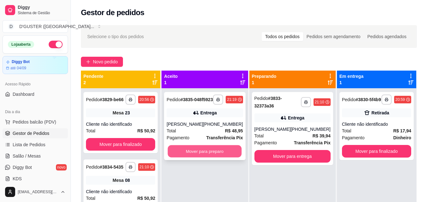
click at [191, 158] on button "Mover para preparo" at bounding box center [205, 152] width 74 height 12
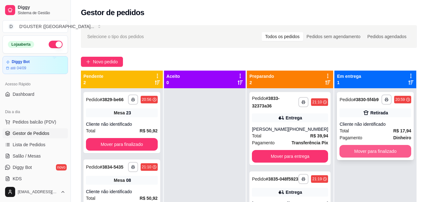
click at [374, 153] on button "Mover para finalizado" at bounding box center [375, 151] width 72 height 13
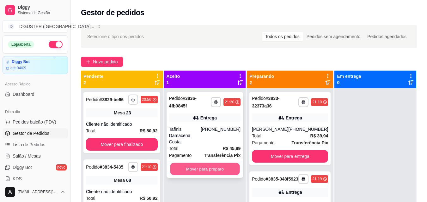
click at [191, 164] on button "Mover para preparo" at bounding box center [204, 169] width 69 height 12
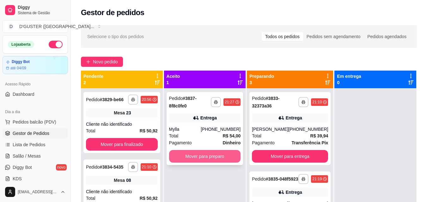
click at [224, 154] on button "Mover para preparo" at bounding box center [205, 156] width 72 height 13
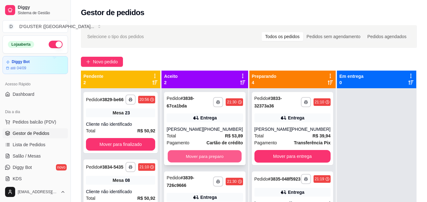
click at [217, 154] on button "Mover para preparo" at bounding box center [205, 157] width 74 height 12
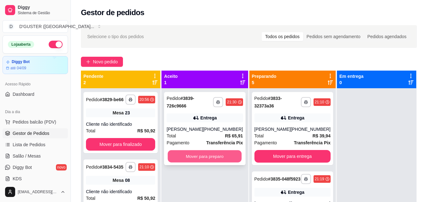
click at [217, 154] on button "Mover para preparo" at bounding box center [205, 157] width 74 height 12
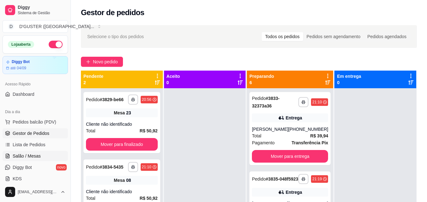
click at [37, 154] on span "Salão / Mesas" at bounding box center [27, 156] width 28 height 6
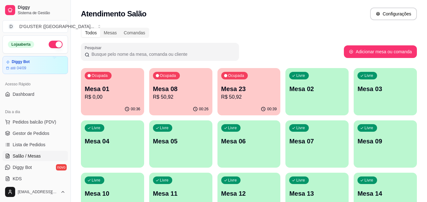
click at [238, 135] on div "Livre Mesa 06" at bounding box center [248, 141] width 63 height 40
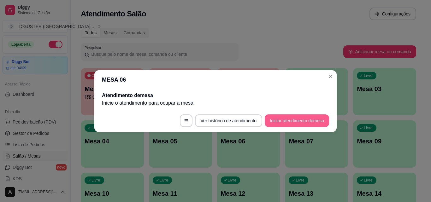
click at [300, 122] on button "Iniciar atendimento de mesa" at bounding box center [297, 121] width 64 height 13
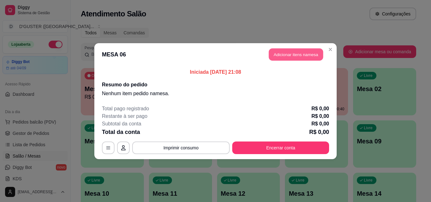
click at [308, 54] on button "Adicionar itens na mesa" at bounding box center [296, 54] width 54 height 12
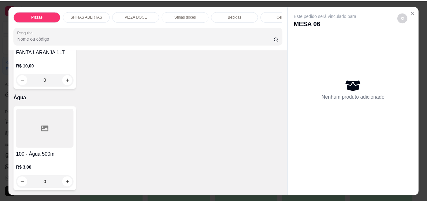
scroll to position [2279, 0]
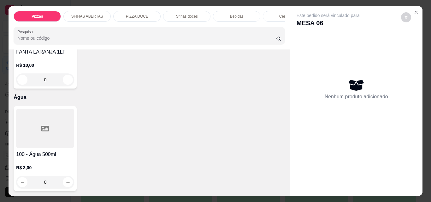
type input "1"
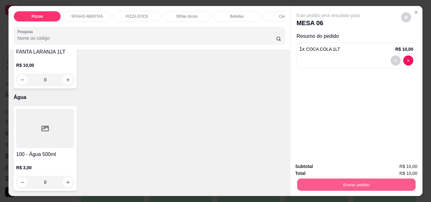
click at [322, 180] on button "Enviar pedido" at bounding box center [356, 185] width 118 height 12
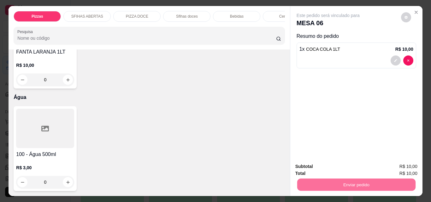
click at [316, 166] on button "Não registrar e enviar pedido" at bounding box center [336, 167] width 66 height 12
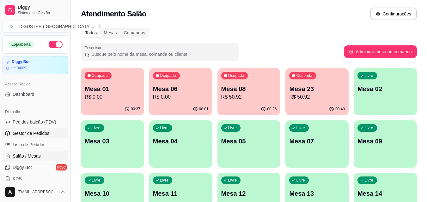
click at [53, 132] on link "Gestor de Pedidos" at bounding box center [35, 134] width 65 height 10
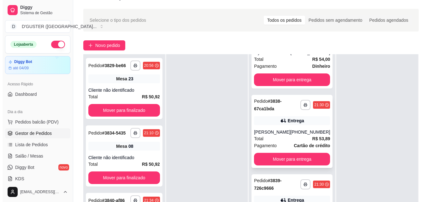
scroll to position [2, 0]
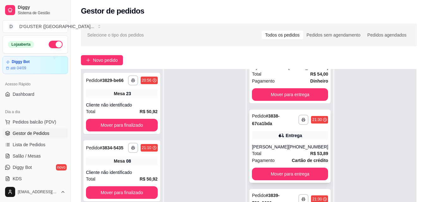
click at [289, 139] on div "Entrega" at bounding box center [290, 135] width 76 height 9
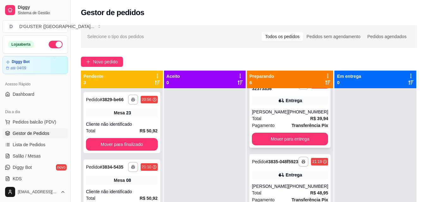
scroll to position [0, 0]
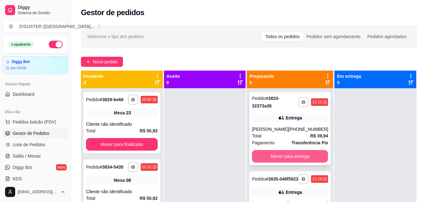
click at [284, 158] on button "Mover para entrega" at bounding box center [290, 156] width 76 height 13
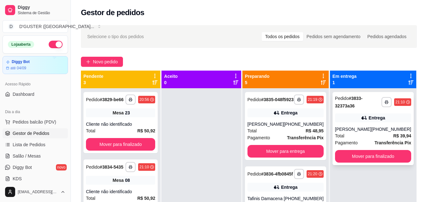
click at [379, 148] on div "**********" at bounding box center [372, 128] width 81 height 73
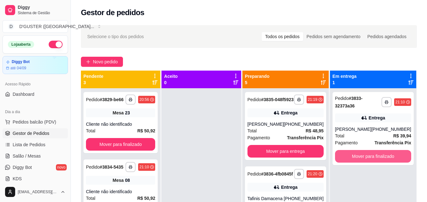
click at [383, 156] on button "Mover para finalizado" at bounding box center [373, 156] width 76 height 13
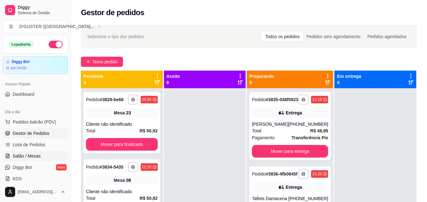
click at [26, 155] on span "Salão / Mesas" at bounding box center [27, 156] width 28 height 6
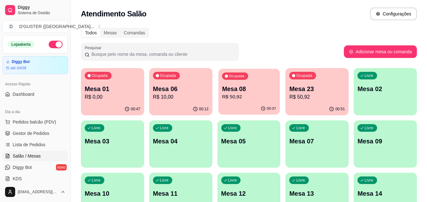
click at [242, 106] on div "00:37" at bounding box center [248, 109] width 61 height 12
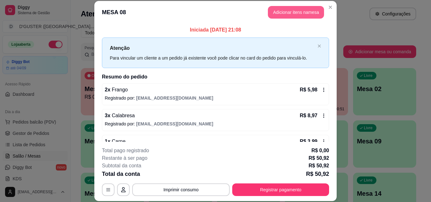
click at [289, 8] on button "Adicionar itens na mesa" at bounding box center [296, 12] width 56 height 13
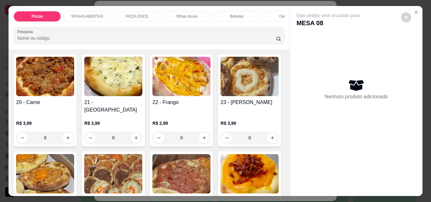
scroll to position [221, 0]
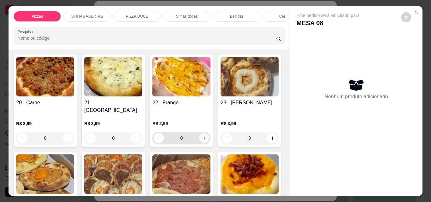
click at [202, 136] on icon "increase-product-quantity" at bounding box center [204, 138] width 5 height 5
type input "1"
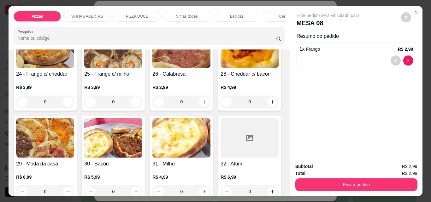
scroll to position [379, 0]
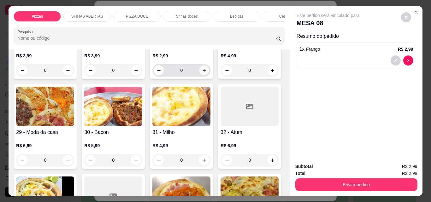
click at [200, 75] on button "increase-product-quantity" at bounding box center [205, 71] width 10 height 10
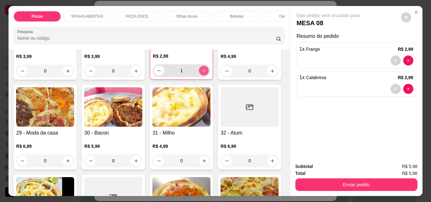
click at [202, 73] on icon "increase-product-quantity" at bounding box center [204, 71] width 5 height 5
type input "4"
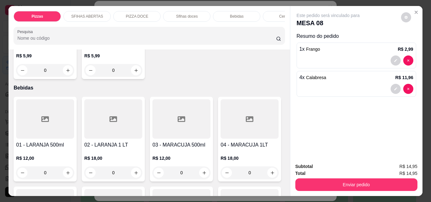
scroll to position [1137, 0]
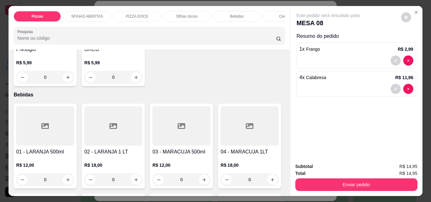
type input "1"
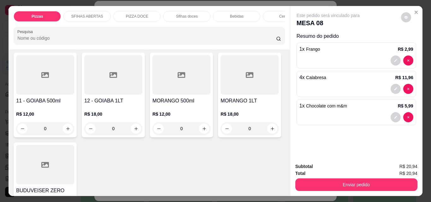
scroll to position [1390, 0]
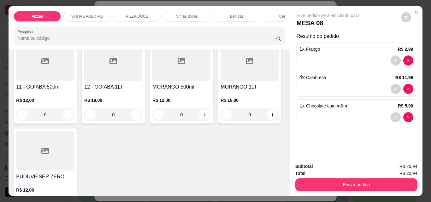
type input "1"
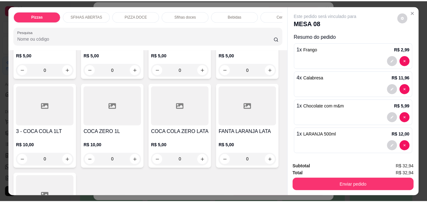
scroll to position [1927, 0]
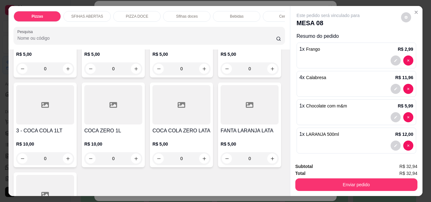
type input "1"
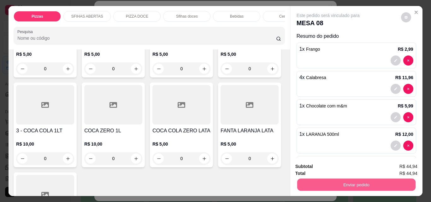
click at [322, 183] on button "Enviar pedido" at bounding box center [356, 185] width 118 height 12
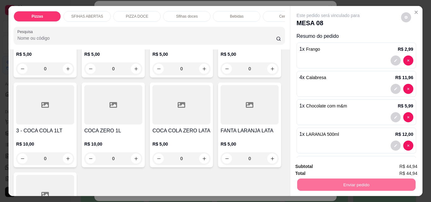
click at [307, 165] on button "Não registrar e enviar pedido" at bounding box center [336, 167] width 64 height 12
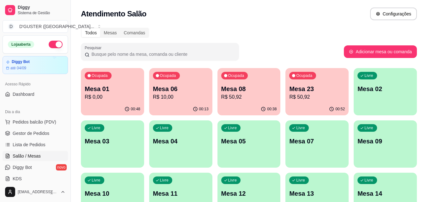
click at [49, 45] on button "button" at bounding box center [56, 45] width 14 height 8
click at [35, 130] on link "Gestor de Pedidos" at bounding box center [35, 134] width 65 height 10
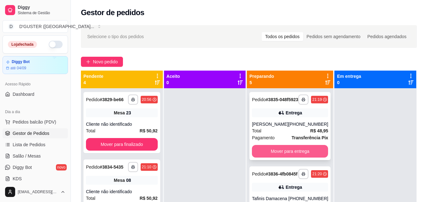
click at [299, 158] on button "Mover para entrega" at bounding box center [290, 151] width 76 height 13
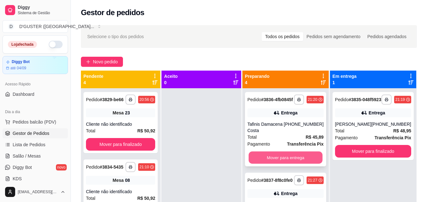
click at [300, 162] on button "Mover para entrega" at bounding box center [285, 158] width 74 height 12
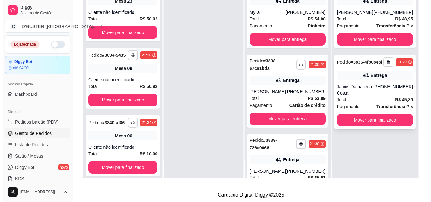
scroll to position [95, 0]
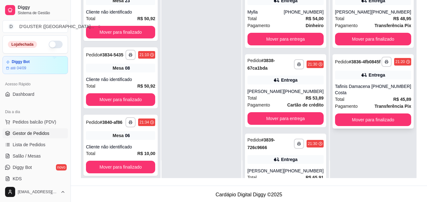
click at [371, 96] on div "Tafinis Damacena Costa" at bounding box center [353, 89] width 36 height 13
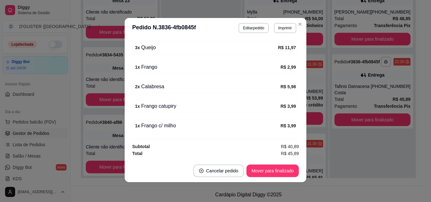
scroll to position [1, 0]
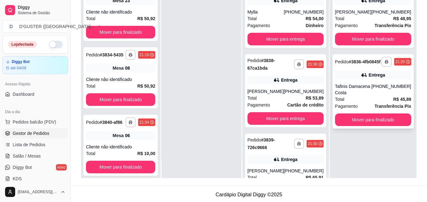
click at [370, 96] on div "Tafinis Damacena Costa" at bounding box center [353, 89] width 36 height 13
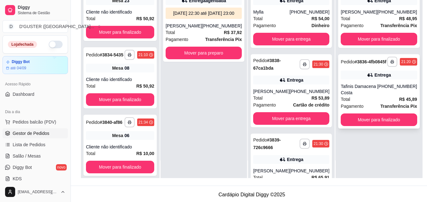
click at [367, 103] on div "Total R$ 45,89" at bounding box center [379, 99] width 76 height 7
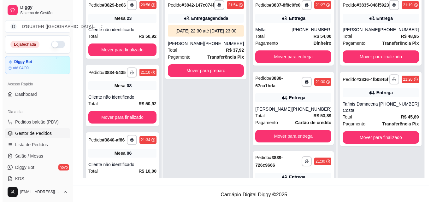
scroll to position [0, 0]
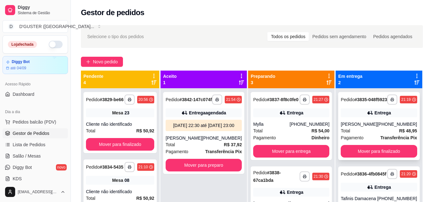
click at [388, 118] on div "Entrega" at bounding box center [379, 113] width 76 height 9
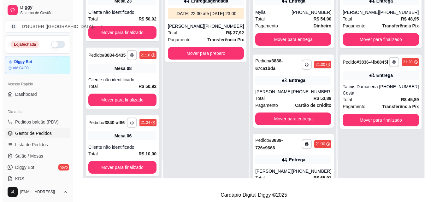
scroll to position [95, 0]
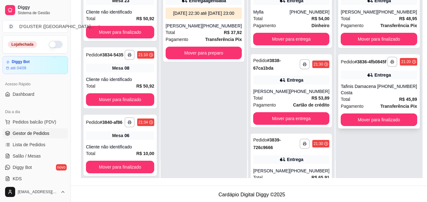
click at [362, 96] on div "Tafinis Damacena Costa" at bounding box center [359, 89] width 36 height 13
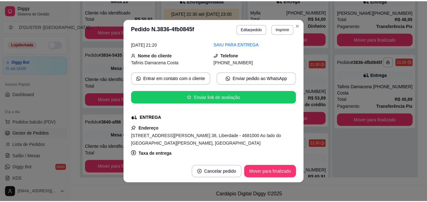
scroll to position [63, 0]
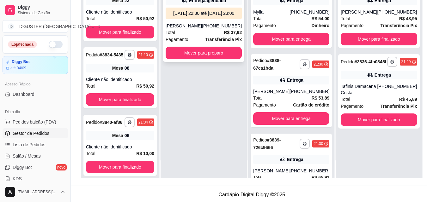
click at [208, 19] on div "[DATE] 22:30 até [DATE] 23:00" at bounding box center [204, 13] width 76 height 11
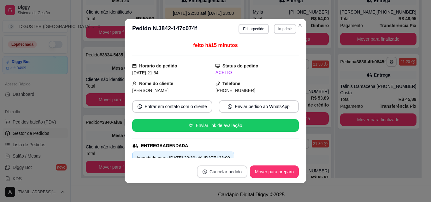
click at [222, 174] on button "Cancelar pedido" at bounding box center [222, 172] width 51 height 13
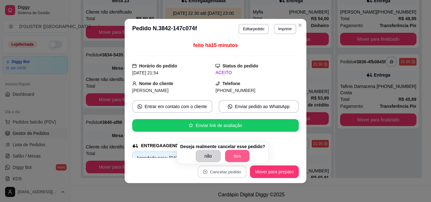
click at [232, 157] on button "Sim" at bounding box center [237, 156] width 25 height 12
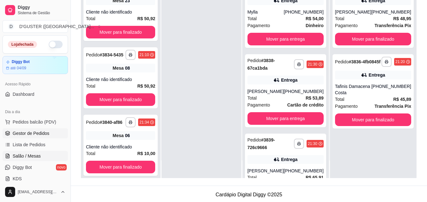
click at [43, 159] on link "Salão / Mesas" at bounding box center [35, 156] width 65 height 10
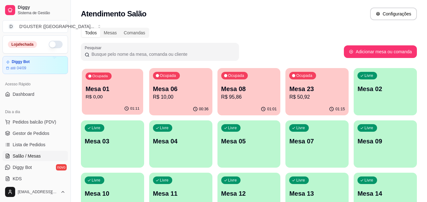
click at [137, 92] on p "Mesa 01" at bounding box center [113, 89] width 54 height 9
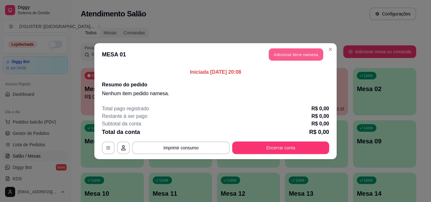
click at [294, 57] on button "Adicionar itens na mesa" at bounding box center [296, 54] width 54 height 12
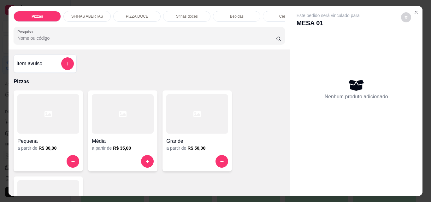
click at [42, 66] on div "Item avulso" at bounding box center [44, 63] width 57 height 13
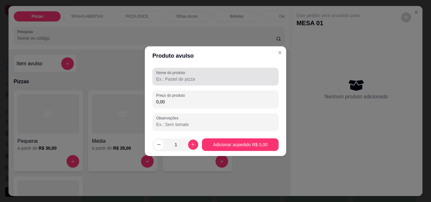
click at [252, 84] on div "Nome do produto" at bounding box center [216, 77] width 126 height 18
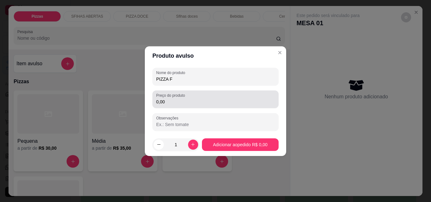
type input "PIZZA F"
click at [224, 106] on div "Preço do produto 0,00" at bounding box center [216, 100] width 126 height 18
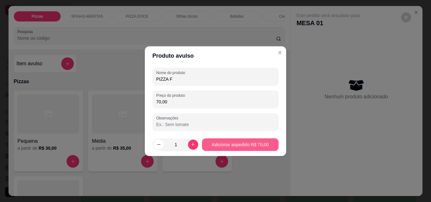
type input "70,00"
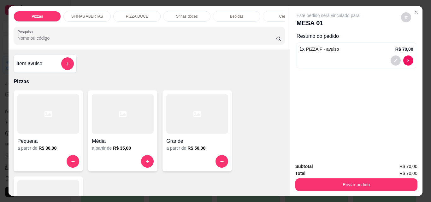
click at [31, 66] on h4 "Item avulso" at bounding box center [29, 64] width 26 height 8
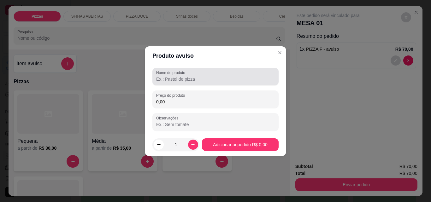
click at [189, 83] on div "Nome do produto" at bounding box center [216, 77] width 126 height 18
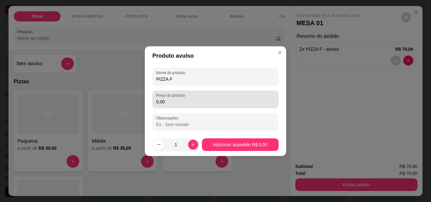
type input "PIZZA F"
click at [232, 97] on div "0,00" at bounding box center [215, 99] width 119 height 13
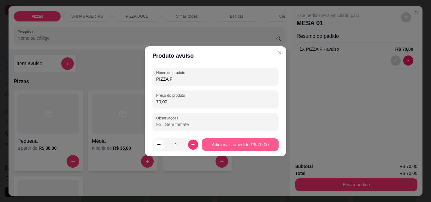
type input "70,00"
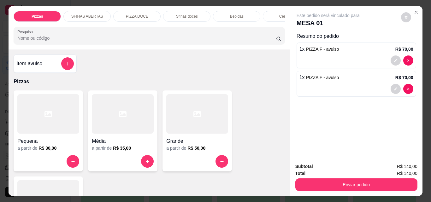
click at [28, 63] on h4 "Item avulso" at bounding box center [29, 64] width 26 height 8
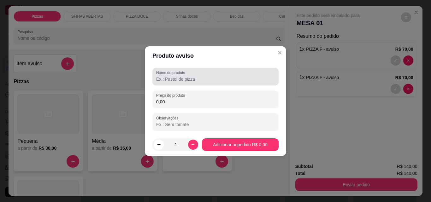
click at [198, 85] on div "Nome do produto" at bounding box center [216, 77] width 126 height 18
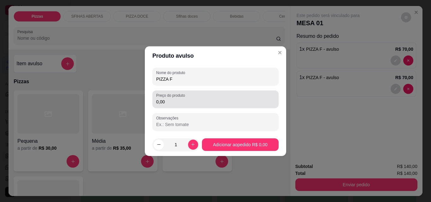
type input "PIZZA F"
click at [199, 98] on div "0,00" at bounding box center [215, 99] width 119 height 13
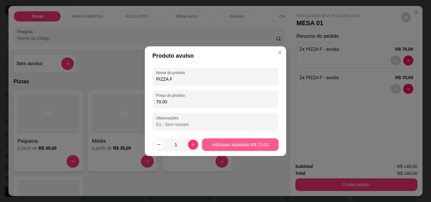
type input "70,00"
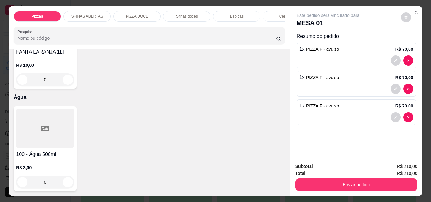
scroll to position [2306, 0]
type input "2"
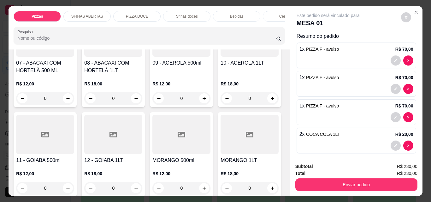
scroll to position [1327, 0]
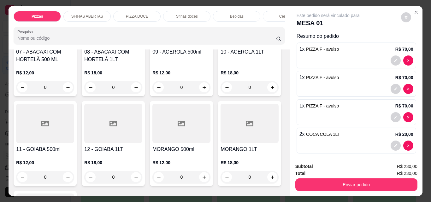
type input "1"
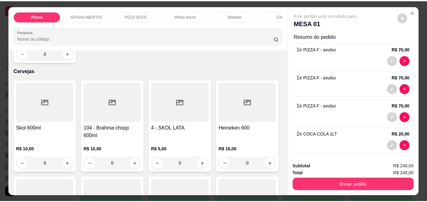
scroll to position [1579, 0]
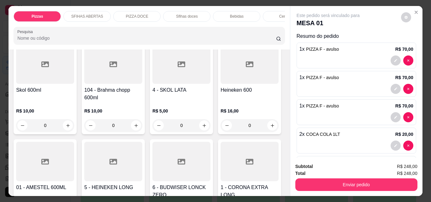
type input "1"
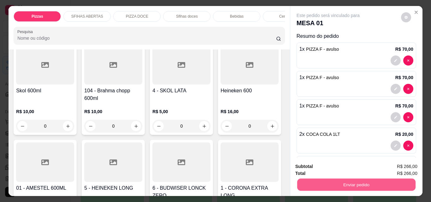
click at [332, 185] on button "Enviar pedido" at bounding box center [356, 185] width 118 height 12
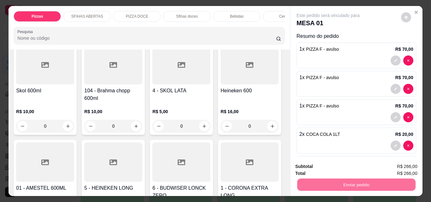
click at [313, 167] on button "Não registrar e enviar pedido" at bounding box center [336, 167] width 66 height 12
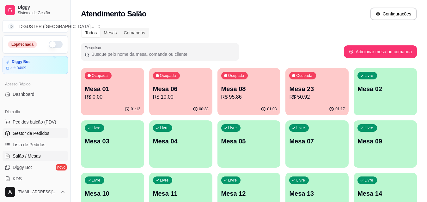
click at [42, 131] on span "Gestor de Pedidos" at bounding box center [31, 133] width 37 height 6
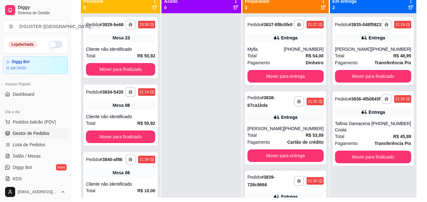
scroll to position [96, 0]
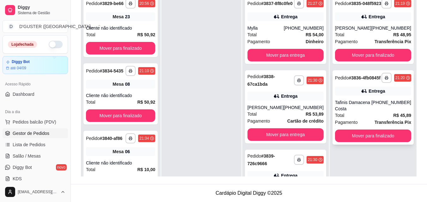
click at [372, 94] on div "Entrega" at bounding box center [376, 91] width 16 height 6
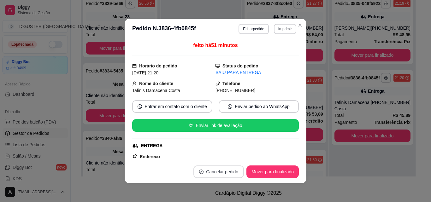
click at [234, 172] on button "Cancelar pedido" at bounding box center [219, 172] width 51 height 13
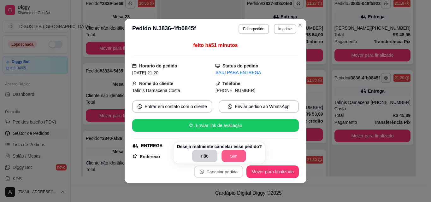
click at [229, 156] on button "Sim" at bounding box center [234, 156] width 25 height 12
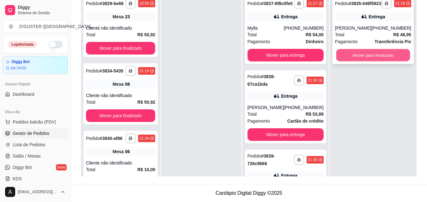
click at [379, 62] on button "Mover para finalizado" at bounding box center [373, 55] width 74 height 12
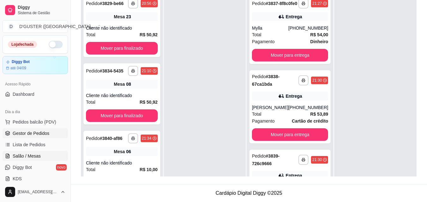
click at [22, 154] on span "Salão / Mesas" at bounding box center [27, 156] width 28 height 6
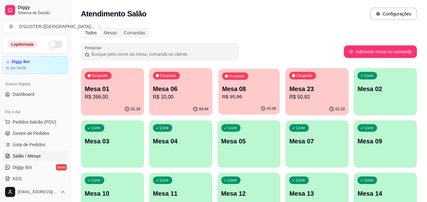
click at [247, 88] on p "Mesa 08" at bounding box center [249, 89] width 54 height 9
click at [176, 93] on p "Mesa 06" at bounding box center [181, 89] width 56 height 9
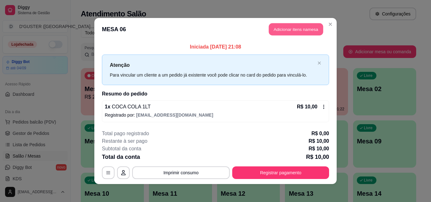
click at [286, 30] on button "Adicionar itens na mesa" at bounding box center [296, 29] width 54 height 12
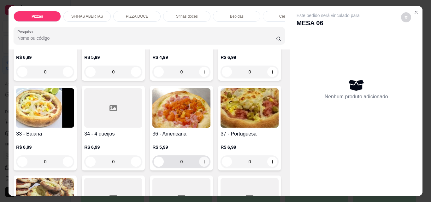
scroll to position [411, 0]
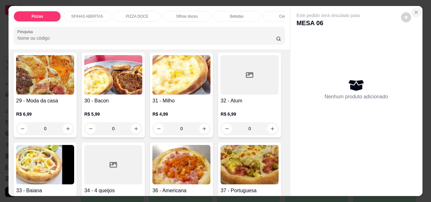
click at [414, 10] on icon "Close" at bounding box center [416, 12] width 5 height 5
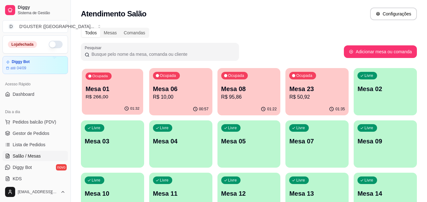
click at [105, 82] on div "Ocupada Mesa 01 R$ 266,00" at bounding box center [112, 86] width 61 height 34
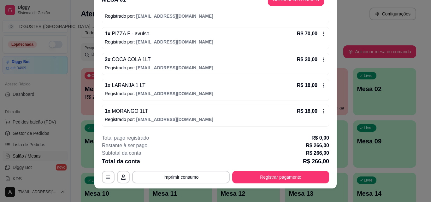
scroll to position [19, 0]
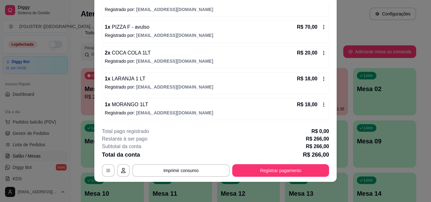
click at [324, 105] on icon at bounding box center [324, 105] width 1 height 4
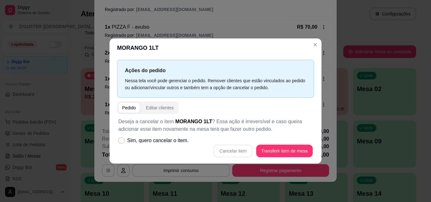
click at [233, 153] on div "Cancelar item Transferir item de mesa" at bounding box center [215, 151] width 195 height 13
click at [117, 138] on label "Sim, quero cancelar o item." at bounding box center [153, 141] width 75 height 13
click at [118, 142] on input "Sim, quero cancelar o item." at bounding box center [120, 144] width 4 height 4
checkbox input "true"
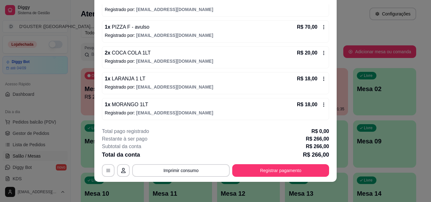
click at [322, 104] on icon at bounding box center [324, 104] width 5 height 5
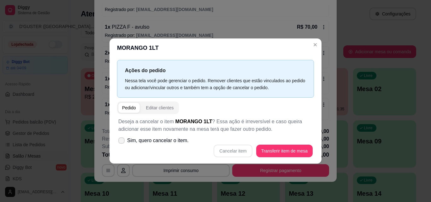
click at [118, 140] on span at bounding box center [121, 141] width 6 height 6
click at [118, 142] on input "Sim, quero cancelar o item." at bounding box center [120, 144] width 4 height 4
checkbox input "true"
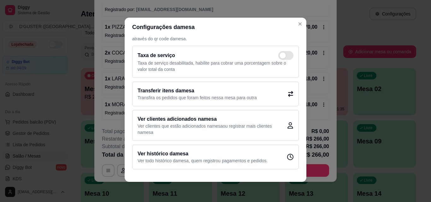
scroll to position [0, 0]
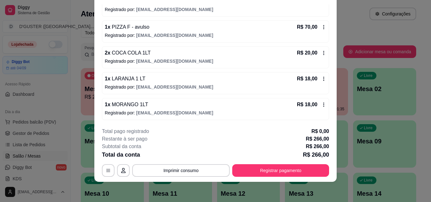
click at [322, 103] on icon at bounding box center [324, 104] width 5 height 5
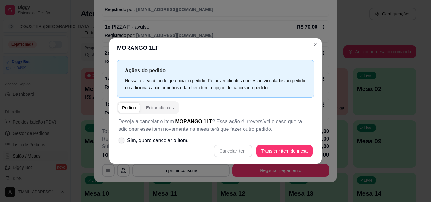
click at [119, 142] on icon at bounding box center [121, 140] width 5 height 3
click at [119, 142] on input "Sim, quero cancelar o item." at bounding box center [120, 144] width 4 height 4
checkbox input "true"
click at [252, 152] on button "Cancelar item" at bounding box center [233, 151] width 38 height 12
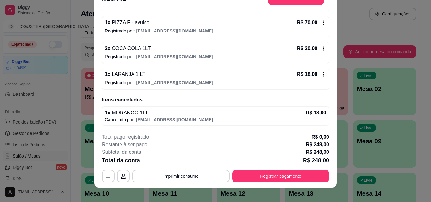
scroll to position [19, 0]
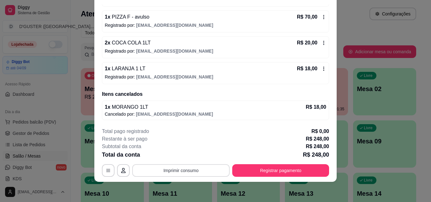
click at [194, 167] on button "Imprimir consumo" at bounding box center [181, 171] width 98 height 13
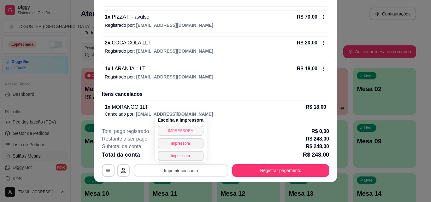
click at [181, 130] on button "IMPRESSORA" at bounding box center [181, 131] width 46 height 10
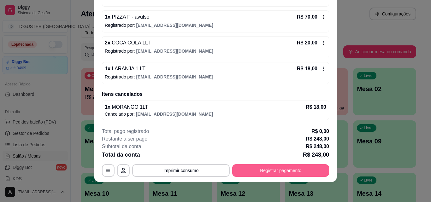
click at [237, 171] on button "Registrar pagamento" at bounding box center [280, 171] width 97 height 13
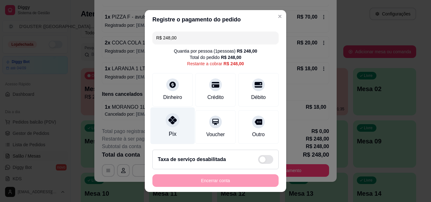
click at [169, 131] on div "Pix" at bounding box center [173, 134] width 8 height 8
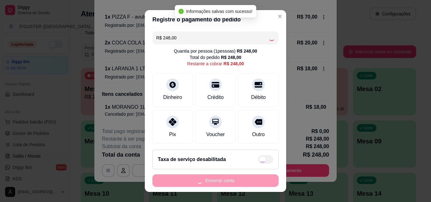
type input "R$ 0,00"
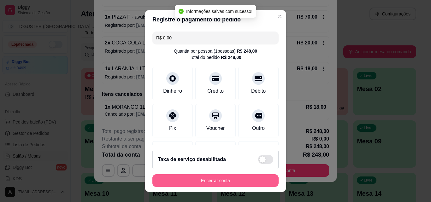
click at [236, 181] on button "Encerrar conta" at bounding box center [216, 181] width 126 height 13
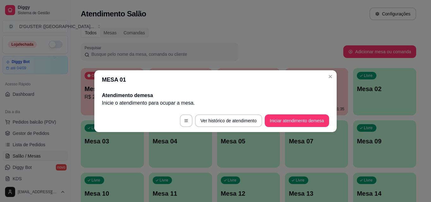
scroll to position [0, 0]
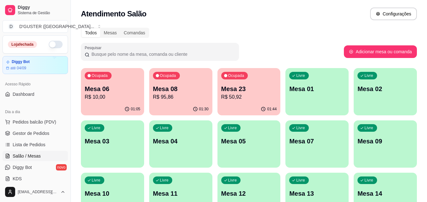
click at [318, 95] on div "Livre Mesa 01" at bounding box center [316, 88] width 63 height 40
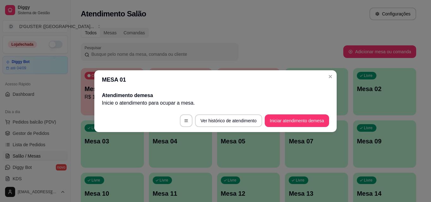
click at [323, 127] on footer "Ver histórico de atendimento Iniciar atendimento de mesa" at bounding box center [215, 121] width 243 height 23
click at [312, 122] on button "Iniciar atendimento de mesa" at bounding box center [297, 121] width 64 height 13
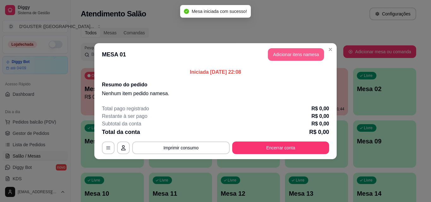
click at [291, 55] on button "Adicionar itens na mesa" at bounding box center [296, 54] width 56 height 13
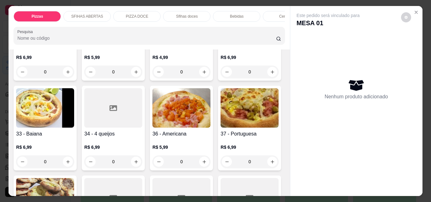
scroll to position [505, 0]
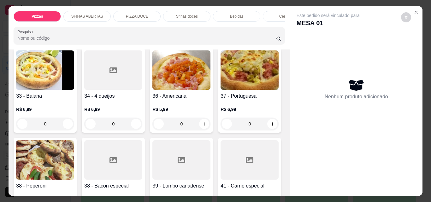
click at [270, 37] on icon "increase-product-quantity" at bounding box center [272, 34] width 5 height 5
type input "1"
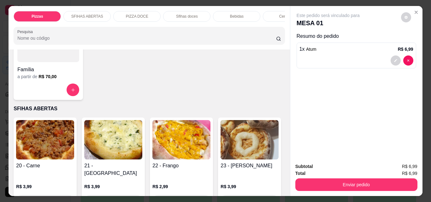
scroll to position [190, 0]
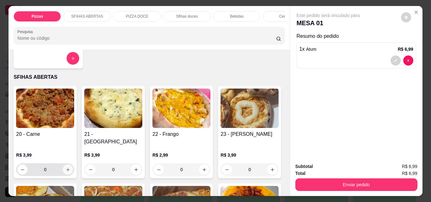
click at [66, 168] on icon "increase-product-quantity" at bounding box center [68, 170] width 5 height 5
type input "1"
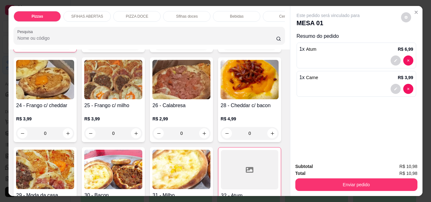
scroll to position [379, 0]
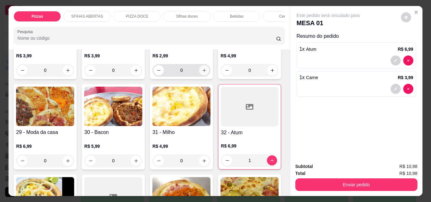
click at [202, 73] on icon "increase-product-quantity" at bounding box center [204, 70] width 5 height 5
type input "1"
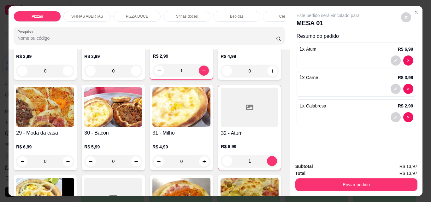
scroll to position [316, 0]
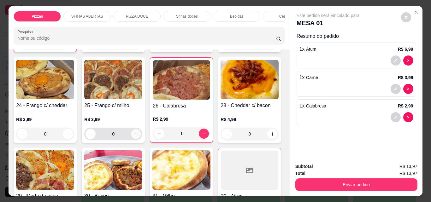
click at [139, 132] on icon "increase-product-quantity" at bounding box center [136, 134] width 5 height 5
type input "1"
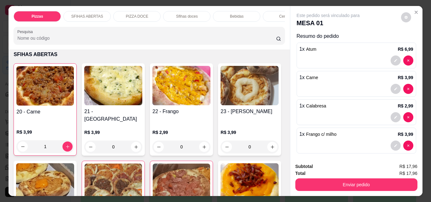
scroll to position [190, 0]
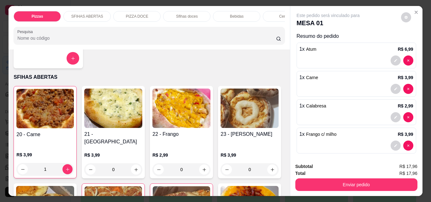
click at [44, 59] on div at bounding box center [48, 58] width 62 height 13
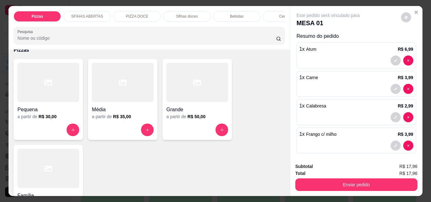
scroll to position [0, 0]
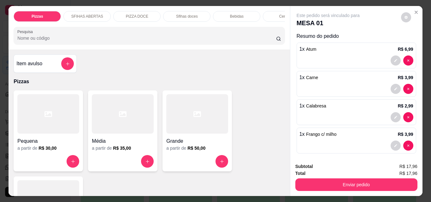
click at [21, 65] on h4 "Item avulso" at bounding box center [29, 64] width 26 height 8
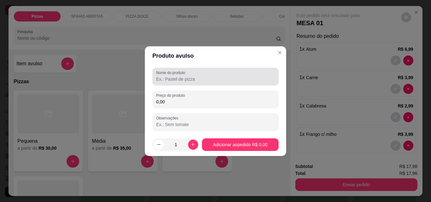
click at [175, 80] on input "Nome do produto" at bounding box center [215, 79] width 119 height 6
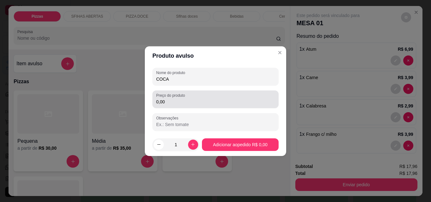
type input "COCA"
click at [211, 99] on input "0,00" at bounding box center [215, 102] width 119 height 6
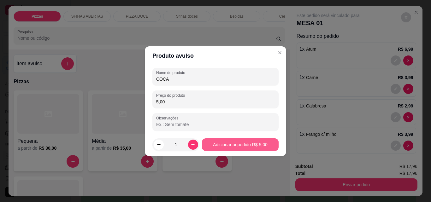
type input "5,00"
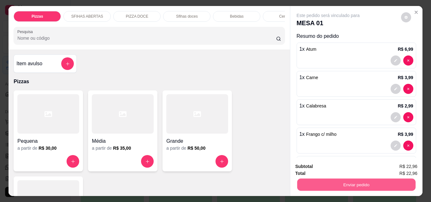
click at [364, 179] on button "Enviar pedido" at bounding box center [356, 185] width 118 height 12
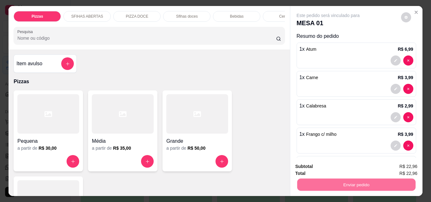
click at [350, 166] on button "Não registrar e enviar pedido" at bounding box center [336, 167] width 66 height 12
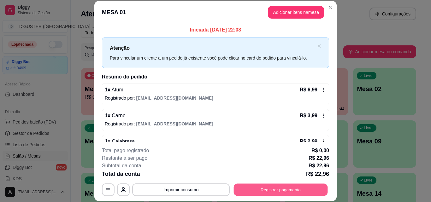
click at [313, 186] on button "Registrar pagamento" at bounding box center [281, 190] width 94 height 12
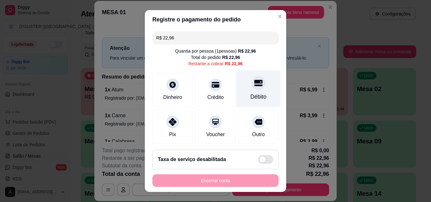
click at [255, 86] on icon at bounding box center [259, 83] width 8 height 6
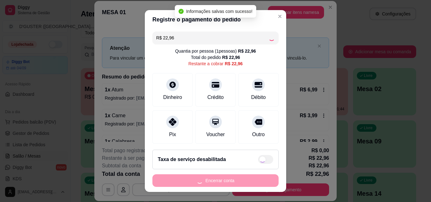
type input "R$ 0,00"
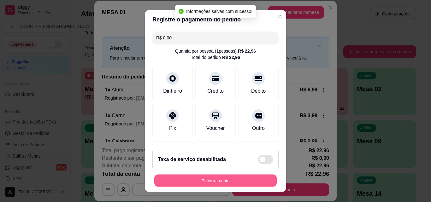
click at [245, 182] on button "Encerrar conta" at bounding box center [215, 181] width 123 height 12
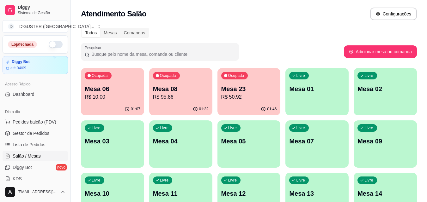
click at [319, 96] on div "Livre Mesa 01" at bounding box center [316, 88] width 63 height 40
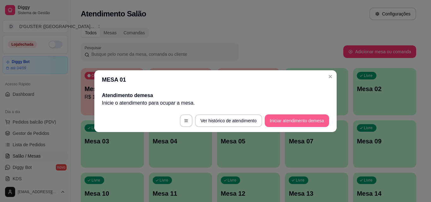
click at [287, 123] on button "Iniciar atendimento de mesa" at bounding box center [297, 121] width 64 height 13
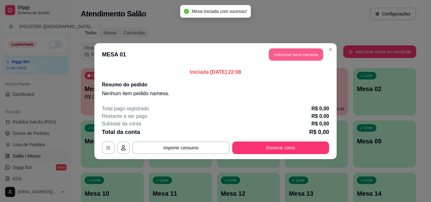
click at [304, 58] on button "Adicionar itens na mesa" at bounding box center [296, 54] width 54 height 12
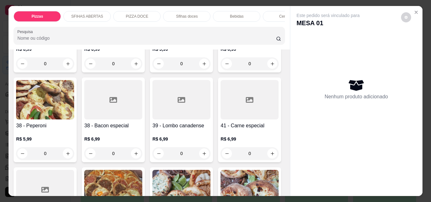
scroll to position [600, 0]
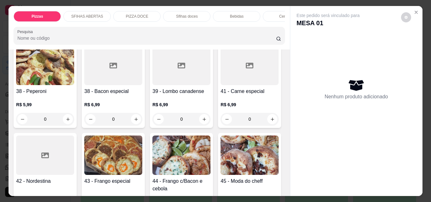
click at [66, 32] on icon "increase-product-quantity" at bounding box center [68, 29] width 5 height 5
type input "1"
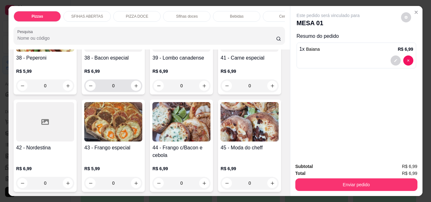
scroll to position [727, 0]
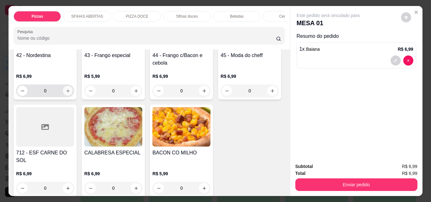
click at [73, 96] on button "increase-product-quantity" at bounding box center [68, 91] width 10 height 10
type input "1"
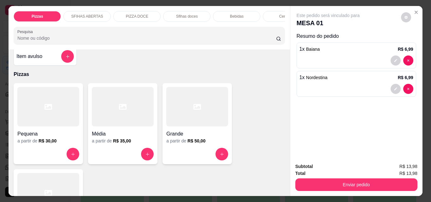
scroll to position [0, 0]
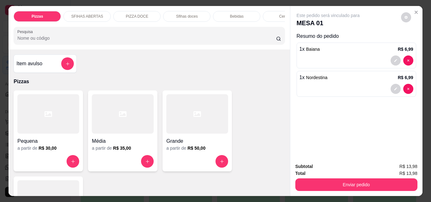
click at [44, 65] on div "Item avulso" at bounding box center [44, 63] width 57 height 13
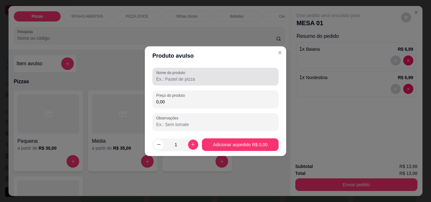
click at [165, 76] on input "Nome do produto" at bounding box center [215, 79] width 119 height 6
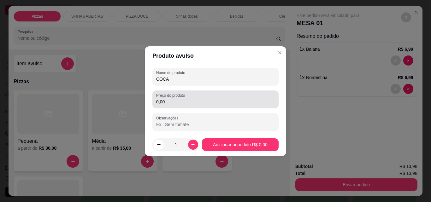
type input "COCA"
click at [206, 101] on input "0,00" at bounding box center [215, 102] width 119 height 6
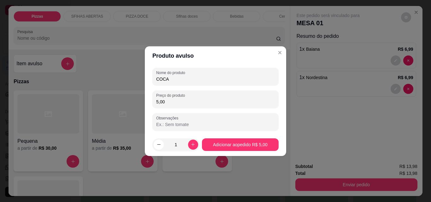
type input "5,00"
click at [238, 137] on footer "1 Adicionar ao pedido R$ 5,00" at bounding box center [216, 145] width 142 height 23
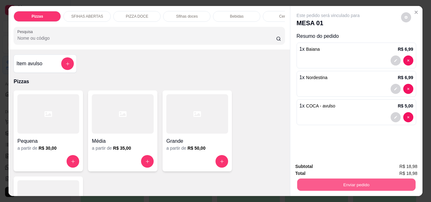
click at [357, 183] on button "Enviar pedido" at bounding box center [356, 185] width 118 height 12
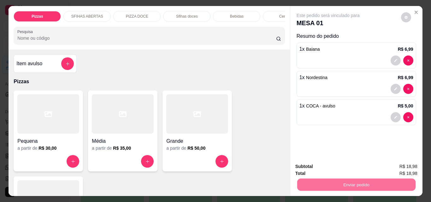
click at [347, 164] on button "Não registrar e enviar pedido" at bounding box center [336, 167] width 64 height 12
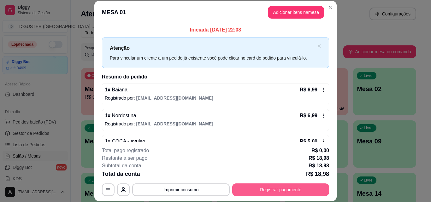
click at [280, 190] on button "Registrar pagamento" at bounding box center [280, 190] width 97 height 13
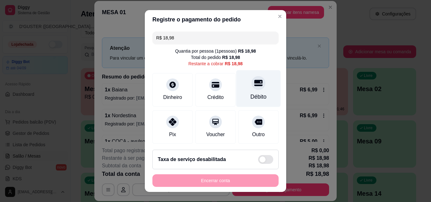
click at [244, 89] on div "Débito" at bounding box center [259, 88] width 45 height 37
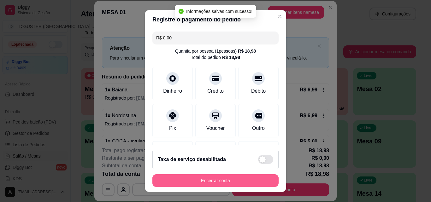
type input "R$ 0,00"
click at [248, 180] on button "Encerrar conta" at bounding box center [215, 181] width 123 height 12
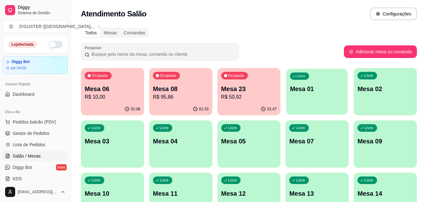
click at [340, 95] on div "Livre Mesa 01" at bounding box center [316, 88] width 61 height 39
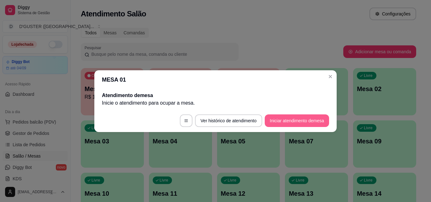
click at [312, 123] on button "Iniciar atendimento de mesa" at bounding box center [297, 121] width 64 height 13
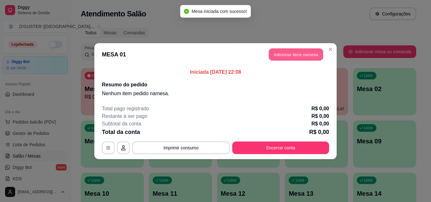
click at [287, 52] on button "Adicionar itens na mesa" at bounding box center [296, 54] width 54 height 12
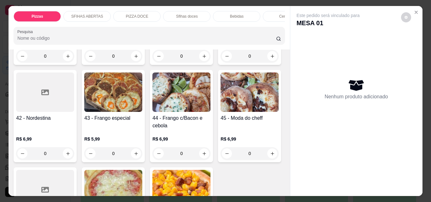
scroll to position [695, 0]
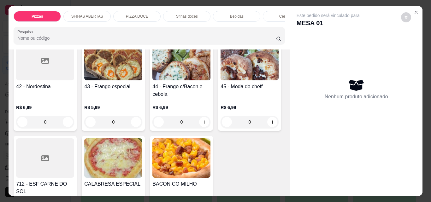
click at [70, 27] on icon "increase-product-quantity" at bounding box center [68, 24] width 5 height 5
type input "1"
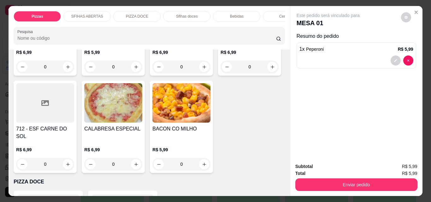
scroll to position [821, 0]
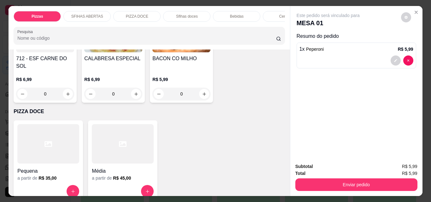
type input "1"
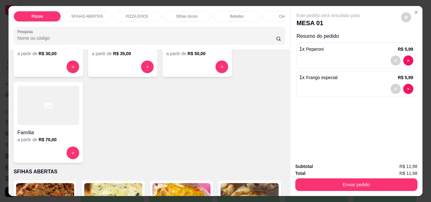
scroll to position [0, 0]
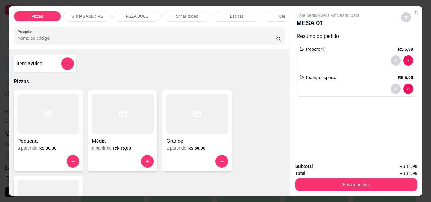
click at [32, 58] on div "Item avulso" at bounding box center [45, 64] width 63 height 18
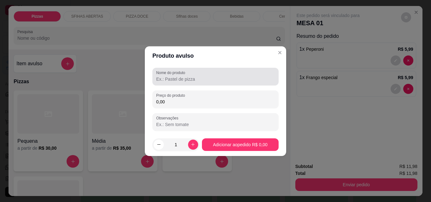
click at [161, 83] on div "Nome do produto" at bounding box center [216, 77] width 126 height 18
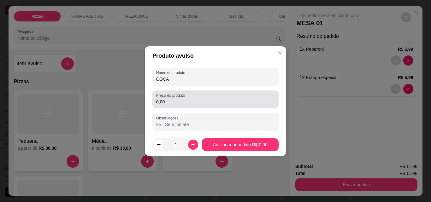
type input "COCA"
click at [166, 92] on div "Preço do produto 0,00" at bounding box center [216, 100] width 126 height 18
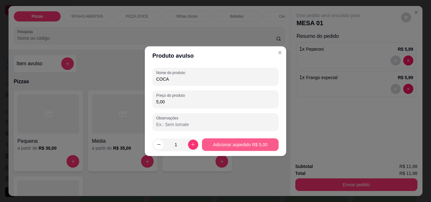
type input "5,00"
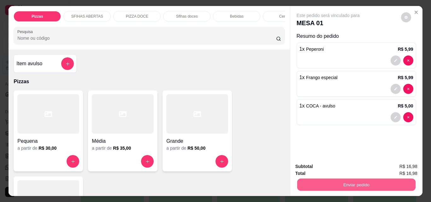
click at [383, 183] on button "Enviar pedido" at bounding box center [356, 185] width 118 height 12
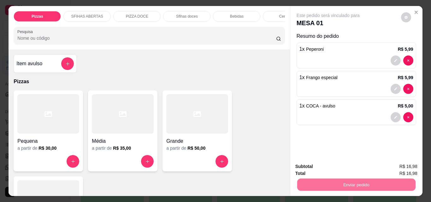
click at [350, 166] on button "Não registrar e enviar pedido" at bounding box center [336, 167] width 66 height 12
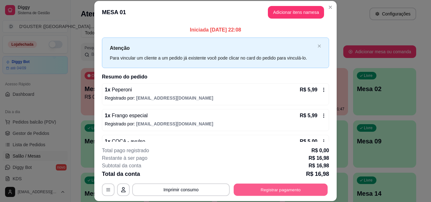
click at [264, 185] on button "Registrar pagamento" at bounding box center [281, 190] width 94 height 12
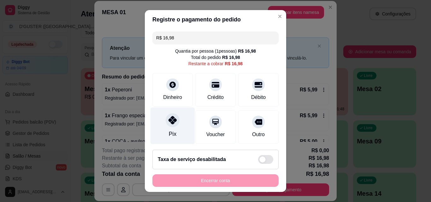
click at [171, 126] on div at bounding box center [173, 120] width 14 height 14
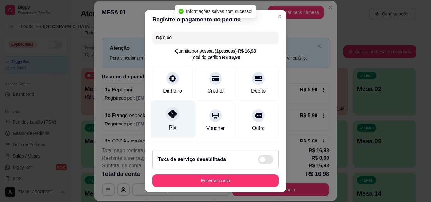
type input "R$ 0,00"
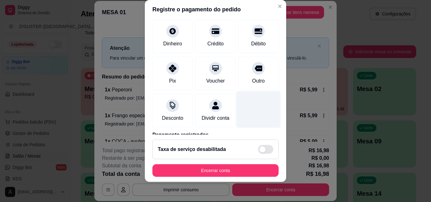
scroll to position [73, 0]
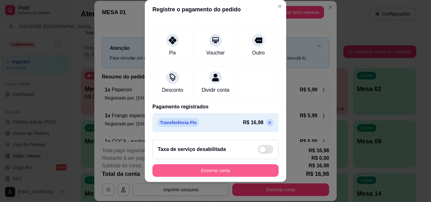
click at [238, 174] on button "Encerrar conta" at bounding box center [216, 171] width 126 height 13
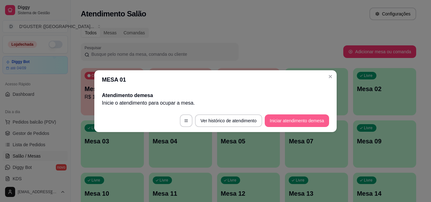
click at [299, 121] on button "Iniciar atendimento de mesa" at bounding box center [297, 121] width 64 height 13
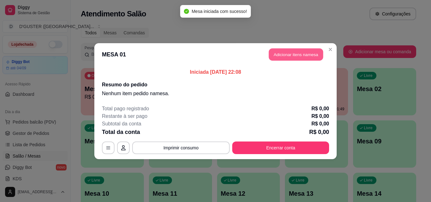
click at [308, 55] on button "Adicionar itens na mesa" at bounding box center [296, 54] width 54 height 12
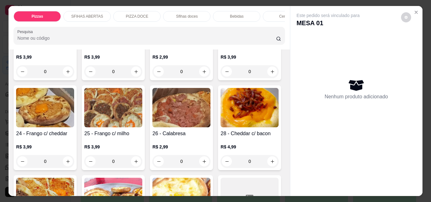
scroll to position [316, 0]
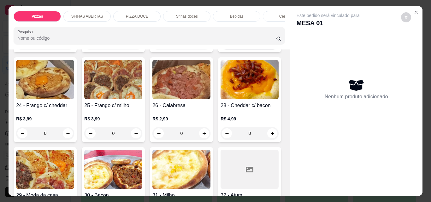
click at [270, 46] on icon "increase-product-quantity" at bounding box center [272, 43] width 5 height 5
type input "1"
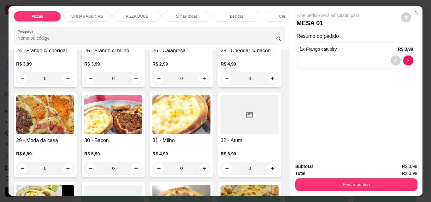
scroll to position [379, 0]
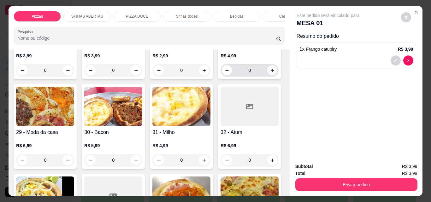
click at [270, 73] on icon "increase-product-quantity" at bounding box center [272, 70] width 5 height 5
type input "1"
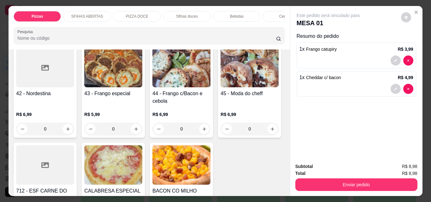
scroll to position [695, 0]
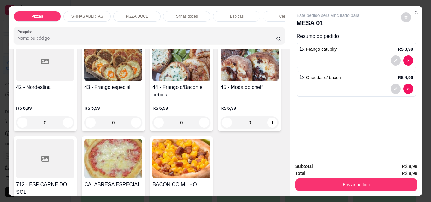
click at [70, 28] on icon "increase-product-quantity" at bounding box center [68, 25] width 5 height 5
type input "1"
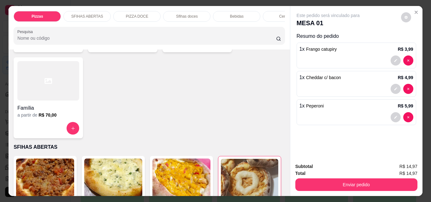
scroll to position [0, 0]
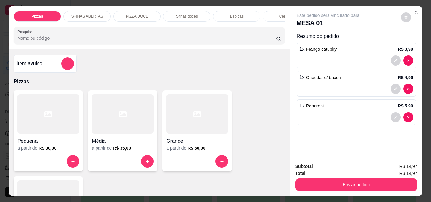
click at [39, 63] on h4 "Item avulso" at bounding box center [29, 64] width 26 height 8
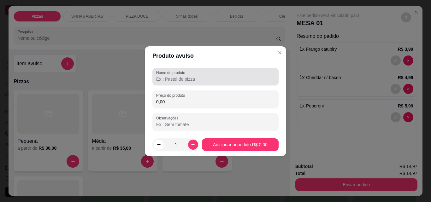
click at [184, 69] on div "Nome do produto" at bounding box center [216, 77] width 126 height 18
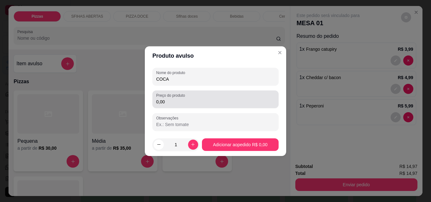
type input "COCA"
click at [202, 101] on input "0,00" at bounding box center [215, 102] width 119 height 6
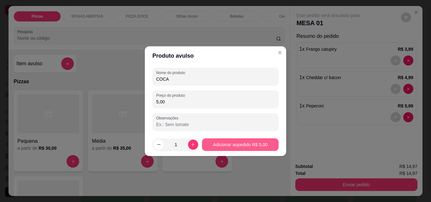
type input "5,00"
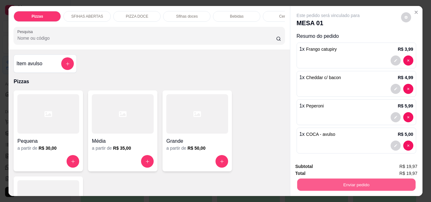
click at [340, 181] on button "Enviar pedido" at bounding box center [356, 185] width 118 height 12
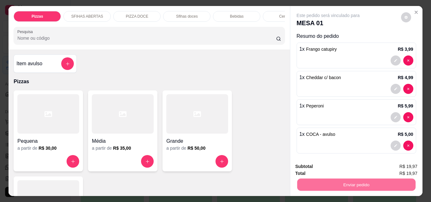
click at [325, 169] on button "Não registrar e enviar pedido" at bounding box center [336, 167] width 64 height 12
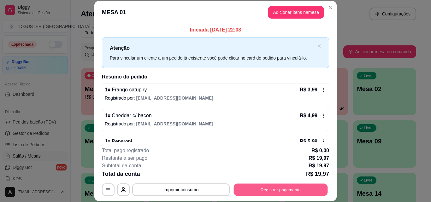
click at [276, 189] on button "Registrar pagamento" at bounding box center [281, 190] width 94 height 12
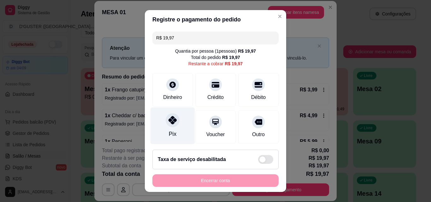
click at [173, 133] on div "Pix" at bounding box center [173, 126] width 45 height 37
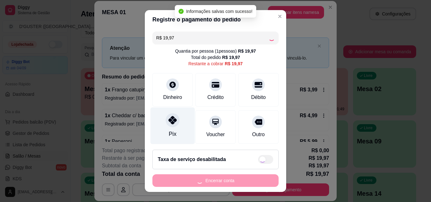
type input "R$ 0,00"
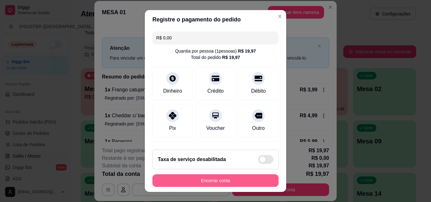
click at [207, 176] on button "Encerrar conta" at bounding box center [216, 181] width 126 height 13
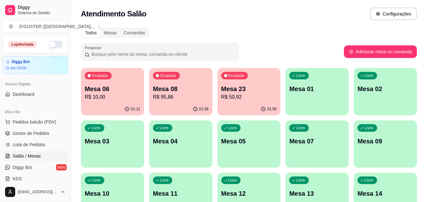
click at [178, 100] on p "R$ 95,86" at bounding box center [181, 97] width 56 height 8
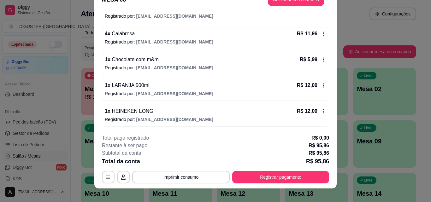
scroll to position [19, 0]
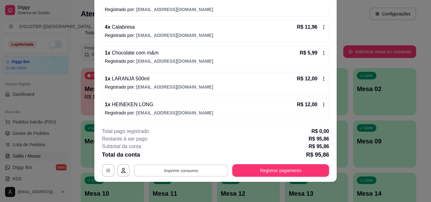
click at [209, 175] on button "Imprimir consumo" at bounding box center [181, 171] width 95 height 12
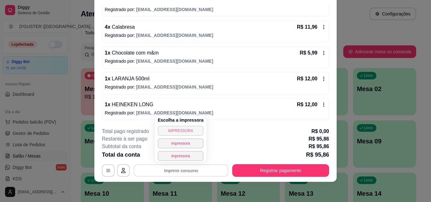
click at [183, 132] on button "IMPRESSORA" at bounding box center [181, 131] width 46 height 10
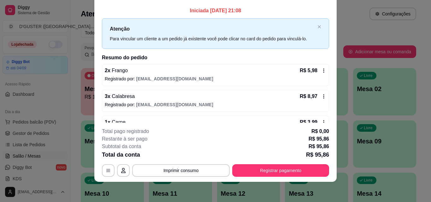
scroll to position [0, 0]
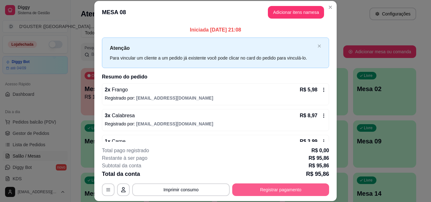
click at [288, 192] on button "Registrar pagamento" at bounding box center [280, 190] width 97 height 13
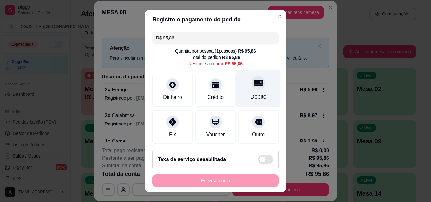
click at [251, 98] on div "Débito" at bounding box center [259, 97] width 16 height 8
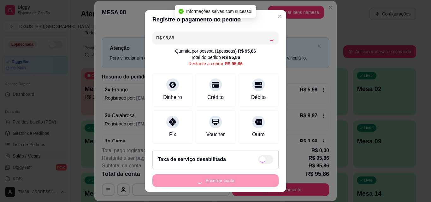
type input "R$ 0,00"
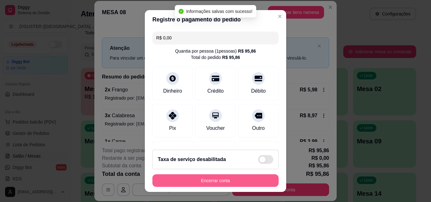
click at [241, 184] on button "Encerrar conta" at bounding box center [216, 181] width 126 height 13
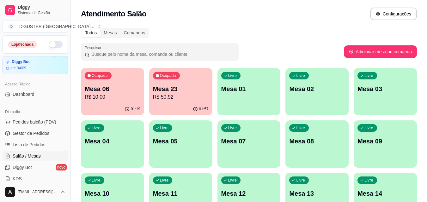
click at [249, 97] on div "Livre Mesa 01" at bounding box center [248, 88] width 63 height 40
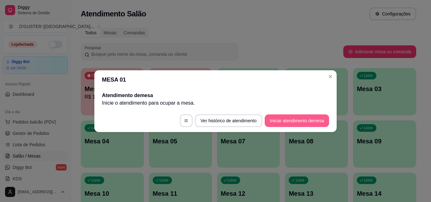
click at [315, 118] on button "Iniciar atendimento de mesa" at bounding box center [297, 121] width 64 height 13
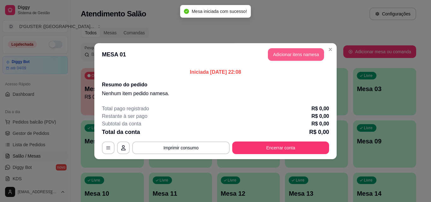
click at [280, 55] on button "Adicionar itens na mesa" at bounding box center [296, 54] width 56 height 13
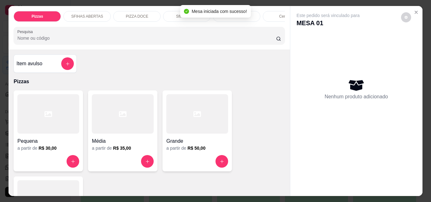
scroll to position [95, 0]
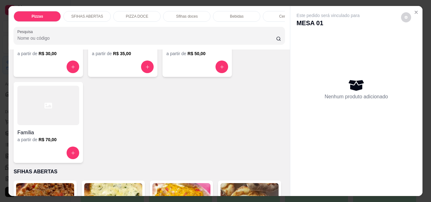
click at [48, 118] on div at bounding box center [48, 105] width 62 height 39
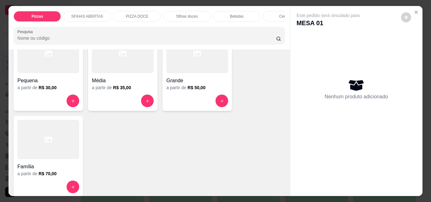
scroll to position [0, 0]
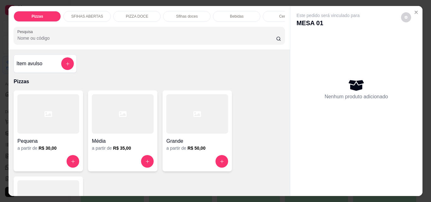
click at [43, 65] on div "Item avulso" at bounding box center [44, 63] width 57 height 13
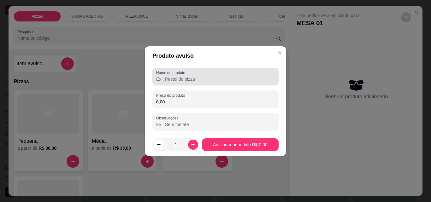
click at [220, 75] on div at bounding box center [215, 76] width 119 height 13
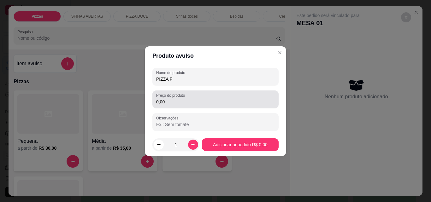
type input "PIZZA F"
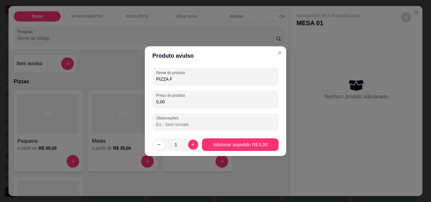
click at [213, 101] on input "0,00" at bounding box center [215, 102] width 119 height 6
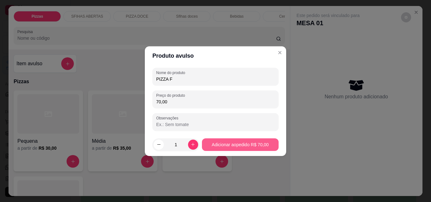
type input "70,00"
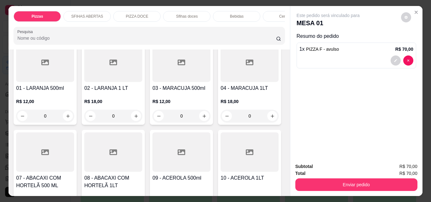
scroll to position [1169, 0]
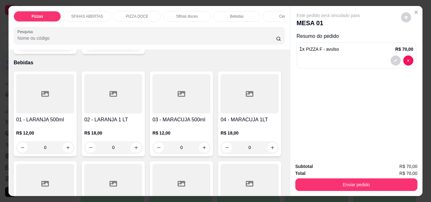
type input "1"
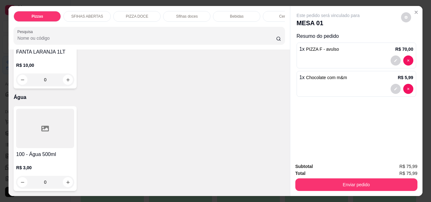
scroll to position [2445, 0]
click at [66, 180] on icon "increase-product-quantity" at bounding box center [68, 182] width 5 height 5
type input "1"
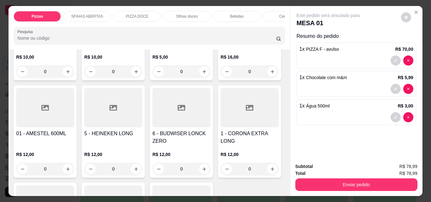
scroll to position [1655, 0]
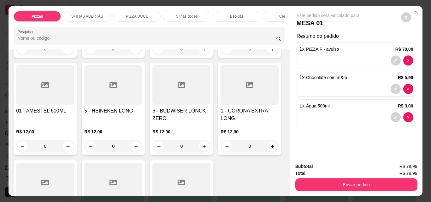
type input "1"
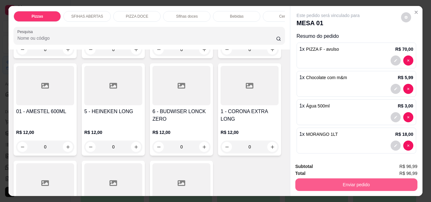
click at [351, 180] on button "Enviar pedido" at bounding box center [357, 185] width 122 height 13
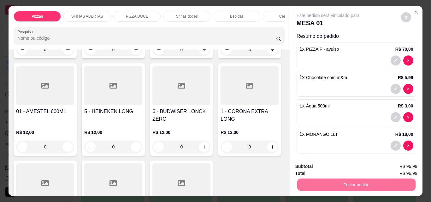
click at [318, 166] on button "Não registrar e enviar pedido" at bounding box center [336, 167] width 66 height 12
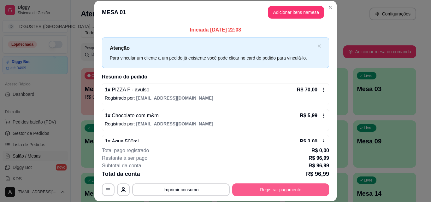
click at [298, 187] on button "Registrar pagamento" at bounding box center [280, 190] width 97 height 13
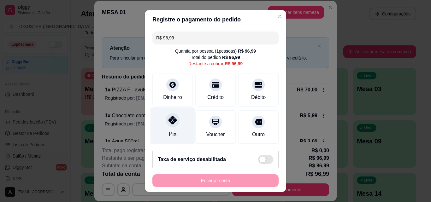
click at [171, 129] on div "Pix" at bounding box center [173, 126] width 45 height 37
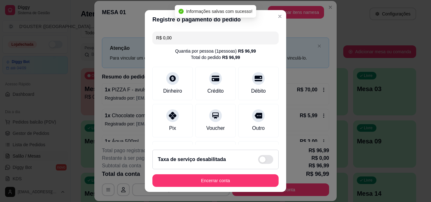
type input "R$ 0,00"
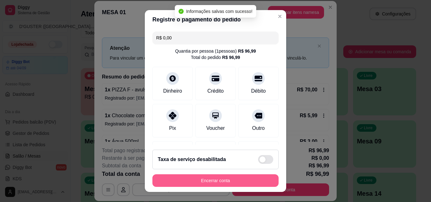
click at [251, 182] on button "Encerrar conta" at bounding box center [216, 181] width 126 height 13
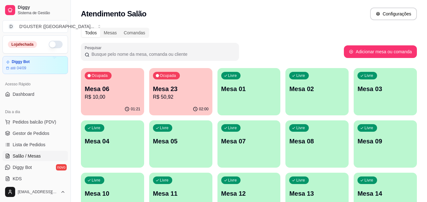
click at [170, 101] on div "Ocupada Mesa 23 R$ 50,92" at bounding box center [180, 85] width 63 height 35
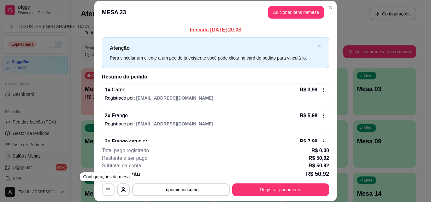
click at [103, 189] on button "button" at bounding box center [108, 190] width 13 height 13
click at [118, 187] on button "button" at bounding box center [124, 190] width 12 height 12
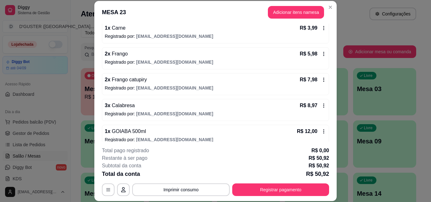
scroll to position [95, 0]
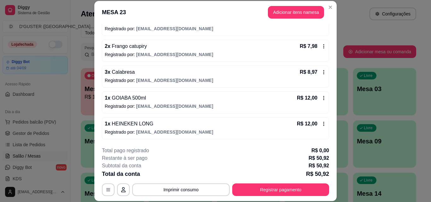
click at [324, 46] on icon at bounding box center [324, 47] width 1 height 4
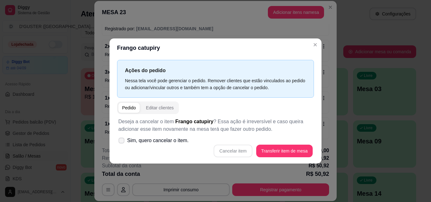
click at [132, 139] on span "Sim, quero cancelar o item." at bounding box center [158, 141] width 62 height 8
click at [122, 142] on input "Sim, quero cancelar o item." at bounding box center [120, 144] width 4 height 4
checkbox input "true"
click at [233, 150] on button "Cancelar item" at bounding box center [233, 151] width 38 height 12
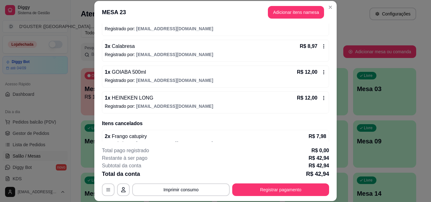
click at [215, 102] on div "1 x HEINEKEN LONG R$ 12,00" at bounding box center [216, 98] width 222 height 8
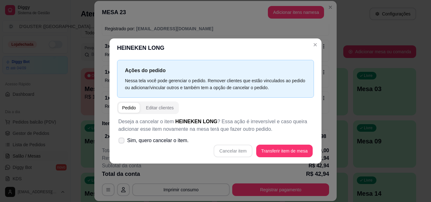
click at [183, 139] on span "Sim, quero cancelar o item." at bounding box center [158, 141] width 62 height 8
click at [122, 142] on input "Sim, quero cancelar o item." at bounding box center [120, 144] width 4 height 4
checkbox input "true"
click at [233, 148] on button "Cancelar item" at bounding box center [233, 151] width 39 height 13
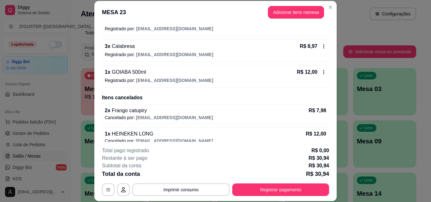
click at [136, 118] on span "[EMAIL_ADDRESS][DOMAIN_NAME]" at bounding box center [174, 117] width 77 height 5
click at [149, 112] on div "2 x Frango catupiry R$ 7,98" at bounding box center [216, 111] width 222 height 8
click at [226, 116] on p "Cancelado por: ediltonbarbosasilva@gmail.com" at bounding box center [216, 118] width 222 height 6
click at [234, 112] on div "2 x Frango catupiry R$ 7,98" at bounding box center [216, 111] width 222 height 8
click at [224, 76] on div "1 x GOIABA 500ml R$ 12,00 Registrado por: ediltonbarbosasilva@gmail.com" at bounding box center [215, 77] width 227 height 22
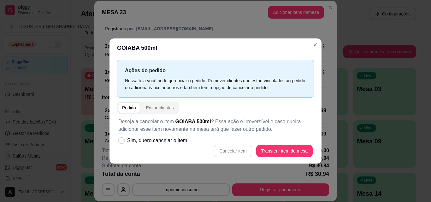
click at [202, 138] on div "Deseja a cancelar o item GOIABA 500ml ? Essa ação é irreversível e caso queira …" at bounding box center [215, 137] width 197 height 47
click at [166, 142] on span "Sim, quero cancelar o item." at bounding box center [158, 141] width 62 height 8
click at [122, 142] on input "Sim, quero cancelar o item." at bounding box center [120, 144] width 4 height 4
checkbox input "true"
click at [225, 151] on button "Cancelar item" at bounding box center [233, 151] width 39 height 13
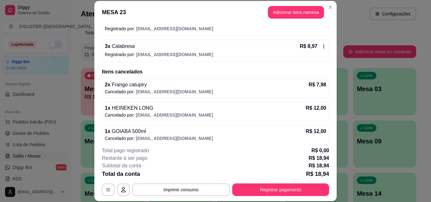
click at [247, 93] on p "Cancelado por: ediltonbarbosasilva@gmail.com" at bounding box center [216, 92] width 222 height 6
click at [259, 87] on div "2 x Frango catupiry R$ 7,98" at bounding box center [216, 85] width 222 height 8
click at [303, 47] on p "R$ 8,97" at bounding box center [309, 47] width 18 height 8
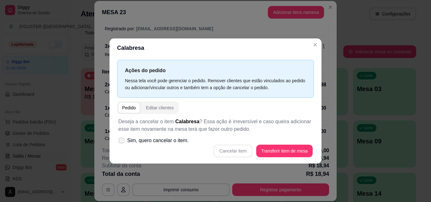
click at [166, 138] on span "Sim, quero cancelar o item." at bounding box center [158, 141] width 62 height 8
click at [122, 142] on input "Sim, quero cancelar o item." at bounding box center [120, 144] width 4 height 4
checkbox input "true"
click at [243, 149] on button "Cancelar item" at bounding box center [233, 151] width 38 height 12
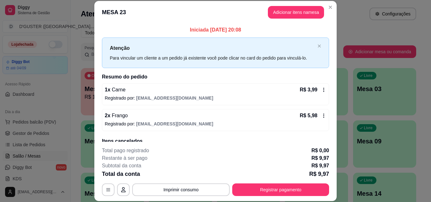
scroll to position [32, 0]
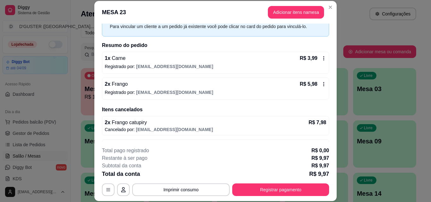
click at [233, 63] on p "Registrado por: ediltonbarbosasilva@gmail.com" at bounding box center [216, 66] width 222 height 6
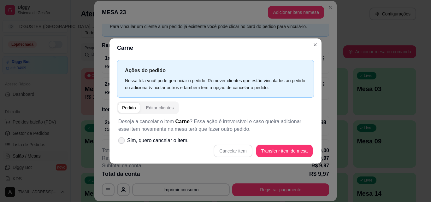
click at [160, 137] on label "Sim, quero cancelar o item." at bounding box center [153, 141] width 75 height 13
click at [122, 142] on input "Sim, quero cancelar o item." at bounding box center [120, 144] width 4 height 4
checkbox input "true"
click at [233, 153] on button "Cancelar item" at bounding box center [233, 151] width 39 height 13
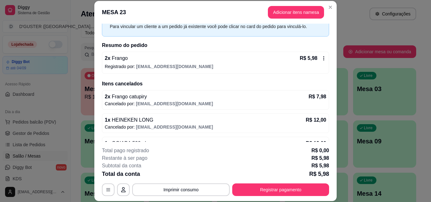
click at [270, 63] on div "2 x Frango R$ 5,98 Registrado por: ediltonbarbosasilva@gmail.com" at bounding box center [215, 63] width 227 height 22
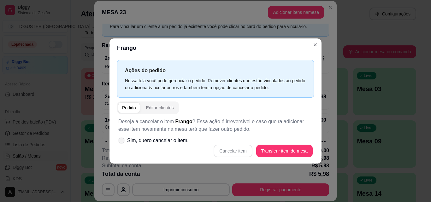
click at [162, 135] on label "Sim, quero cancelar o item." at bounding box center [153, 141] width 75 height 13
click at [122, 142] on input "Sim, quero cancelar o item." at bounding box center [120, 144] width 4 height 4
checkbox input "true"
click at [237, 151] on button "Cancelar item" at bounding box center [233, 151] width 39 height 13
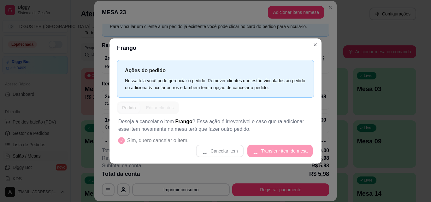
scroll to position [0, 0]
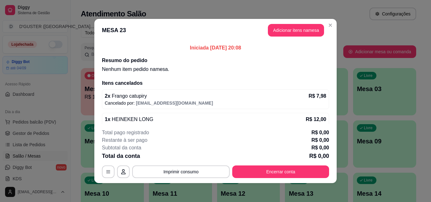
click at [112, 97] on span "Frango catupiry" at bounding box center [129, 95] width 37 height 5
click at [237, 103] on p "Cancelado por: ediltonbarbosasilva@gmail.com" at bounding box center [216, 103] width 222 height 6
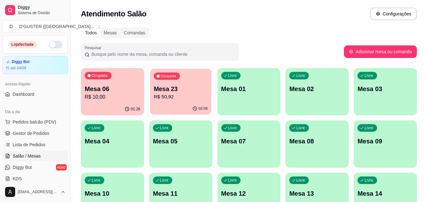
click at [183, 88] on p "Mesa 23" at bounding box center [181, 89] width 54 height 9
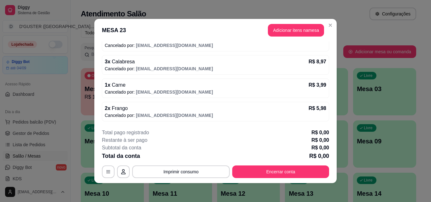
scroll to position [1, 0]
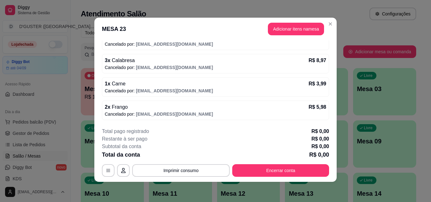
click at [106, 60] on p "3 x Calabresa" at bounding box center [120, 61] width 30 height 8
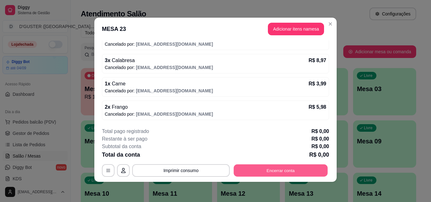
click at [286, 173] on button "Encerrar conta" at bounding box center [281, 171] width 94 height 12
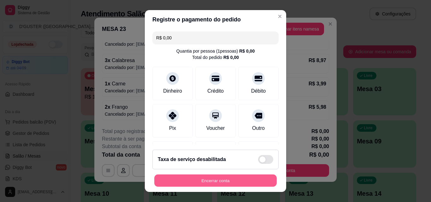
click at [236, 183] on button "Encerrar conta" at bounding box center [215, 181] width 123 height 12
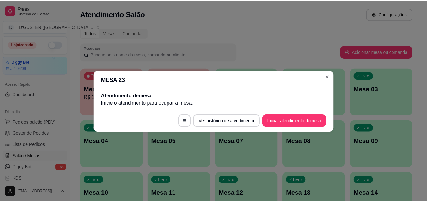
scroll to position [0, 0]
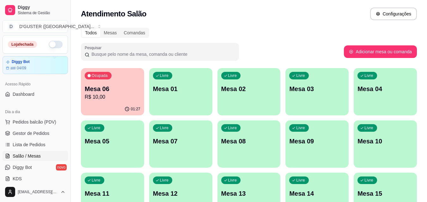
click at [36, 128] on ul "Pedidos balcão (PDV) Gestor de Pedidos Lista de Pedidos Salão / Mesas Diggy Bot…" at bounding box center [35, 150] width 65 height 67
click at [36, 129] on link "Gestor de Pedidos" at bounding box center [35, 134] width 65 height 10
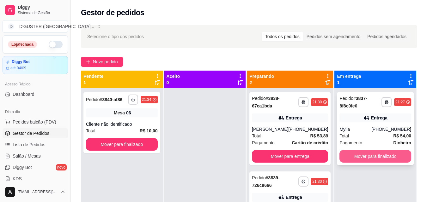
click at [370, 154] on button "Mover para finalizado" at bounding box center [375, 156] width 72 height 13
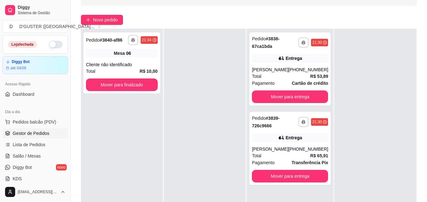
scroll to position [95, 0]
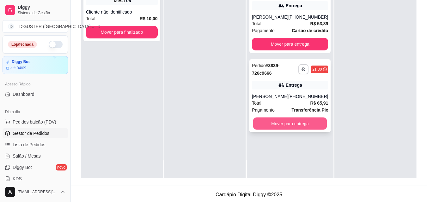
click at [302, 126] on button "Mover para entrega" at bounding box center [290, 124] width 74 height 12
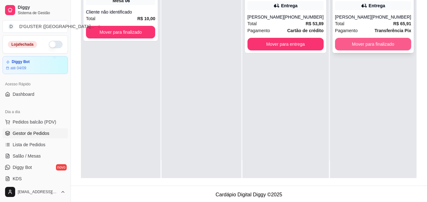
click at [374, 45] on button "Mover para finalizado" at bounding box center [373, 44] width 76 height 13
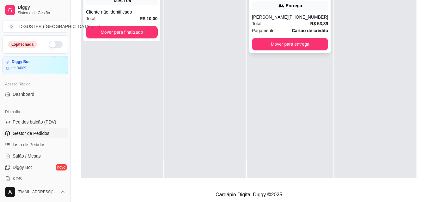
click at [292, 15] on div "[PHONE_NUMBER]" at bounding box center [308, 17] width 40 height 6
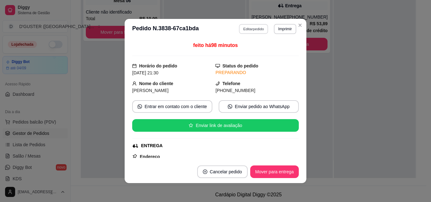
click at [256, 26] on button "Editar pedido" at bounding box center [253, 29] width 29 height 10
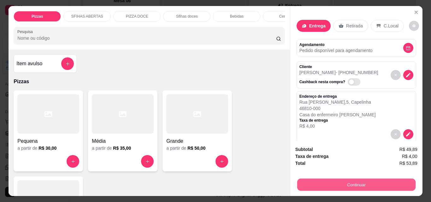
click at [333, 179] on button "Continuar" at bounding box center [356, 185] width 118 height 12
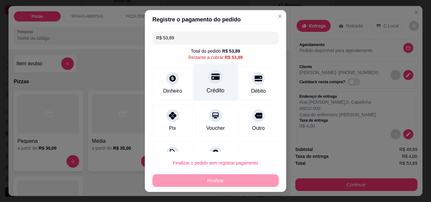
click at [217, 89] on div "Crédito" at bounding box center [216, 91] width 18 height 8
type input "R$ 0,00"
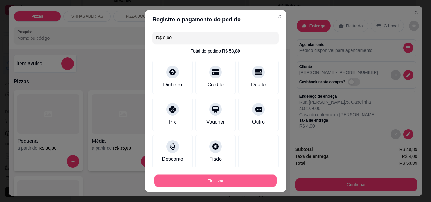
click at [237, 180] on button "Finalizar" at bounding box center [215, 181] width 123 height 12
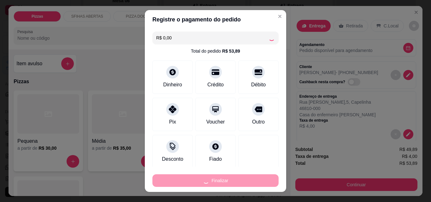
type input "0"
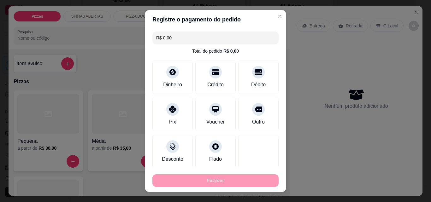
type input "-R$ 53,89"
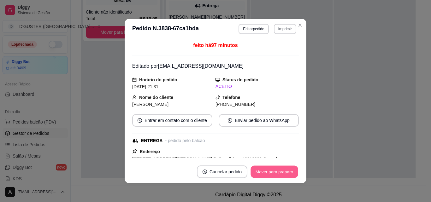
click at [280, 173] on button "Mover para preparo" at bounding box center [274, 172] width 47 height 12
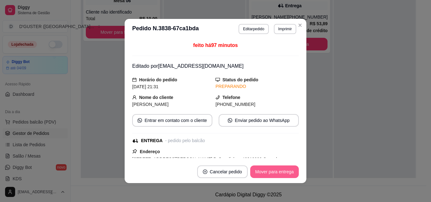
click at [284, 173] on button "Mover para entrega" at bounding box center [274, 172] width 49 height 13
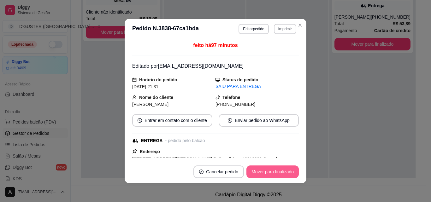
click at [284, 173] on button "Mover para finalizado" at bounding box center [273, 172] width 52 height 13
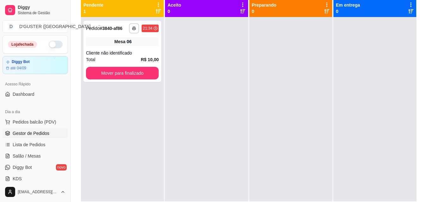
scroll to position [0, 0]
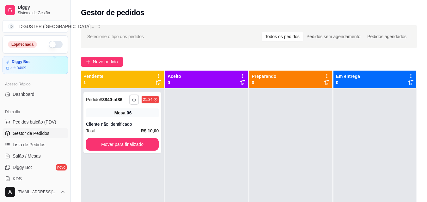
click at [45, 151] on ul "Pedidos balcão (PDV) Gestor de Pedidos Lista de Pedidos Salão / Mesas Diggy Bot…" at bounding box center [35, 150] width 65 height 67
click at [30, 157] on span "Salão / Mesas" at bounding box center [27, 156] width 28 height 6
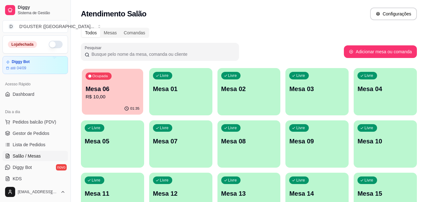
click at [118, 104] on div "01:35" at bounding box center [112, 109] width 61 height 12
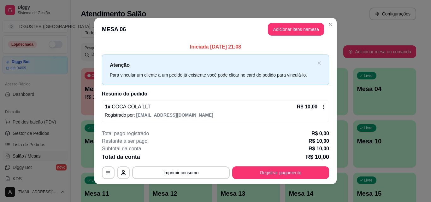
click at [323, 105] on icon at bounding box center [324, 107] width 5 height 5
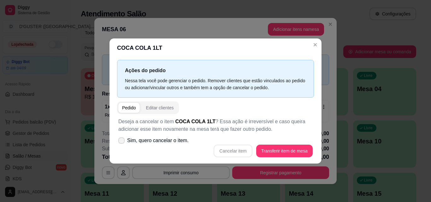
click at [122, 138] on span at bounding box center [121, 141] width 6 height 6
click at [122, 142] on input "Sim, quero cancelar o item." at bounding box center [120, 144] width 4 height 4
checkbox input "true"
click at [226, 152] on button "Cancelar item" at bounding box center [233, 151] width 38 height 12
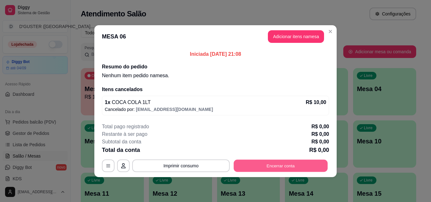
click at [288, 168] on button "Encerrar conta" at bounding box center [281, 166] width 94 height 12
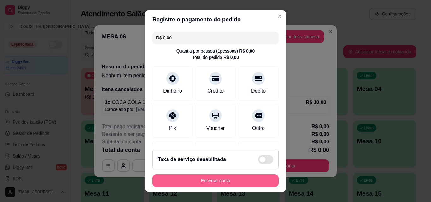
click at [243, 180] on button "Encerrar conta" at bounding box center [216, 181] width 126 height 13
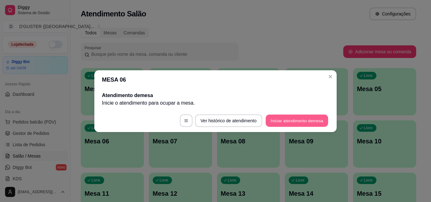
click at [287, 124] on button "Iniciar atendimento de mesa" at bounding box center [297, 121] width 63 height 12
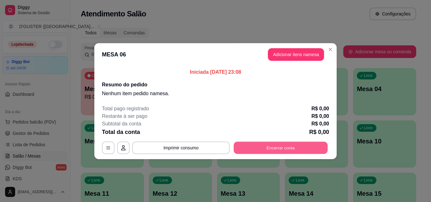
click at [296, 145] on button "Encerrar conta" at bounding box center [281, 148] width 94 height 12
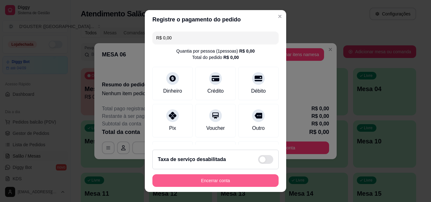
click at [227, 175] on div "Encerrar conta" at bounding box center [216, 181] width 126 height 13
click at [227, 178] on button "Encerrar conta" at bounding box center [215, 181] width 123 height 12
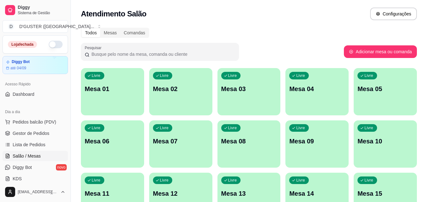
click at [386, 94] on div "Livre Mesa 05" at bounding box center [384, 88] width 63 height 40
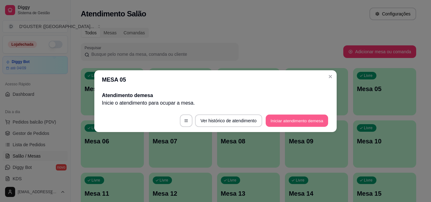
click at [308, 123] on button "Iniciar atendimento de mesa" at bounding box center [297, 121] width 63 height 12
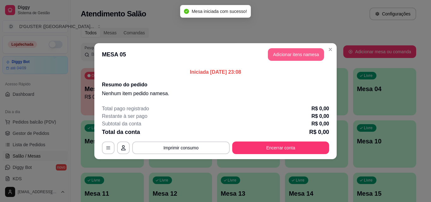
click at [287, 53] on button "Adicionar itens na mesa" at bounding box center [296, 54] width 56 height 13
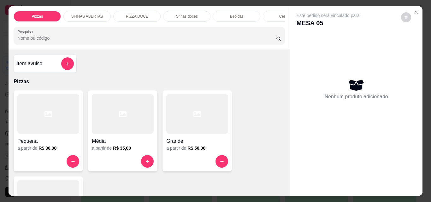
click at [46, 69] on div "Item avulso" at bounding box center [44, 63] width 57 height 13
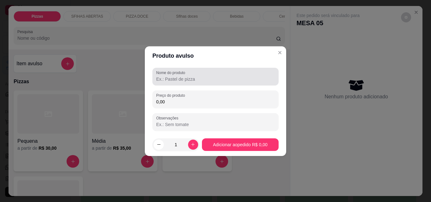
click at [177, 74] on label "Nome do produto" at bounding box center [171, 72] width 31 height 5
click at [177, 76] on input "Nome do produto" at bounding box center [215, 79] width 119 height 6
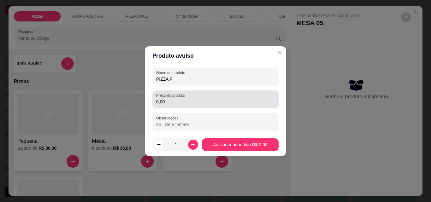
type input "PIZZA F"
click at [187, 103] on input "0,00" at bounding box center [215, 102] width 119 height 6
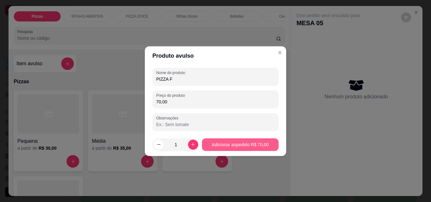
type input "70,00"
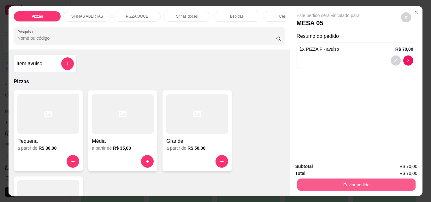
click at [361, 186] on button "Enviar pedido" at bounding box center [356, 185] width 118 height 12
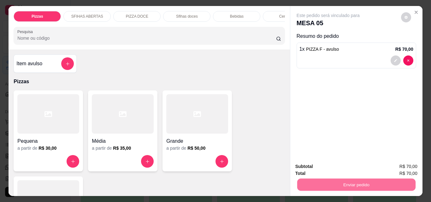
click at [347, 163] on button "Não registrar e enviar pedido" at bounding box center [336, 167] width 64 height 12
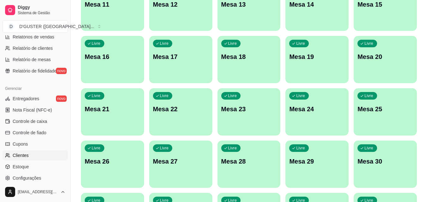
scroll to position [221, 0]
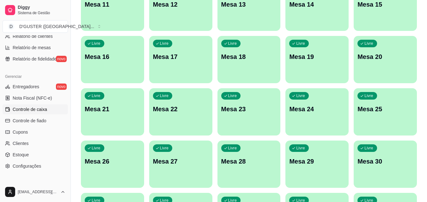
click at [30, 107] on span "Controle de caixa" at bounding box center [30, 109] width 34 height 6
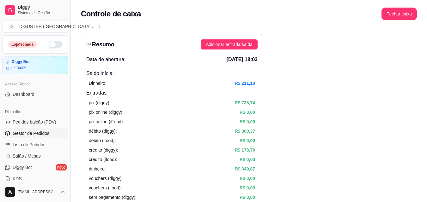
click at [34, 132] on span "Gestor de Pedidos" at bounding box center [31, 133] width 37 height 6
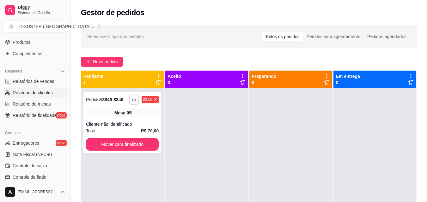
scroll to position [157, 0]
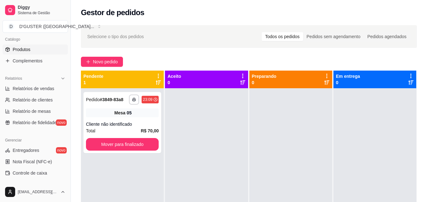
click at [44, 45] on link "Produtos" at bounding box center [35, 50] width 65 height 10
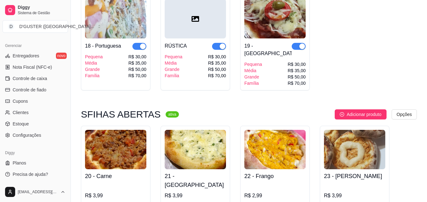
scroll to position [726, 0]
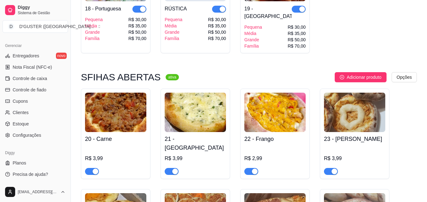
click at [85, 168] on span "button" at bounding box center [92, 171] width 14 height 7
click at [170, 168] on span "button" at bounding box center [172, 171] width 14 height 7
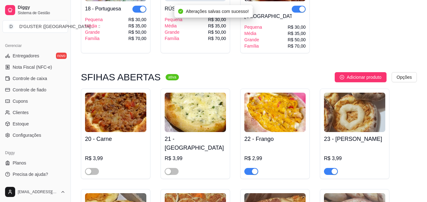
click at [247, 168] on span "button" at bounding box center [251, 171] width 14 height 7
click at [328, 168] on span "button" at bounding box center [331, 171] width 14 height 7
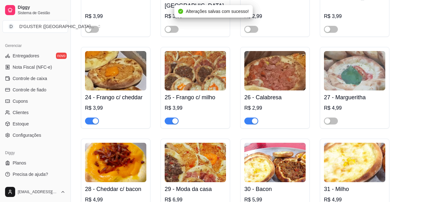
scroll to position [884, 0]
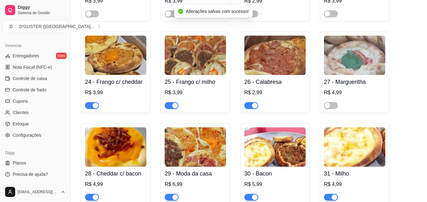
click at [87, 102] on span "button" at bounding box center [92, 105] width 14 height 7
click at [167, 102] on span "button" at bounding box center [172, 105] width 14 height 7
click at [249, 102] on span "button" at bounding box center [251, 105] width 14 height 7
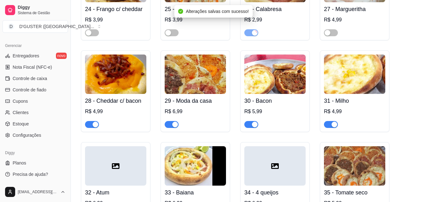
scroll to position [979, 0]
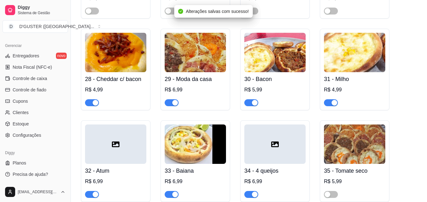
click at [90, 99] on span "button" at bounding box center [92, 102] width 14 height 7
click at [167, 99] on span "button" at bounding box center [172, 102] width 14 height 7
click at [251, 99] on button "button" at bounding box center [251, 102] width 14 height 7
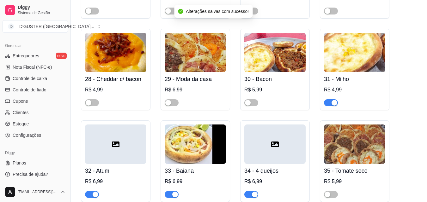
click at [329, 99] on span "button" at bounding box center [331, 102] width 14 height 7
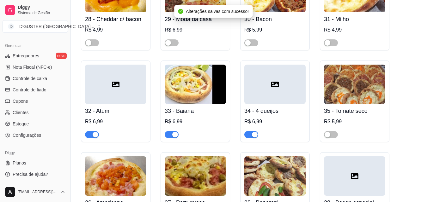
scroll to position [1074, 0]
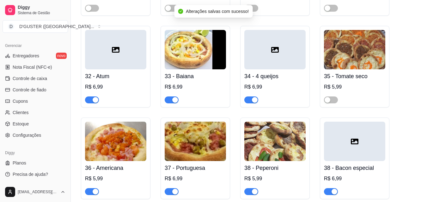
click at [87, 97] on span "button" at bounding box center [92, 100] width 14 height 7
click at [170, 97] on span "button" at bounding box center [172, 100] width 14 height 7
click at [247, 97] on span "button" at bounding box center [251, 100] width 14 height 7
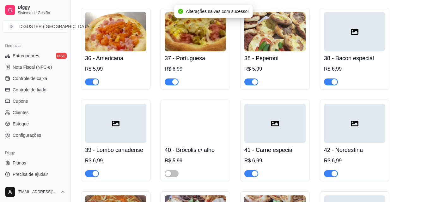
scroll to position [1200, 0]
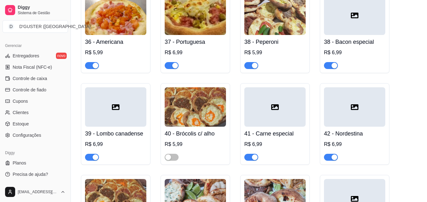
click at [87, 62] on span "button" at bounding box center [92, 65] width 14 height 7
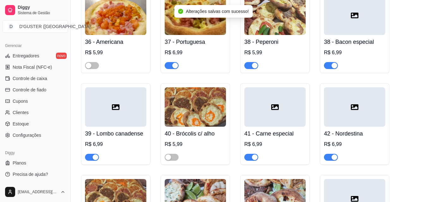
click at [167, 62] on span "button" at bounding box center [172, 65] width 14 height 7
click at [247, 62] on span "button" at bounding box center [251, 65] width 14 height 7
click at [328, 62] on span "button" at bounding box center [331, 65] width 14 height 7
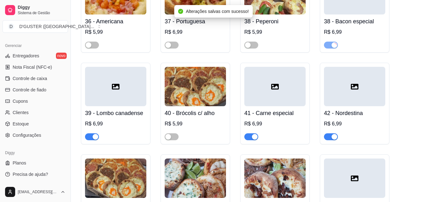
scroll to position [1232, 0]
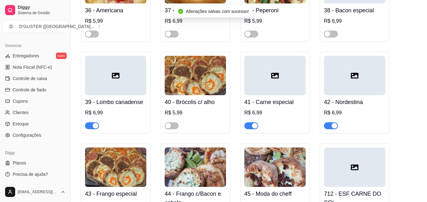
click at [87, 123] on span "button" at bounding box center [92, 126] width 14 height 7
click at [250, 123] on span "button" at bounding box center [251, 126] width 14 height 7
click at [328, 123] on span "button" at bounding box center [331, 126] width 14 height 7
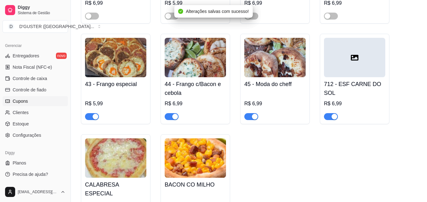
scroll to position [1358, 0]
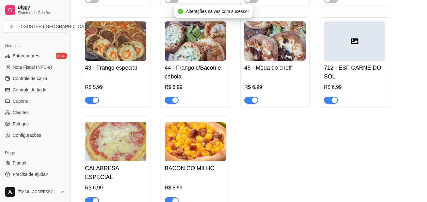
click at [90, 97] on span "button" at bounding box center [92, 100] width 14 height 7
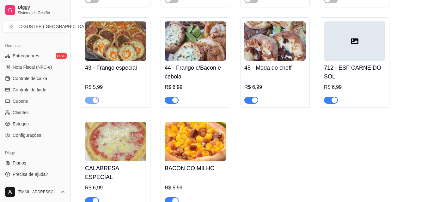
click at [169, 97] on span "button" at bounding box center [172, 100] width 14 height 7
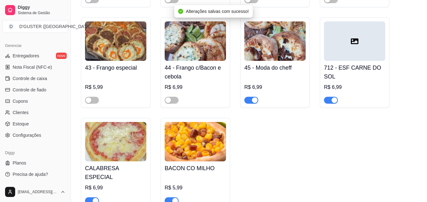
click at [248, 97] on span "button" at bounding box center [251, 100] width 14 height 7
click at [328, 97] on span "button" at bounding box center [331, 100] width 14 height 7
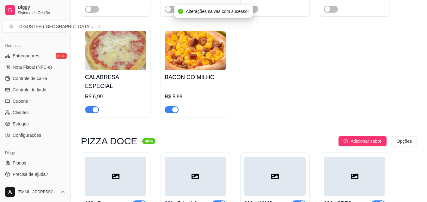
scroll to position [1453, 0]
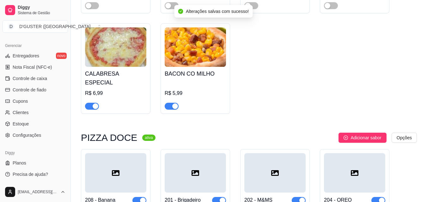
click at [89, 103] on span "button" at bounding box center [92, 106] width 14 height 7
click at [169, 103] on span "button" at bounding box center [172, 106] width 14 height 7
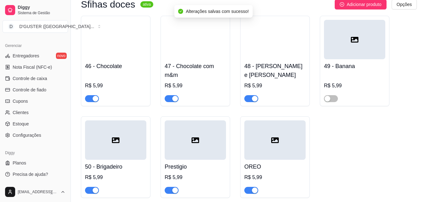
scroll to position [1800, 0]
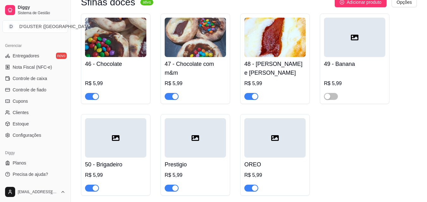
click at [91, 93] on span "button" at bounding box center [92, 96] width 14 height 7
click at [168, 93] on span "button" at bounding box center [172, 96] width 14 height 7
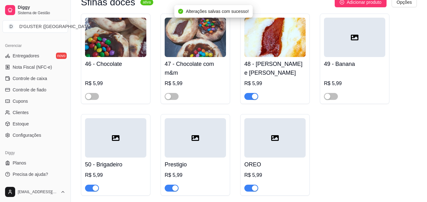
click at [251, 93] on button "button" at bounding box center [251, 96] width 14 height 7
click at [249, 185] on span "button" at bounding box center [251, 188] width 14 height 7
click at [167, 185] on span "button" at bounding box center [172, 188] width 14 height 7
click at [87, 185] on span "button" at bounding box center [92, 188] width 14 height 7
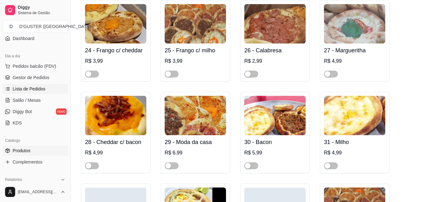
scroll to position [0, 0]
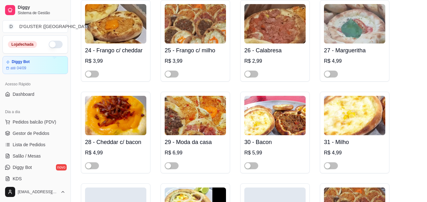
click at [54, 43] on button "button" at bounding box center [56, 45] width 14 height 8
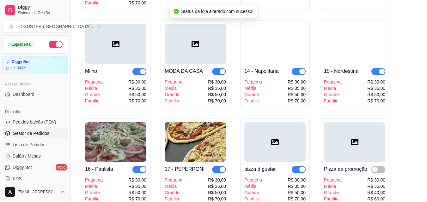
scroll to position [442, 0]
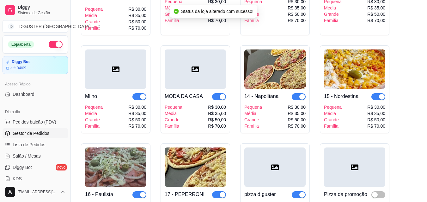
click at [25, 132] on span "Gestor de Pedidos" at bounding box center [31, 133] width 37 height 6
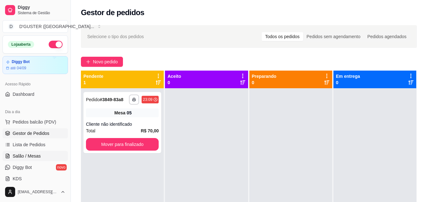
click at [37, 160] on link "Salão / Mesas" at bounding box center [35, 156] width 65 height 10
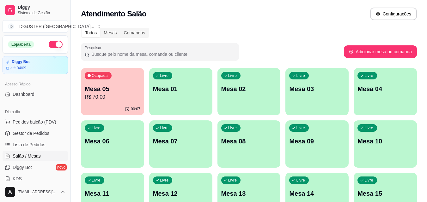
click at [173, 104] on div "Livre Mesa 01" at bounding box center [180, 88] width 63 height 40
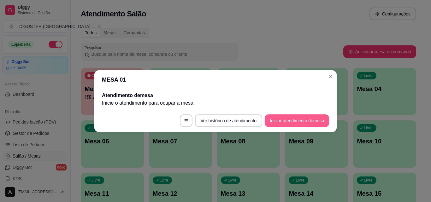
click at [291, 119] on button "Iniciar atendimento de mesa" at bounding box center [297, 121] width 64 height 13
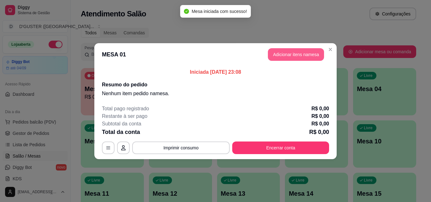
click at [286, 55] on button "Adicionar itens na mesa" at bounding box center [296, 54] width 56 height 13
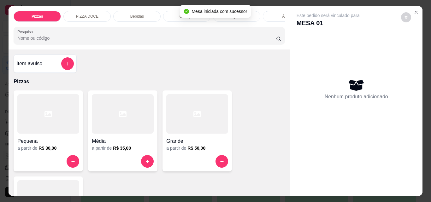
click at [42, 70] on div "Item avulso" at bounding box center [44, 63] width 57 height 13
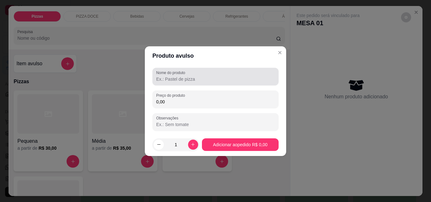
click at [172, 76] on input "Nome do produto" at bounding box center [215, 79] width 119 height 6
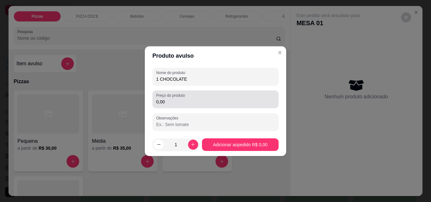
type input "1 CHOCOLATE"
click at [244, 96] on div "0,00" at bounding box center [215, 99] width 119 height 13
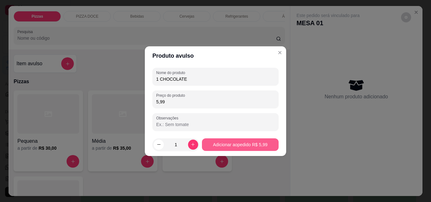
type input "5,99"
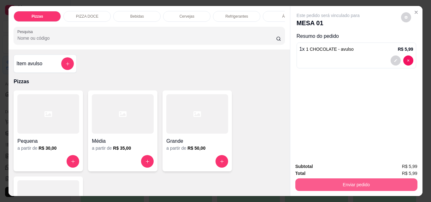
click at [354, 183] on button "Enviar pedido" at bounding box center [357, 185] width 122 height 13
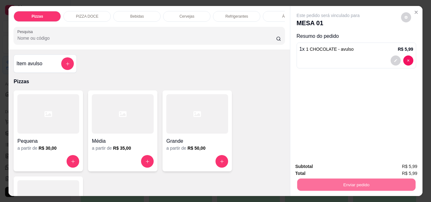
click at [315, 170] on button "Não registrar e enviar pedido" at bounding box center [336, 167] width 66 height 12
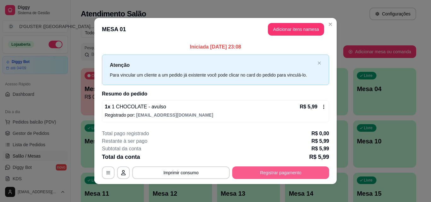
click at [288, 174] on button "Registrar pagamento" at bounding box center [280, 173] width 97 height 13
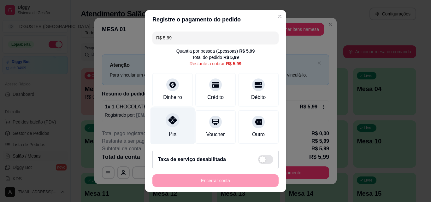
click at [167, 129] on div "Pix" at bounding box center [173, 126] width 45 height 37
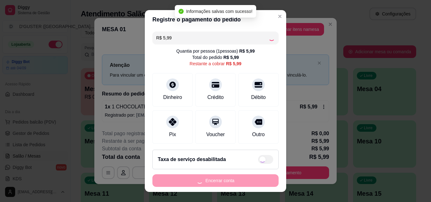
type input "R$ 0,00"
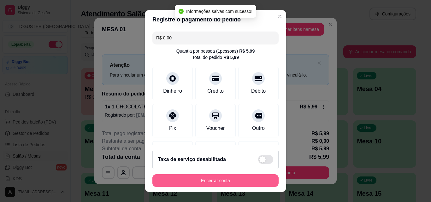
click at [248, 184] on button "Encerrar conta" at bounding box center [216, 181] width 126 height 13
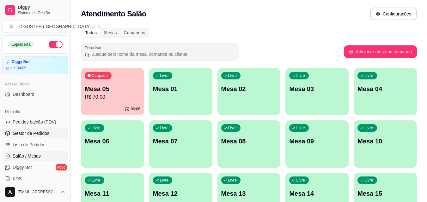
click at [46, 133] on span "Gestor de Pedidos" at bounding box center [31, 133] width 37 height 6
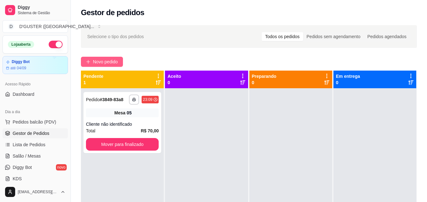
click at [106, 64] on span "Novo pedido" at bounding box center [105, 61] width 25 height 7
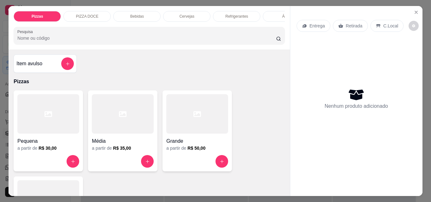
click at [355, 24] on p "Retirada" at bounding box center [354, 26] width 17 height 6
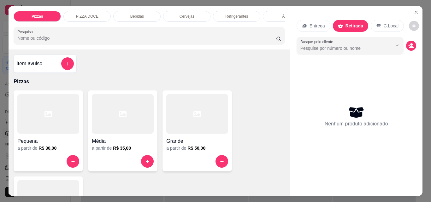
click at [18, 68] on h4 "Item avulso" at bounding box center [29, 64] width 26 height 8
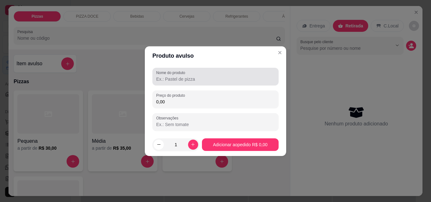
click at [183, 82] on div at bounding box center [215, 76] width 119 height 13
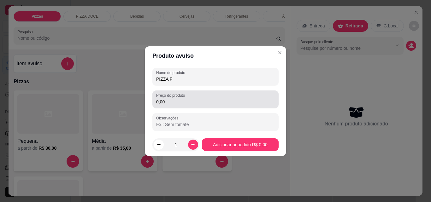
type input "PIZZA F"
click at [183, 100] on input "0,00" at bounding box center [215, 102] width 119 height 6
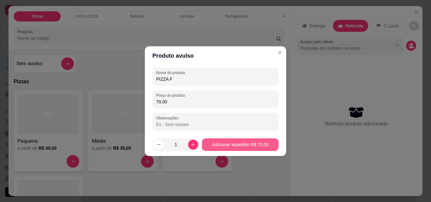
type input "70,00"
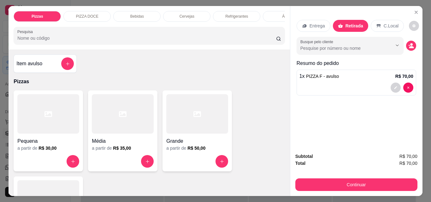
click at [29, 68] on h4 "Item avulso" at bounding box center [29, 64] width 26 height 8
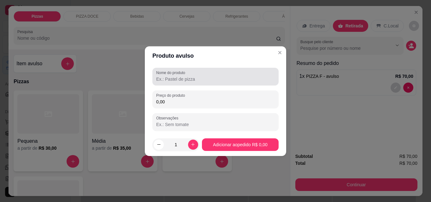
drag, startPoint x: 184, startPoint y: 81, endPoint x: 194, endPoint y: 75, distance: 11.2
click at [185, 81] on input "Nome do produto" at bounding box center [215, 79] width 119 height 6
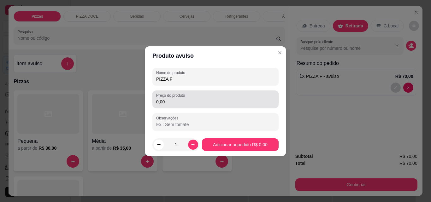
type input "PIZZA F"
click at [222, 98] on div "0,00" at bounding box center [215, 99] width 119 height 13
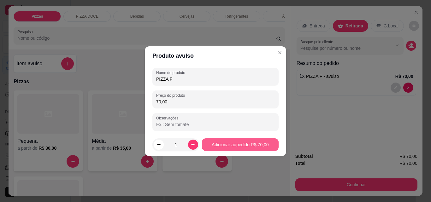
type input "70,00"
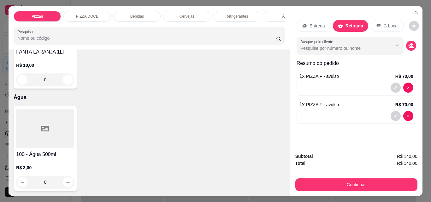
scroll to position [1288, 0]
type input "2"
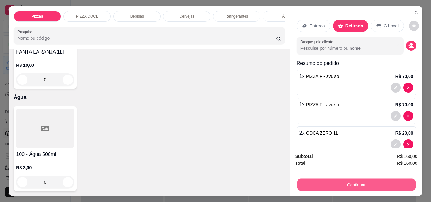
click at [368, 182] on button "Continuar" at bounding box center [356, 185] width 118 height 12
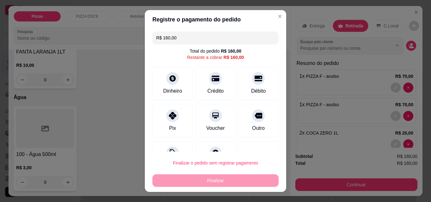
click at [197, 35] on input "R$ 160,00" at bounding box center [215, 38] width 119 height 13
click at [172, 116] on icon at bounding box center [173, 114] width 8 height 8
click at [187, 44] on input "R$ 106,67" at bounding box center [215, 38] width 119 height 13
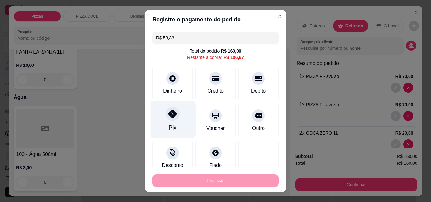
click at [170, 120] on div at bounding box center [173, 114] width 14 height 14
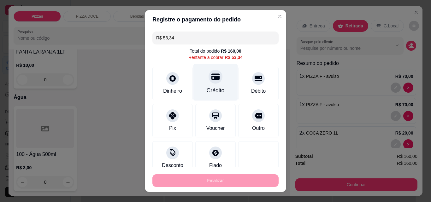
click at [207, 90] on div "Crédito" at bounding box center [216, 91] width 18 height 8
type input "R$ 0,00"
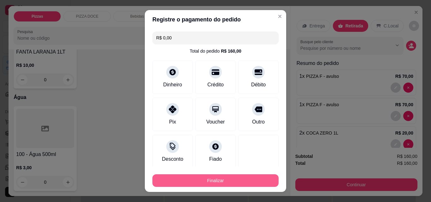
click at [229, 186] on button "Finalizar" at bounding box center [216, 181] width 126 height 13
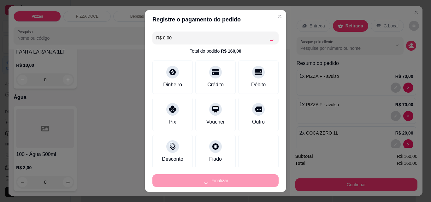
type input "0"
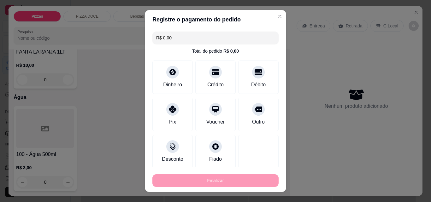
type input "-R$ 160,00"
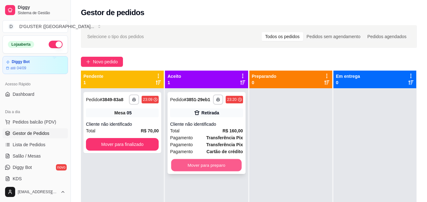
click at [214, 165] on button "Mover para preparo" at bounding box center [206, 166] width 70 height 12
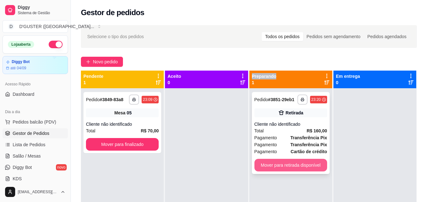
click at [302, 172] on button "Mover para retirada disponível" at bounding box center [290, 165] width 73 height 13
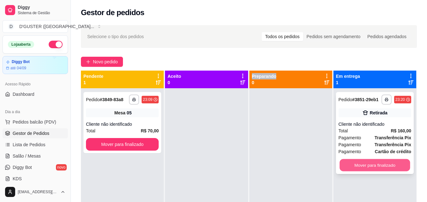
click at [382, 168] on button "Mover para finalizado" at bounding box center [374, 166] width 70 height 12
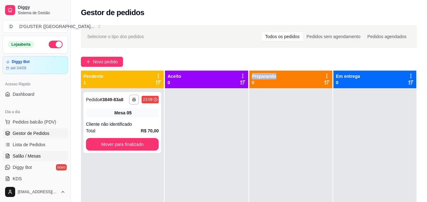
click at [30, 160] on link "Salão / Mesas" at bounding box center [35, 156] width 65 height 10
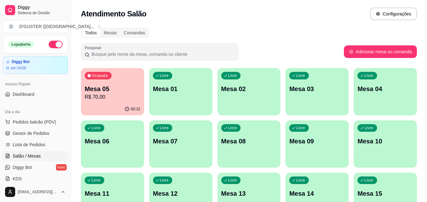
click at [118, 79] on div "Ocupada Mesa 05 R$ 70,00" at bounding box center [112, 85] width 63 height 35
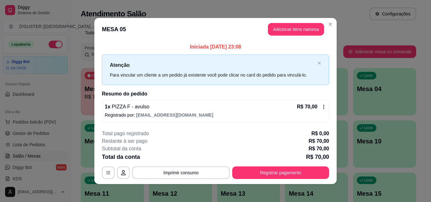
drag, startPoint x: 318, startPoint y: 22, endPoint x: 315, endPoint y: 25, distance: 4.2
click at [315, 25] on header "MESA 05 Adicionar itens na mesa" at bounding box center [215, 29] width 243 height 23
click at [309, 32] on button "Adicionar itens na mesa" at bounding box center [296, 29] width 56 height 13
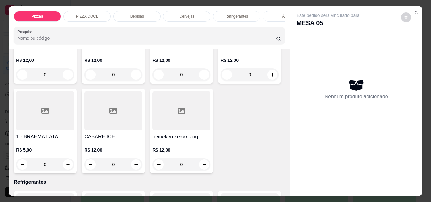
scroll to position [909, 0]
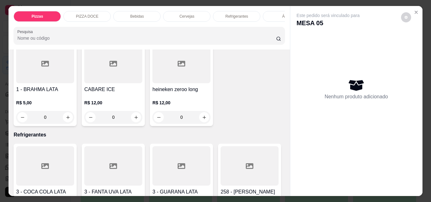
type input "1"
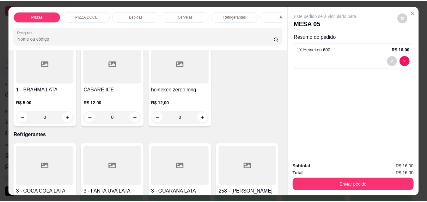
scroll to position [909, 0]
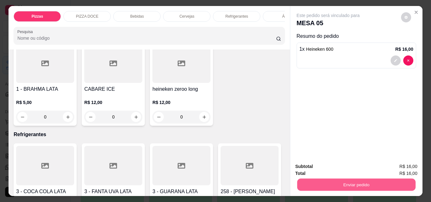
click at [332, 179] on button "Enviar pedido" at bounding box center [356, 185] width 118 height 12
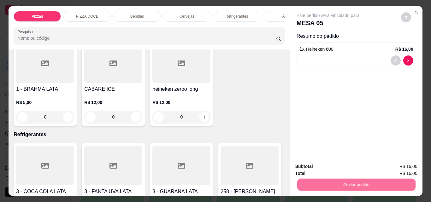
click at [321, 166] on button "Não registrar e enviar pedido" at bounding box center [336, 167] width 66 height 12
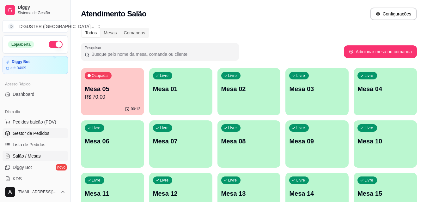
click at [38, 135] on span "Gestor de Pedidos" at bounding box center [31, 133] width 37 height 6
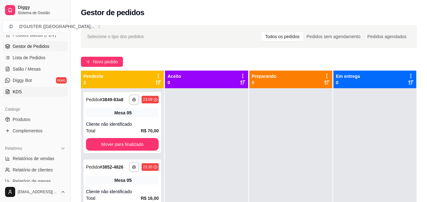
scroll to position [95, 0]
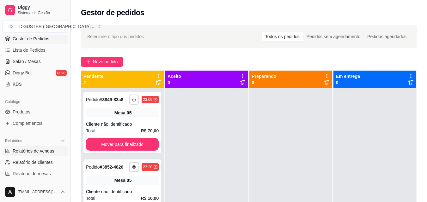
click at [46, 152] on span "Relatórios de vendas" at bounding box center [34, 151] width 42 height 6
select select "ALL"
select select "0"
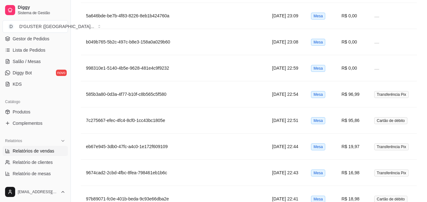
scroll to position [1200, 0]
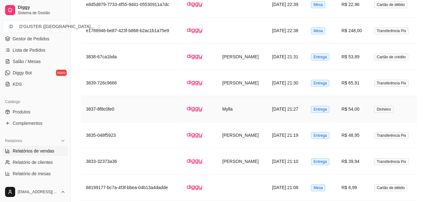
click at [248, 106] on td "Mylla" at bounding box center [242, 109] width 50 height 26
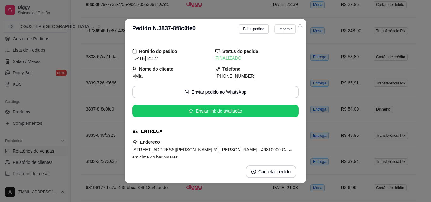
click at [284, 28] on button "Imprimir" at bounding box center [285, 29] width 22 height 10
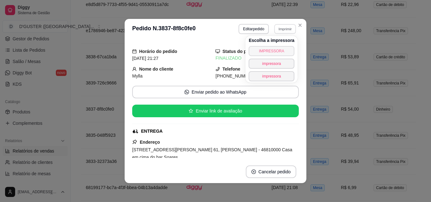
click at [274, 49] on button "IMPRESSORA" at bounding box center [272, 51] width 46 height 10
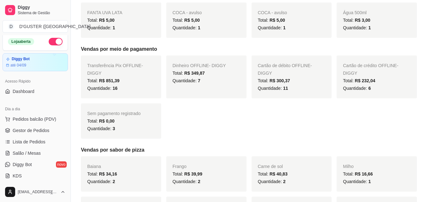
scroll to position [0, 0]
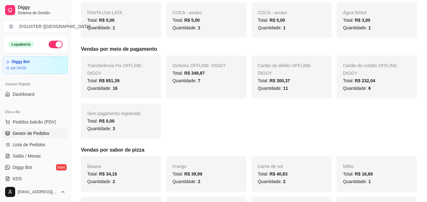
click at [39, 132] on span "Gestor de Pedidos" at bounding box center [31, 133] width 37 height 6
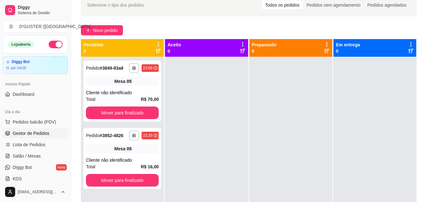
scroll to position [18, 0]
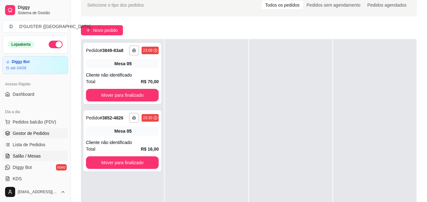
click at [27, 157] on span "Salão / Mesas" at bounding box center [27, 156] width 28 height 6
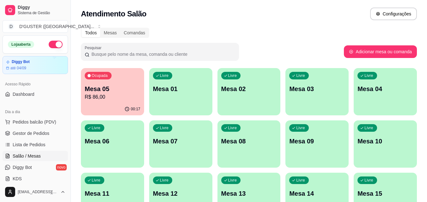
click at [154, 105] on div "Livre Mesa 01" at bounding box center [180, 88] width 63 height 40
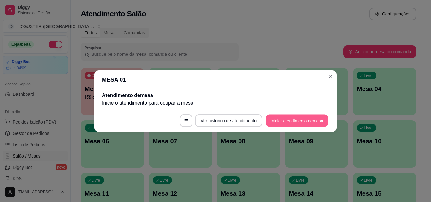
click at [284, 121] on button "Iniciar atendimento de mesa" at bounding box center [297, 121] width 63 height 12
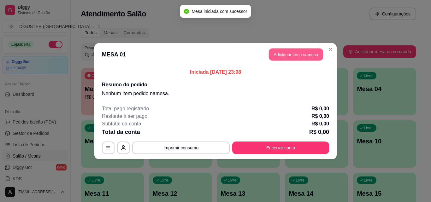
click at [290, 56] on button "Adicionar itens na mesa" at bounding box center [296, 54] width 54 height 12
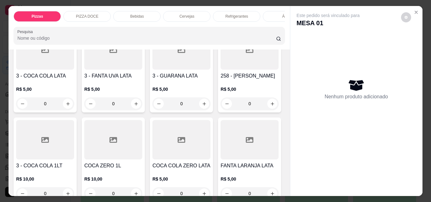
scroll to position [1169, 0]
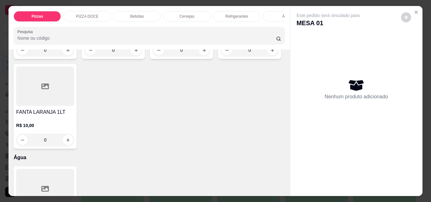
click at [93, 14] on p "PIZZA DOCE" at bounding box center [87, 16] width 22 height 5
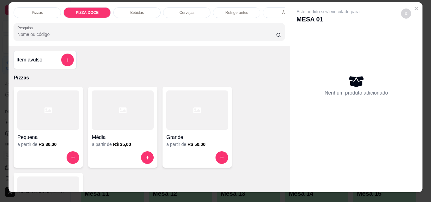
scroll to position [0, 0]
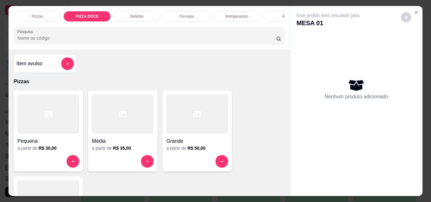
click at [49, 12] on div "Pizzas" at bounding box center [37, 16] width 47 height 11
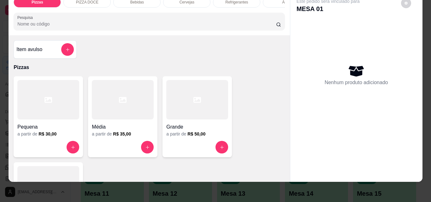
click at [163, 190] on div "Pizzas PIZZA DOCE Bebidas Cervejas Refrigerantes Água Pesquisa Item avulso Pizz…" at bounding box center [215, 101] width 431 height 202
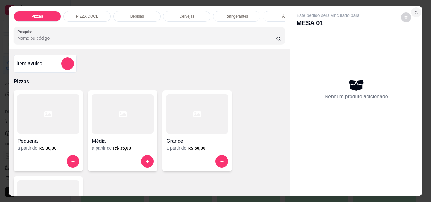
click at [415, 11] on icon "Close" at bounding box center [416, 12] width 3 height 3
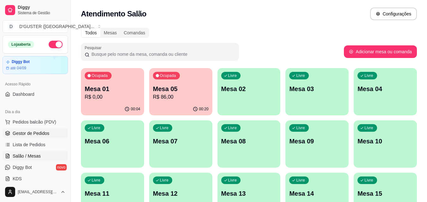
click at [23, 130] on link "Gestor de Pedidos" at bounding box center [35, 134] width 65 height 10
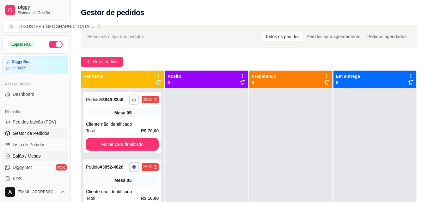
click at [26, 156] on span "Salão / Mesas" at bounding box center [27, 156] width 28 height 6
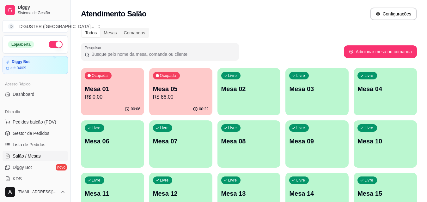
click at [93, 142] on p "Mesa 06" at bounding box center [113, 141] width 56 height 9
click at [104, 87] on p "Mesa 01" at bounding box center [113, 89] width 56 height 9
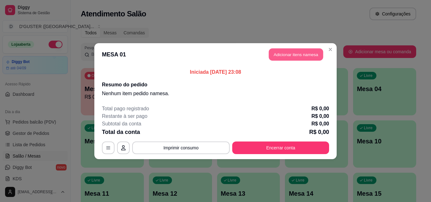
click at [314, 53] on button "Adicionar itens na mesa" at bounding box center [296, 54] width 54 height 12
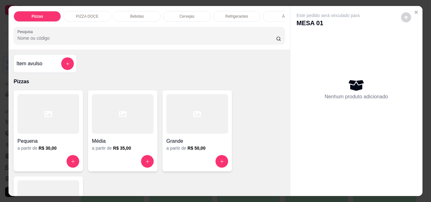
click at [48, 61] on div "Item avulso" at bounding box center [44, 63] width 57 height 13
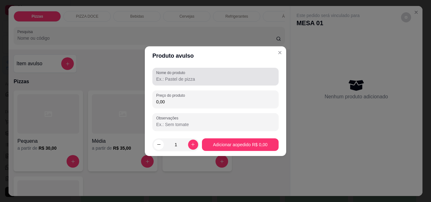
click at [201, 80] on input "Nome do produto" at bounding box center [215, 79] width 119 height 6
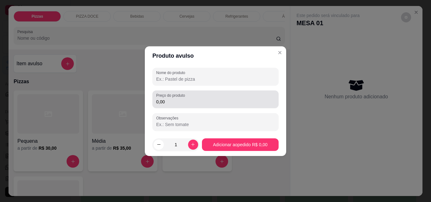
click at [239, 98] on div "0,00" at bounding box center [215, 99] width 119 height 13
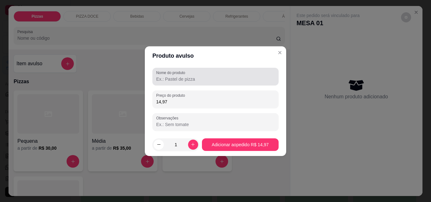
type input "14,97"
click at [212, 76] on input "Nome do produto" at bounding box center [215, 79] width 119 height 6
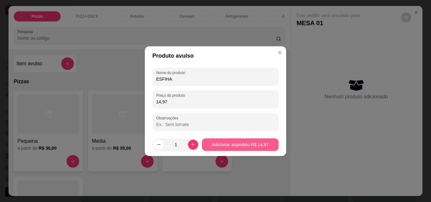
type input "ESFIHA"
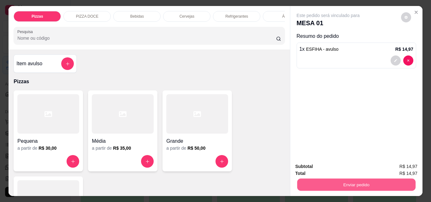
click at [302, 182] on button "Enviar pedido" at bounding box center [356, 185] width 118 height 12
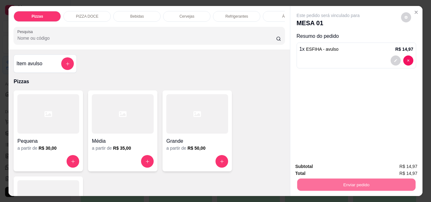
click at [315, 165] on button "Não registrar e enviar pedido" at bounding box center [336, 167] width 64 height 12
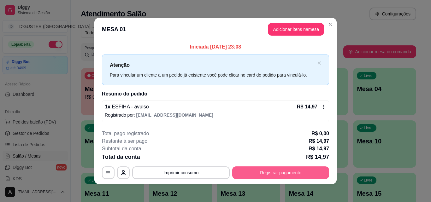
click at [266, 171] on button "Registrar pagamento" at bounding box center [280, 173] width 97 height 13
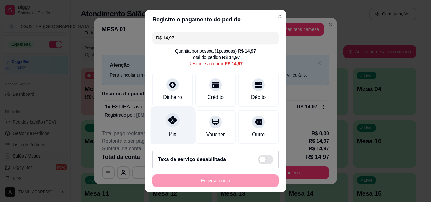
click at [169, 120] on icon at bounding box center [173, 120] width 8 height 8
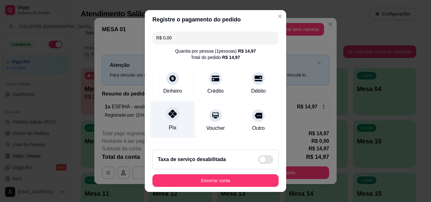
click at [171, 114] on icon at bounding box center [173, 114] width 8 height 8
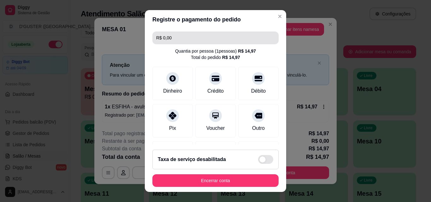
click at [246, 32] on input "R$ 0,00" at bounding box center [215, 38] width 119 height 13
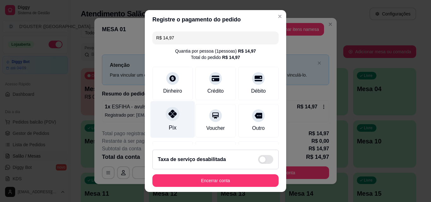
type input "R$ 14,97"
click at [168, 120] on div at bounding box center [173, 114] width 14 height 14
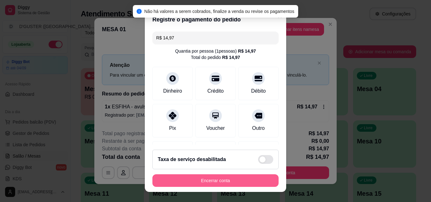
click at [237, 181] on button "Encerrar conta" at bounding box center [216, 181] width 126 height 13
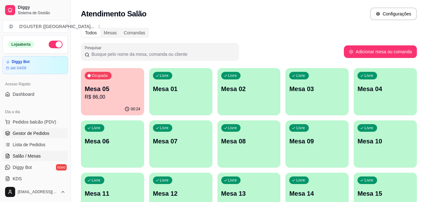
click at [30, 133] on span "Gestor de Pedidos" at bounding box center [31, 133] width 37 height 6
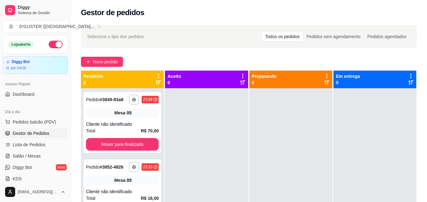
click at [54, 45] on button "button" at bounding box center [56, 45] width 14 height 8
click at [50, 46] on button "button" at bounding box center [56, 45] width 14 height 8
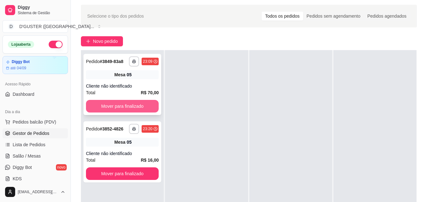
scroll to position [32, 0]
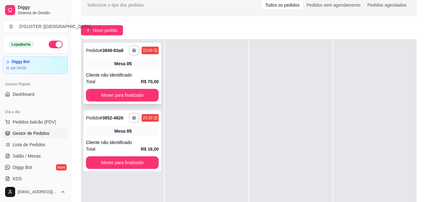
click at [127, 71] on div "**********" at bounding box center [122, 73] width 78 height 61
click at [20, 154] on span "Salão / Mesas" at bounding box center [27, 156] width 28 height 6
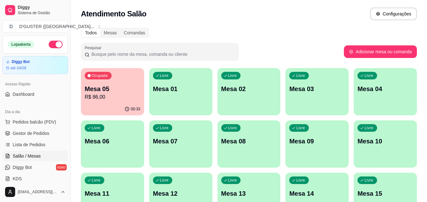
click at [99, 101] on div "Ocupada Mesa 05 R$ 86,00" at bounding box center [112, 85] width 63 height 35
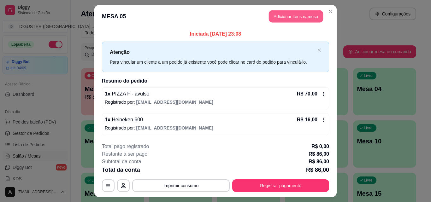
click at [296, 17] on button "Adicionar itens na mesa" at bounding box center [296, 16] width 54 height 12
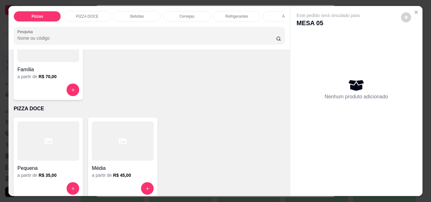
scroll to position [126, 0]
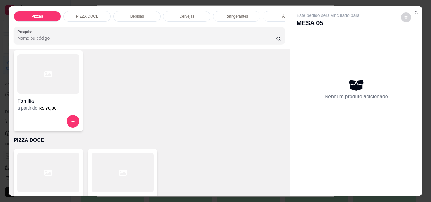
click at [54, 118] on div at bounding box center [48, 121] width 62 height 13
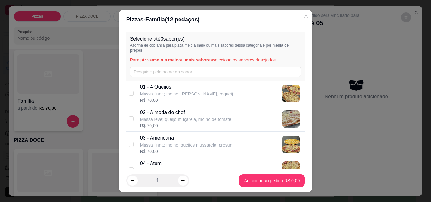
click at [154, 119] on p "Massa leve; queijo muçarela, molho de tomate" at bounding box center [185, 120] width 91 height 6
checkbox input "true"
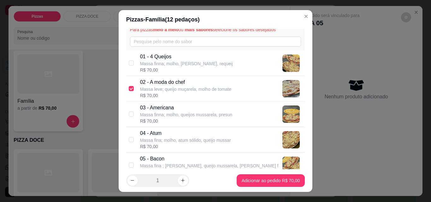
scroll to position [32, 0]
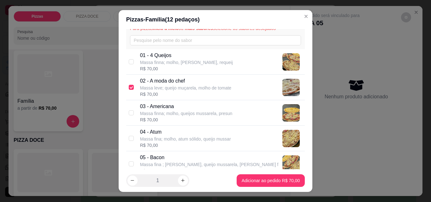
click at [165, 118] on div "R$ 70,00" at bounding box center [186, 120] width 93 height 6
checkbox input "true"
click at [170, 156] on p "05 - Bacon" at bounding box center [209, 158] width 139 height 8
checkbox input "true"
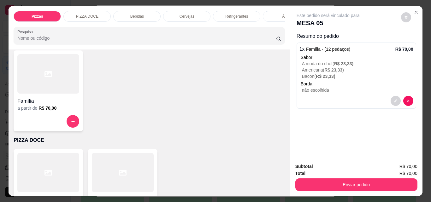
click at [239, 11] on div "Refrigerantes" at bounding box center [236, 16] width 47 height 11
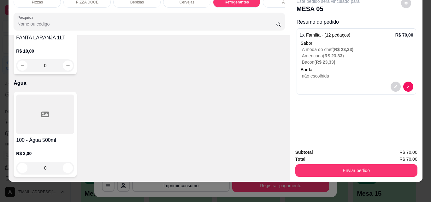
scroll to position [1297, 0]
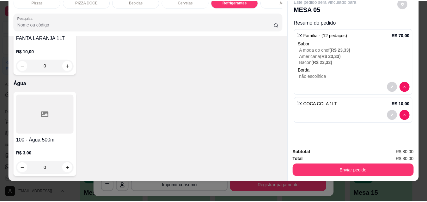
scroll to position [1257, 0]
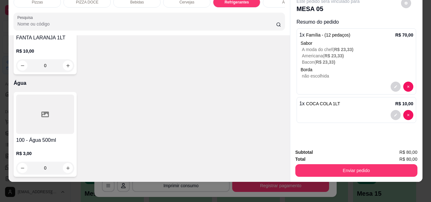
type input "2"
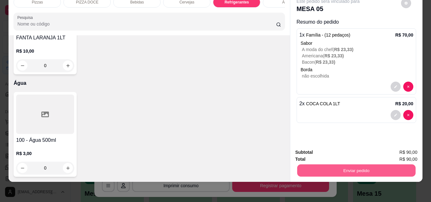
click at [309, 165] on button "Enviar pedido" at bounding box center [356, 171] width 118 height 12
click at [309, 148] on button "Não registrar e enviar pedido" at bounding box center [336, 151] width 64 height 12
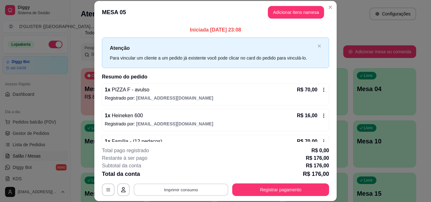
click at [179, 190] on button "Imprimir consumo" at bounding box center [181, 190] width 95 height 12
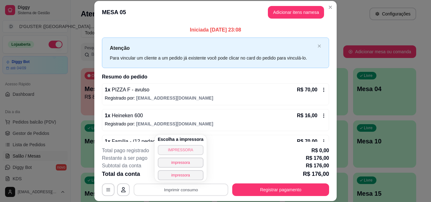
click at [180, 148] on button "IMPRESSORA" at bounding box center [181, 150] width 46 height 10
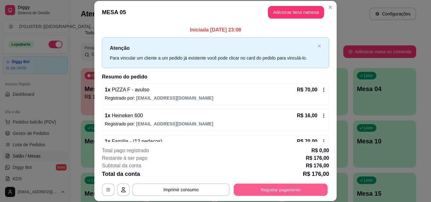
click at [280, 192] on button "Registrar pagamento" at bounding box center [281, 190] width 94 height 12
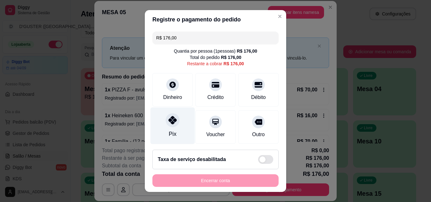
click at [169, 124] on icon at bounding box center [173, 120] width 8 height 8
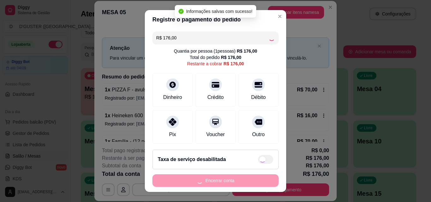
type input "R$ 0,00"
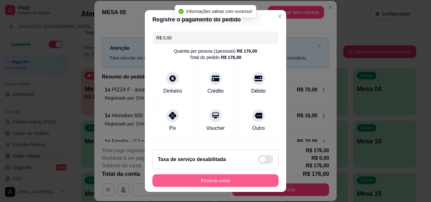
click at [222, 180] on button "Encerrar conta" at bounding box center [216, 181] width 126 height 13
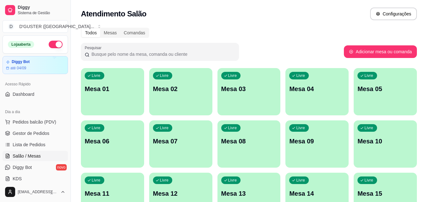
click at [49, 44] on button "button" at bounding box center [56, 45] width 14 height 8
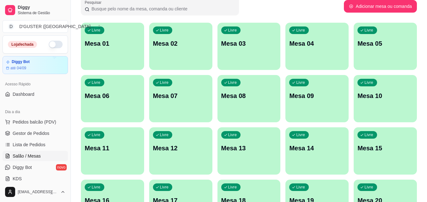
scroll to position [0, 0]
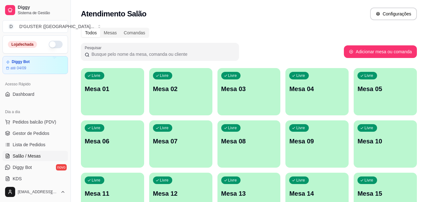
click at [41, 127] on ul "Pedidos balcão (PDV) Gestor de Pedidos Lista de Pedidos Salão / Mesas Diggy Bot…" at bounding box center [35, 150] width 65 height 67
click at [43, 130] on link "Gestor de Pedidos" at bounding box center [35, 134] width 65 height 10
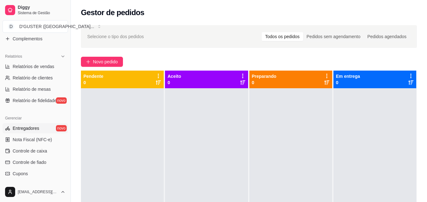
scroll to position [190, 0]
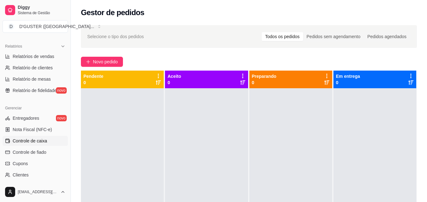
click at [40, 137] on link "Controle de caixa" at bounding box center [35, 141] width 65 height 10
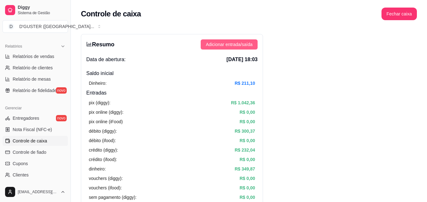
click at [223, 47] on span "Adicionar entrada/saída" at bounding box center [229, 44] width 47 height 7
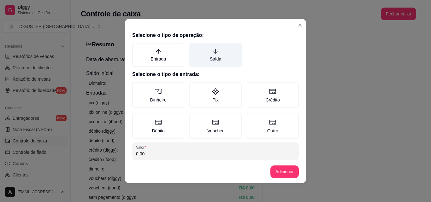
click at [224, 59] on label "Saída" at bounding box center [216, 55] width 52 height 24
click at [194, 48] on button "Saída" at bounding box center [191, 45] width 5 height 5
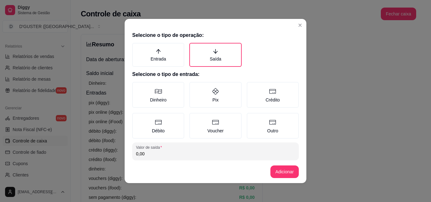
click at [178, 151] on input "0,00" at bounding box center [215, 154] width 159 height 6
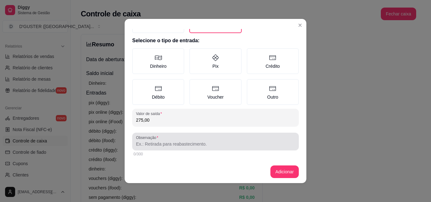
scroll to position [1, 0]
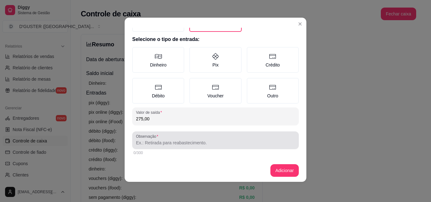
type input "275,00"
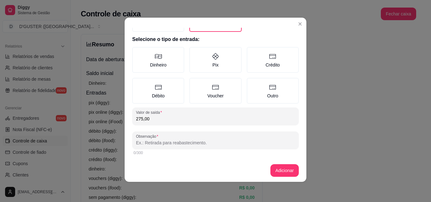
click at [190, 142] on input "Observação" at bounding box center [215, 143] width 159 height 6
type input "PG NATY FUNCIOANARIA"
click at [289, 173] on button "Adicionar" at bounding box center [285, 171] width 28 height 12
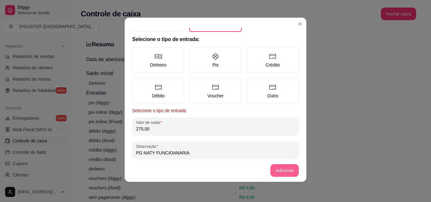
click at [293, 171] on button "Adicionar" at bounding box center [285, 171] width 28 height 13
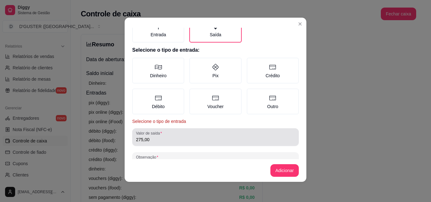
scroll to position [0, 0]
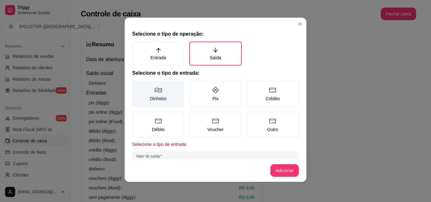
click at [156, 103] on label "Dinheiro" at bounding box center [158, 94] width 52 height 26
click at [137, 86] on button "Dinheiro" at bounding box center [134, 83] width 5 height 5
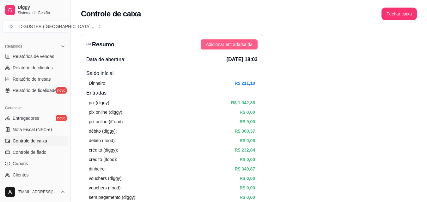
click at [248, 48] on span "Adicionar entrada/saída" at bounding box center [229, 44] width 47 height 7
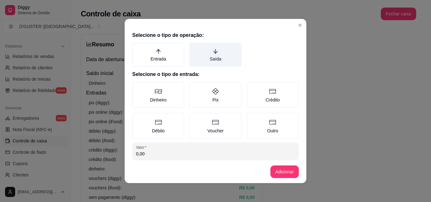
click at [228, 63] on label "Saída" at bounding box center [216, 55] width 52 height 24
click at [194, 48] on button "Saída" at bounding box center [191, 45] width 5 height 5
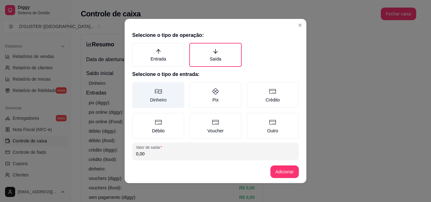
click at [162, 98] on label "Dinheiro" at bounding box center [158, 95] width 52 height 26
click at [137, 87] on button "Dinheiro" at bounding box center [134, 84] width 5 height 5
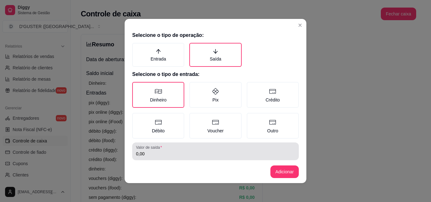
click at [215, 150] on div "0,00" at bounding box center [215, 151] width 159 height 13
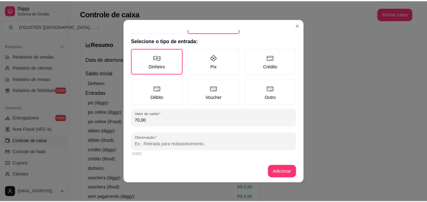
scroll to position [1, 0]
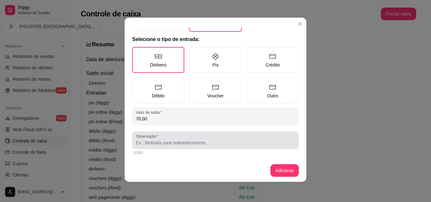
type input "70,00"
click at [190, 138] on div at bounding box center [215, 140] width 159 height 13
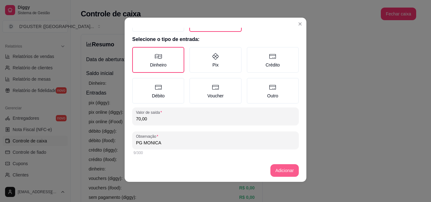
type input "PG MONICA"
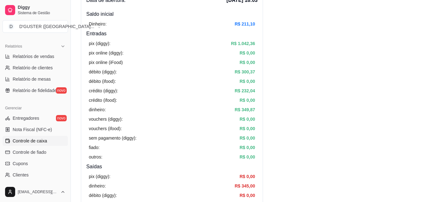
scroll to position [0, 0]
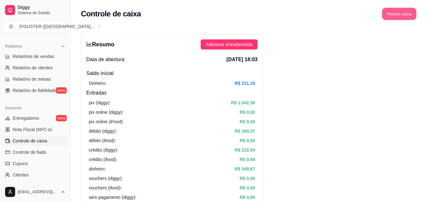
click at [408, 18] on button "Fechar caixa" at bounding box center [399, 14] width 34 height 12
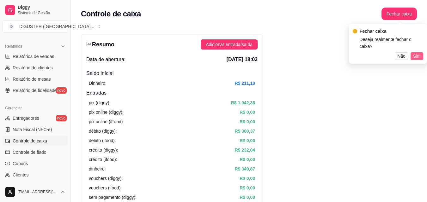
click at [417, 53] on span "Sim" at bounding box center [417, 56] width 8 height 7
